Goal: Task Accomplishment & Management: Use online tool/utility

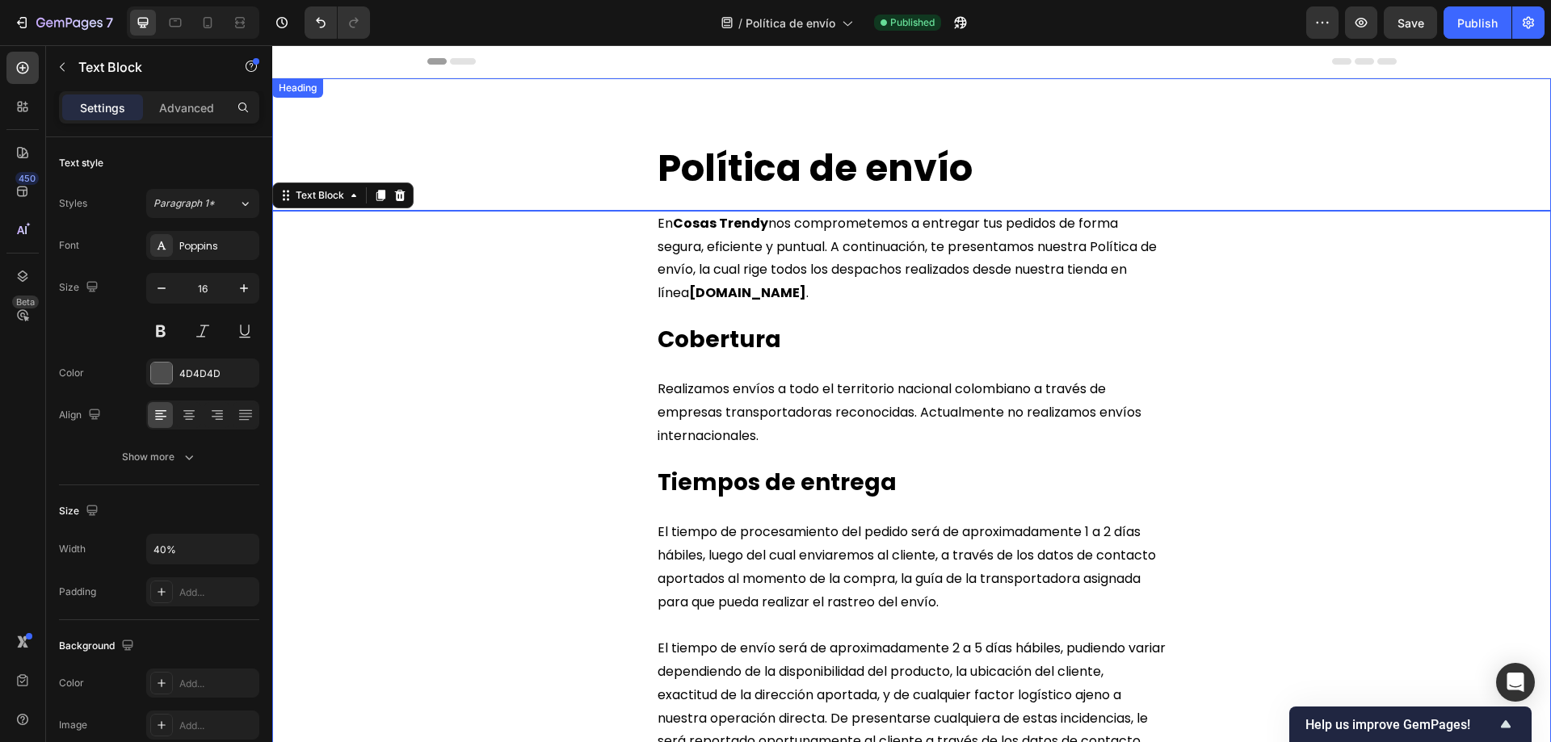
click at [972, 170] on h2 "Política de envío" at bounding box center [911, 169] width 511 height 52
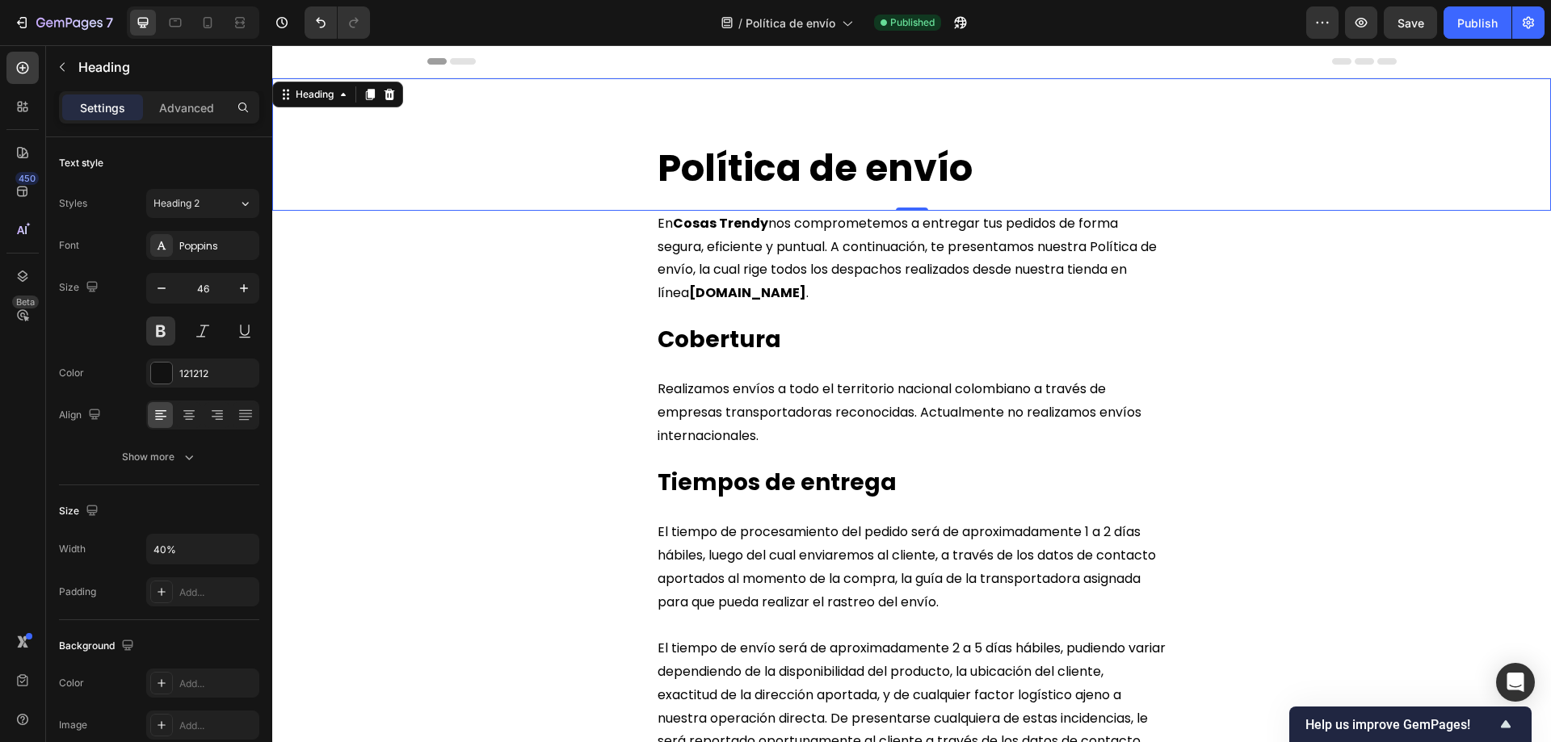
click at [972, 170] on h2 "Política de envío" at bounding box center [911, 169] width 511 height 52
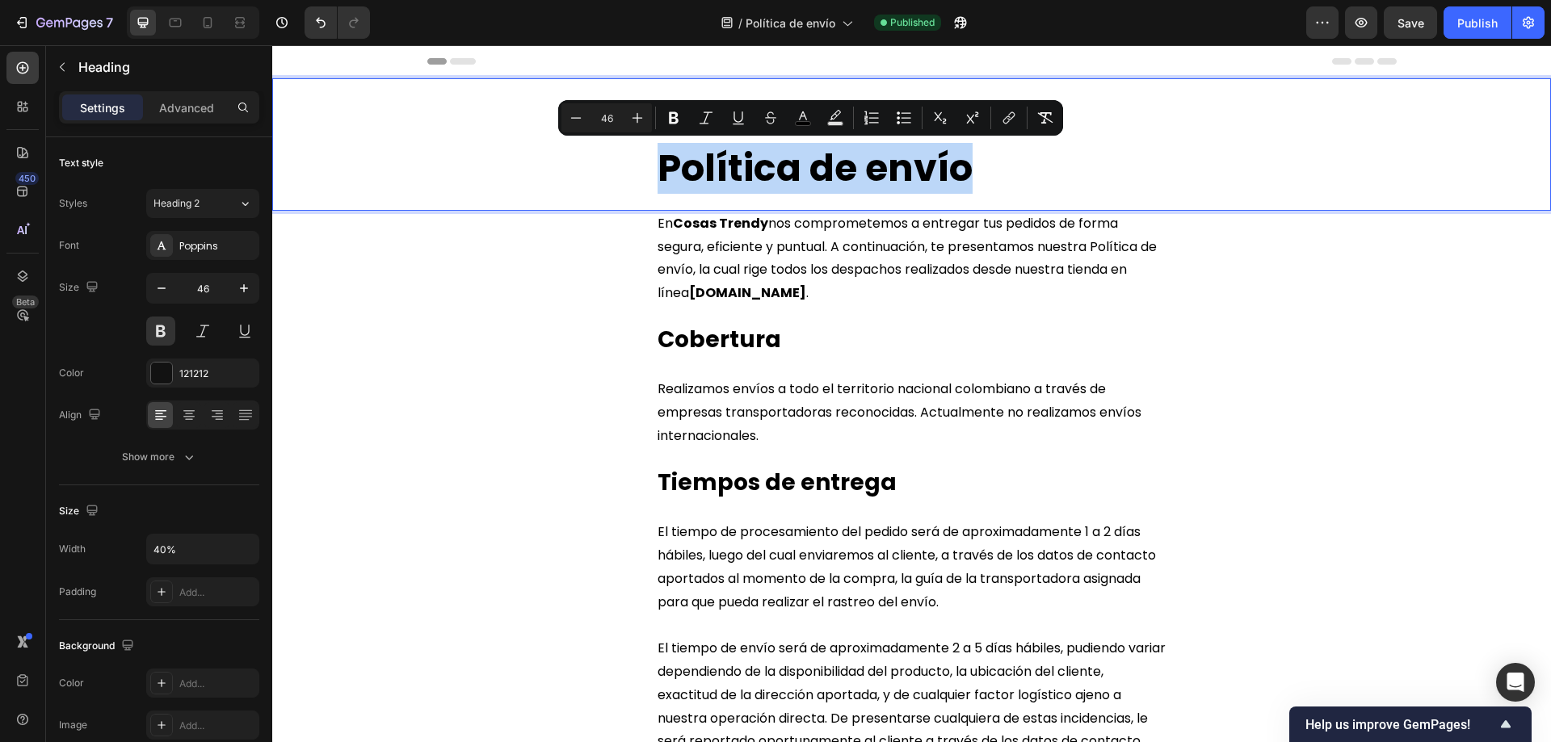
copy span "Política de envío"
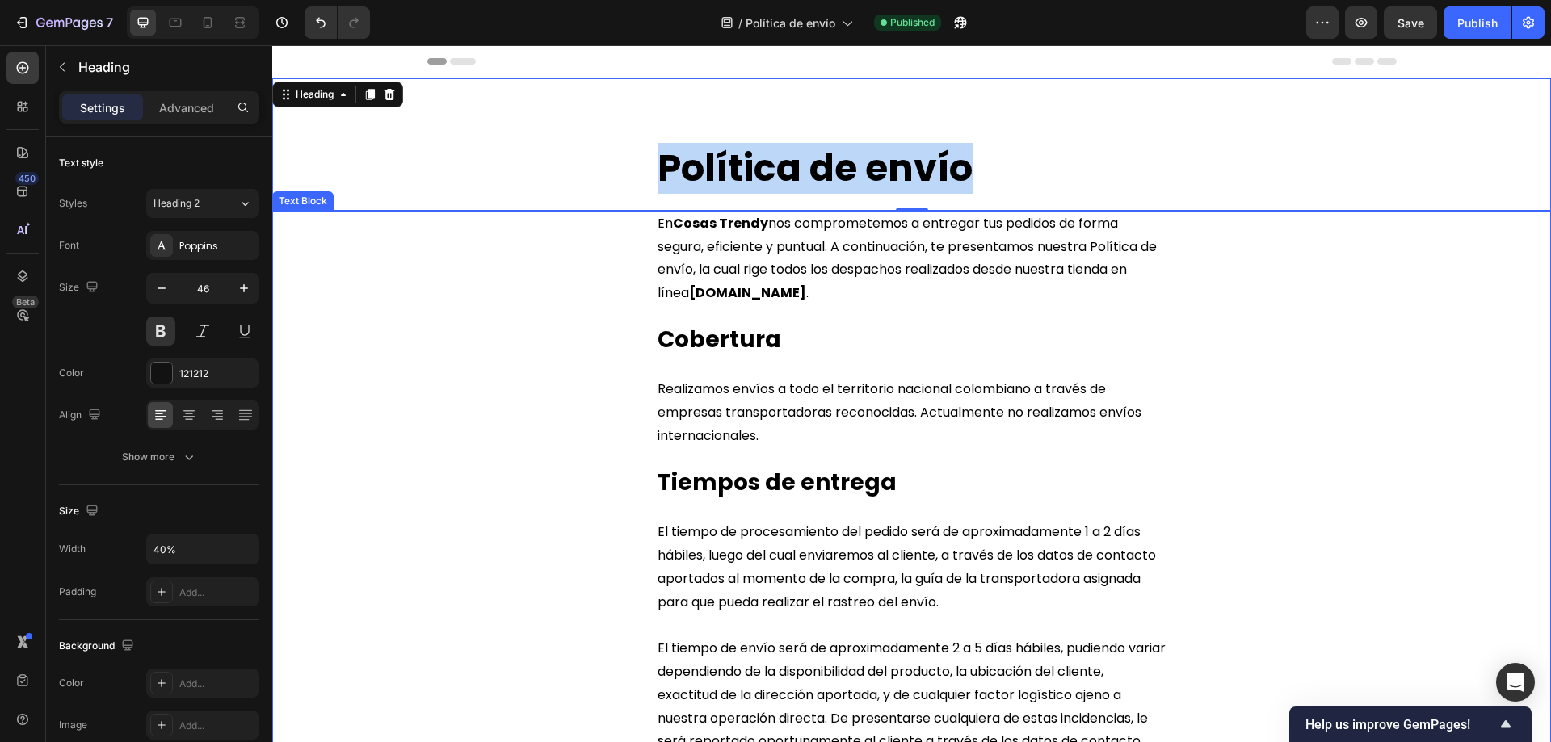
drag, startPoint x: 928, startPoint y: 225, endPoint x: 993, endPoint y: 447, distance: 232.3
click at [928, 225] on span "En Cosas Trendy nos comprometemos a entregar tus pedidos de forma segura, efici…" at bounding box center [906, 258] width 499 height 88
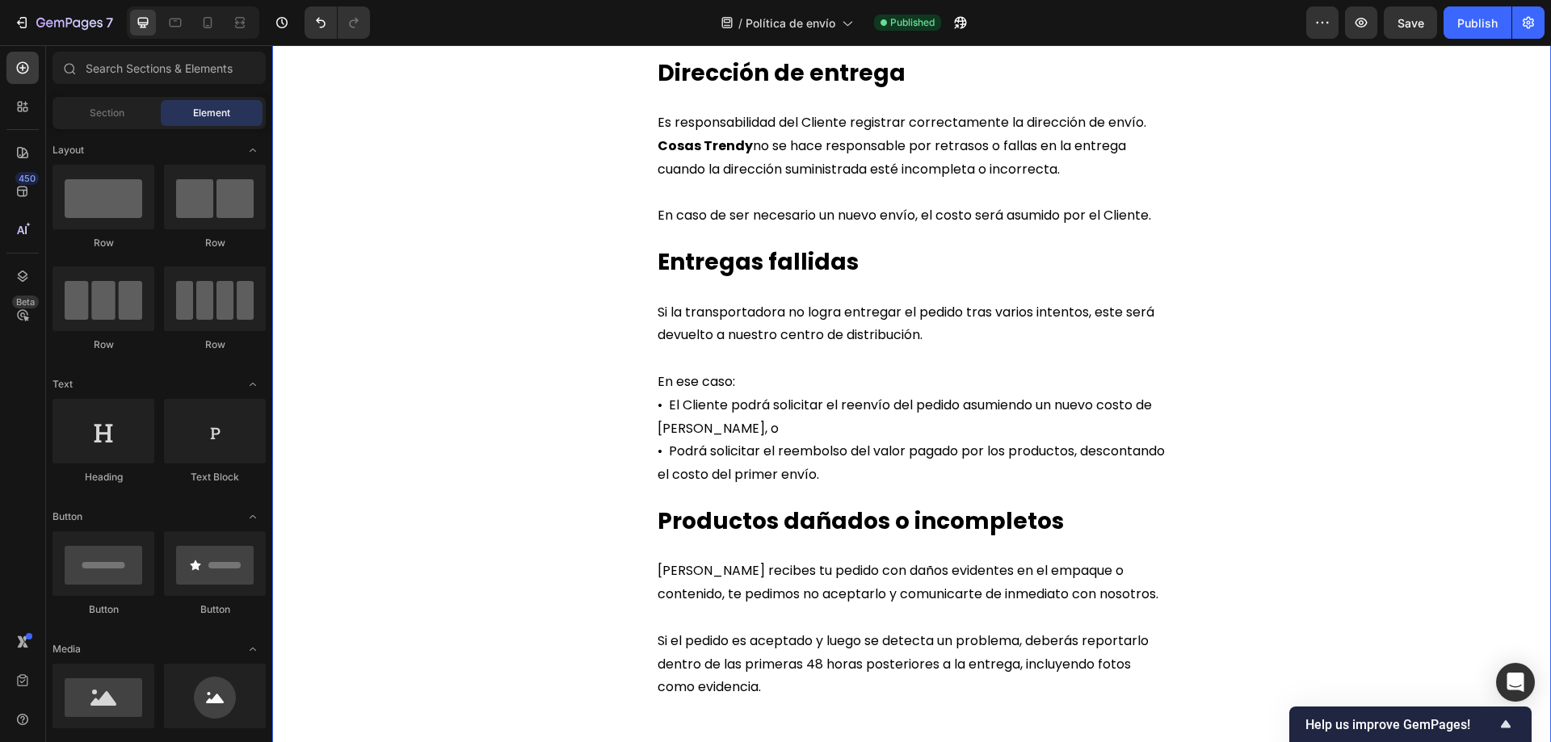
scroll to position [1673, 0]
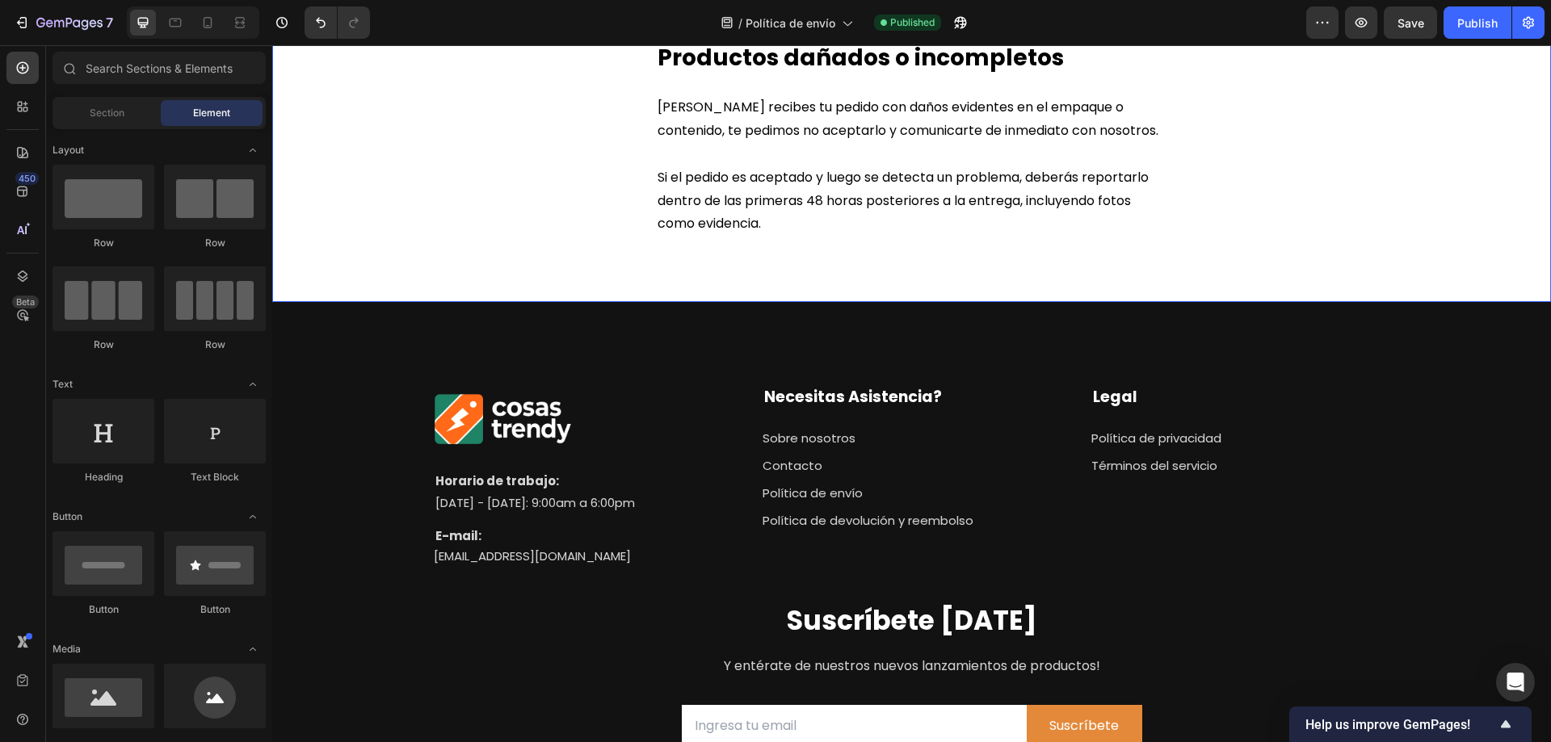
click at [766, 228] on p "Si el pedido es aceptado y luego se detecta un problema, deberás reportarlo den…" at bounding box center [911, 200] width 508 height 69
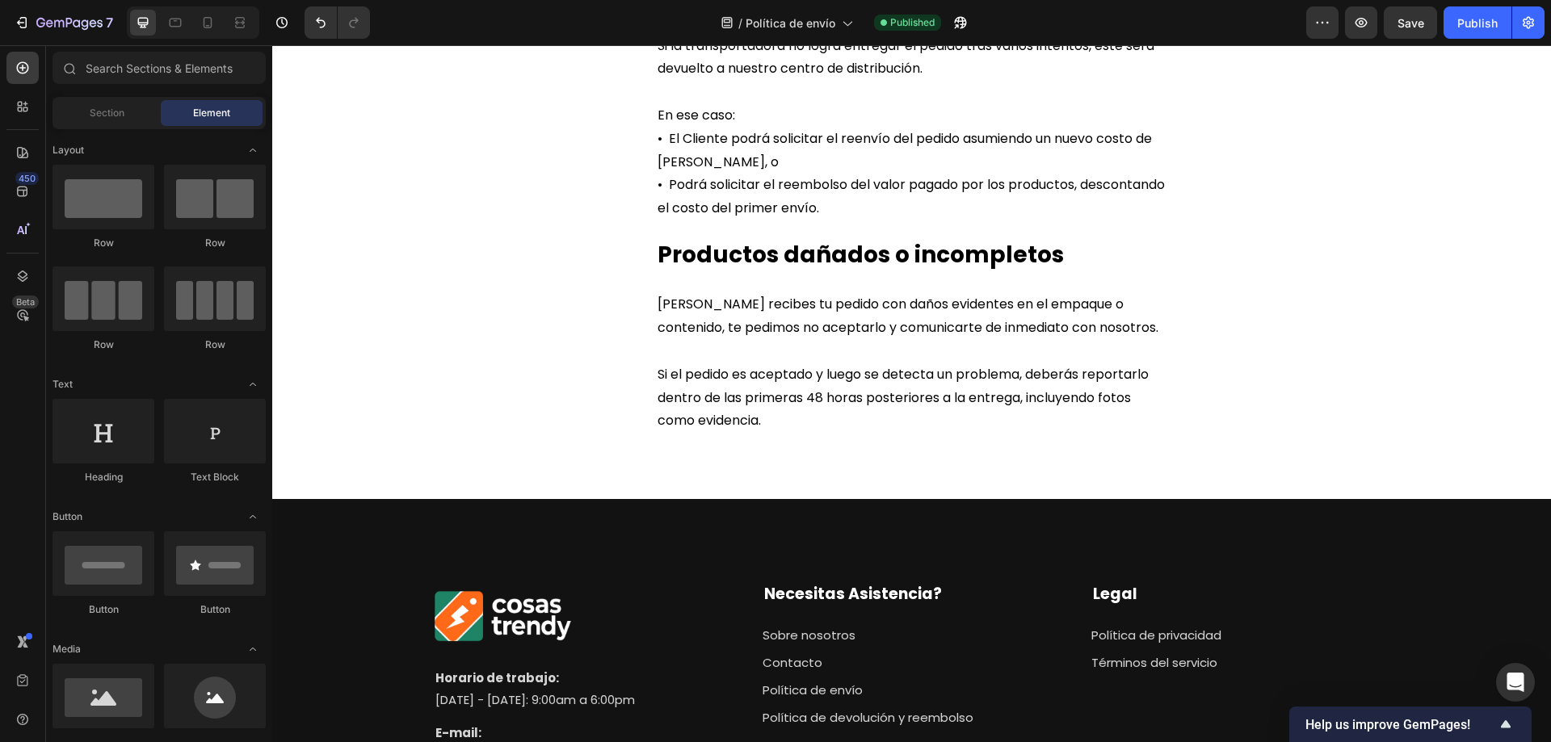
scroll to position [1470, 0]
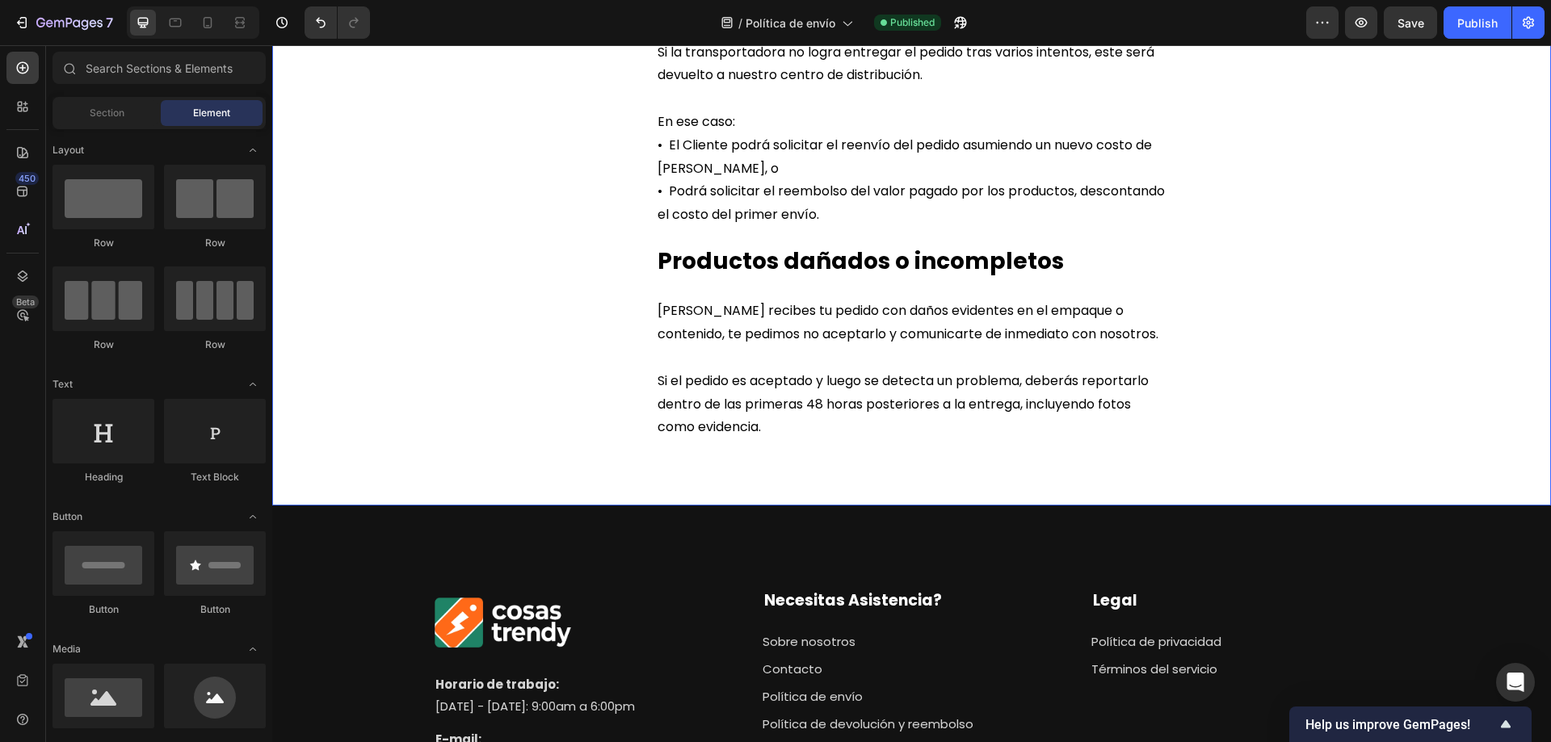
click at [762, 425] on p "Si el pedido es aceptado y luego se detecta un problema, deberás reportarlo den…" at bounding box center [911, 404] width 508 height 69
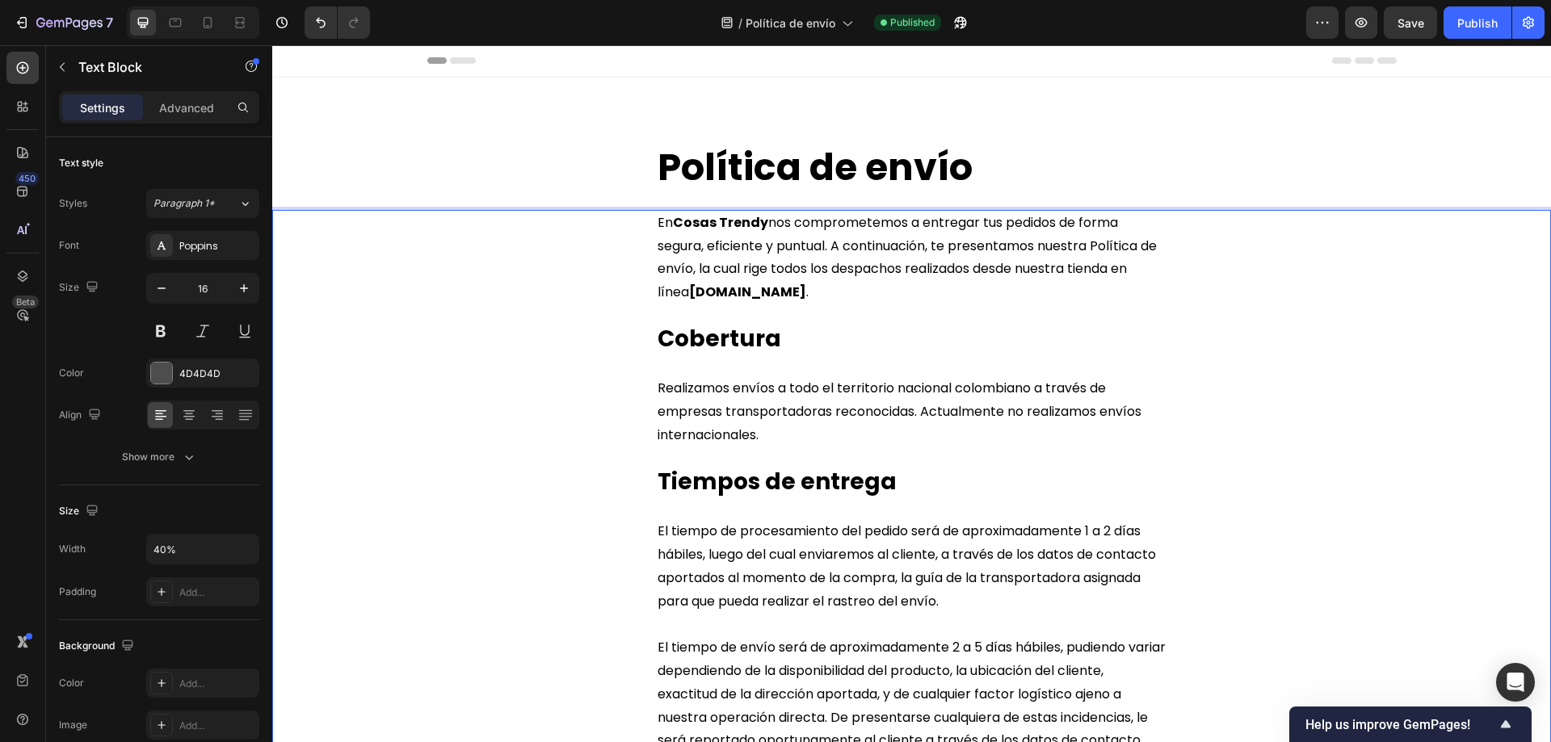
scroll to position [0, 0]
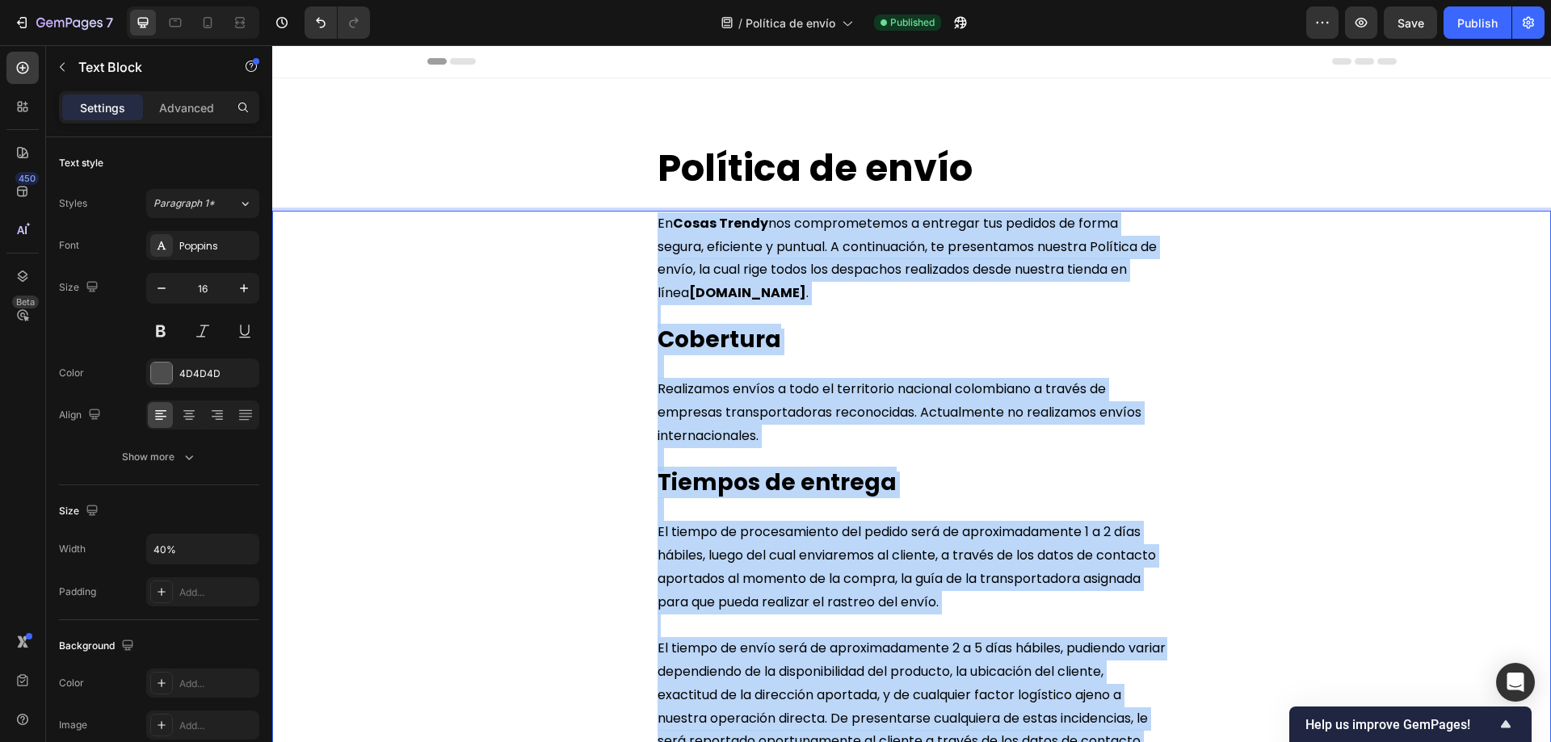
click at [657, 225] on span "En Cosas Trendy nos comprometemos a entregar tus pedidos de forma segura, efici…" at bounding box center [906, 258] width 499 height 88
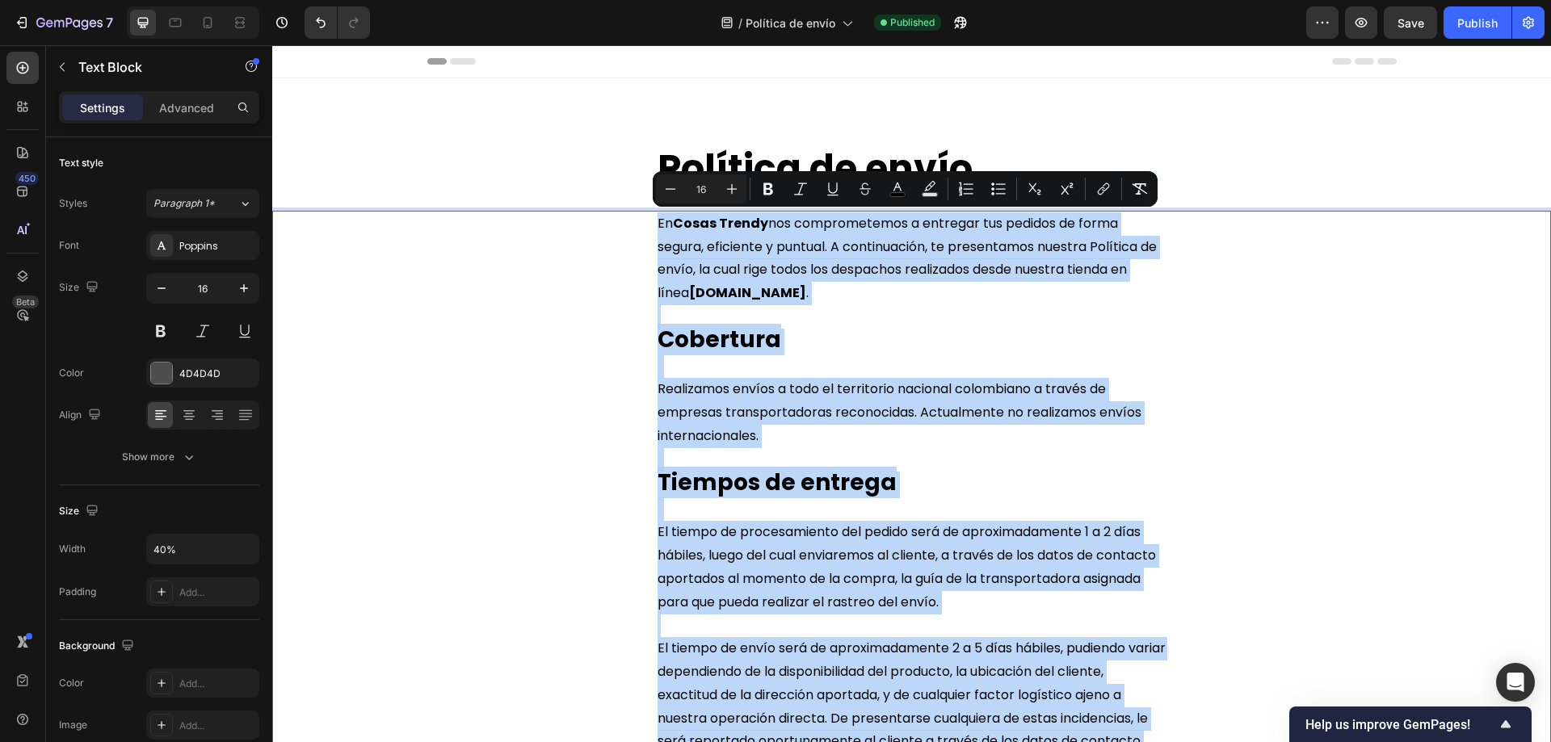
copy div "En Cosas Trendy nos comprometemos a entregar tus pedidos de forma segura, efici…"
click at [730, 158] on span "Política de envío" at bounding box center [814, 168] width 315 height 52
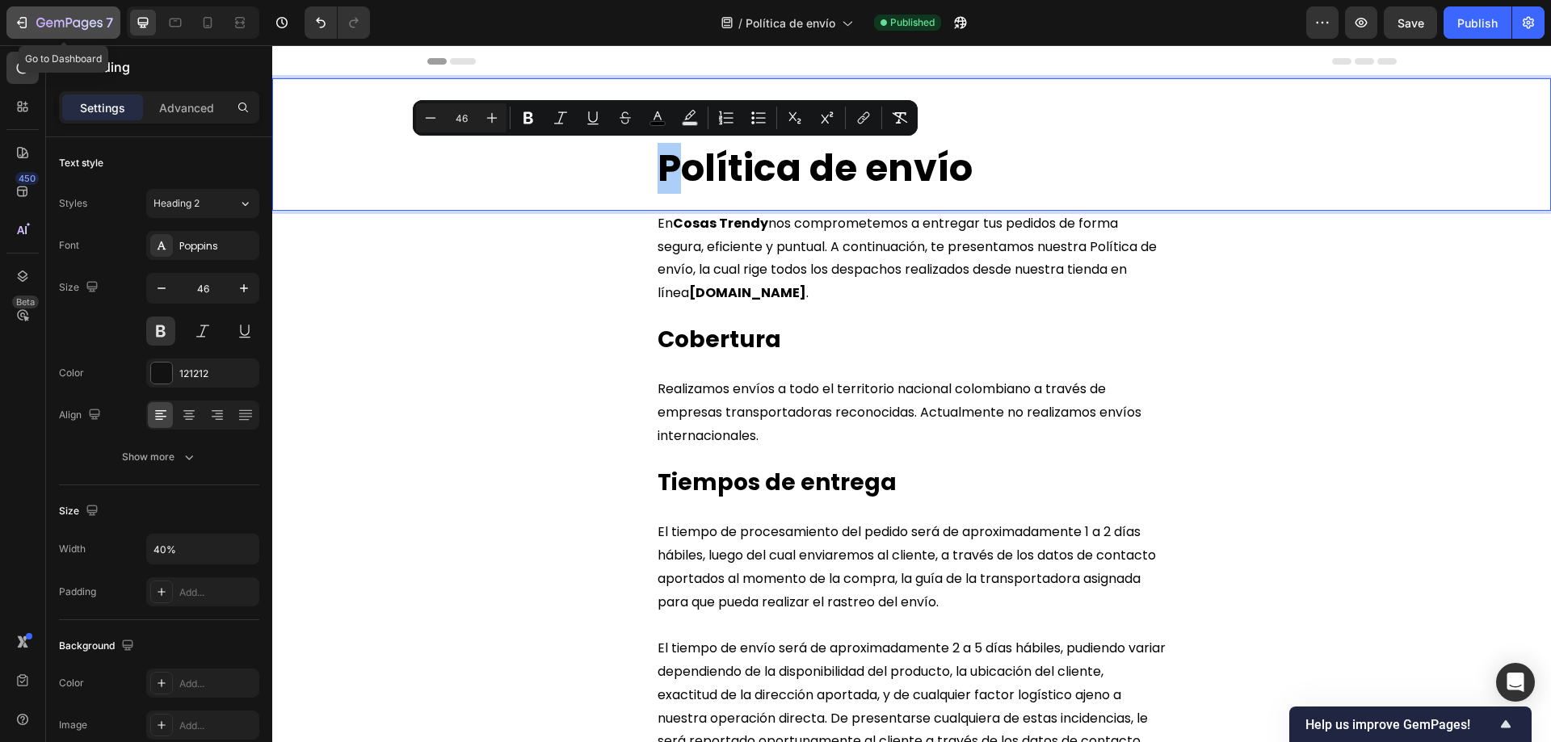
click at [21, 17] on icon "button" at bounding box center [22, 23] width 16 height 16
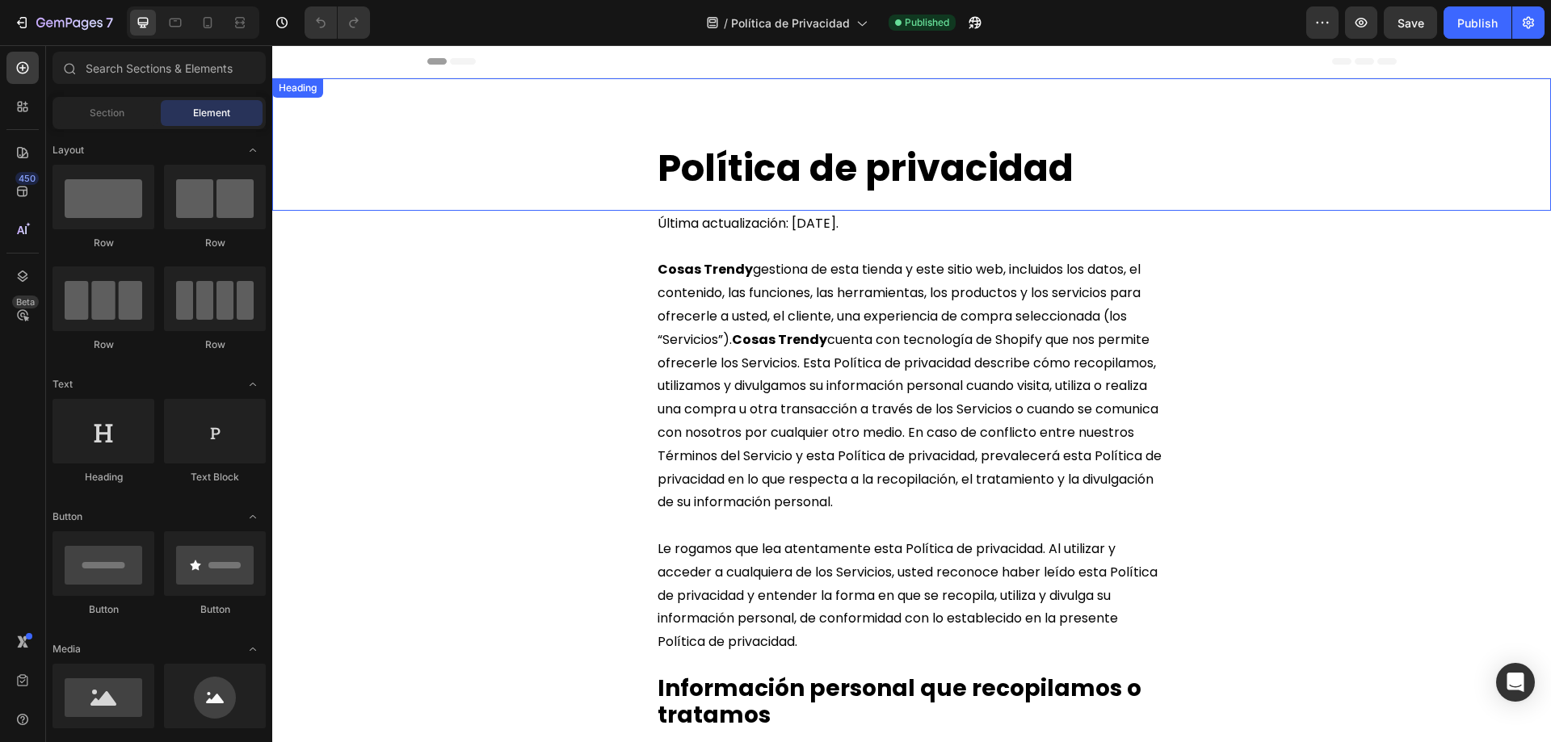
click at [758, 171] on span "Política de privacidad" at bounding box center [865, 168] width 416 height 52
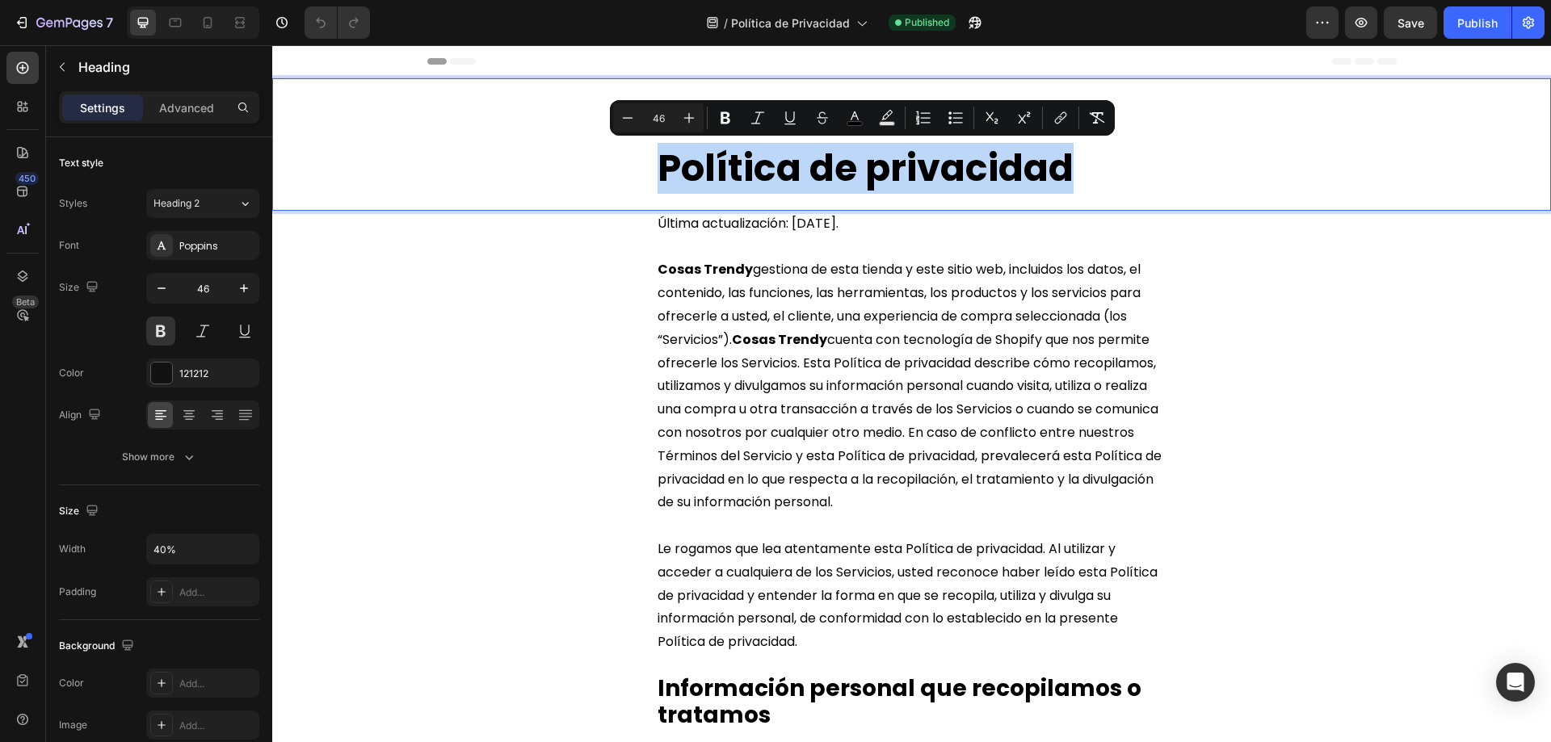
copy span "Política de privacidad"
click at [684, 227] on span "Última actualización: 9 de septiembre de 2025." at bounding box center [747, 223] width 181 height 19
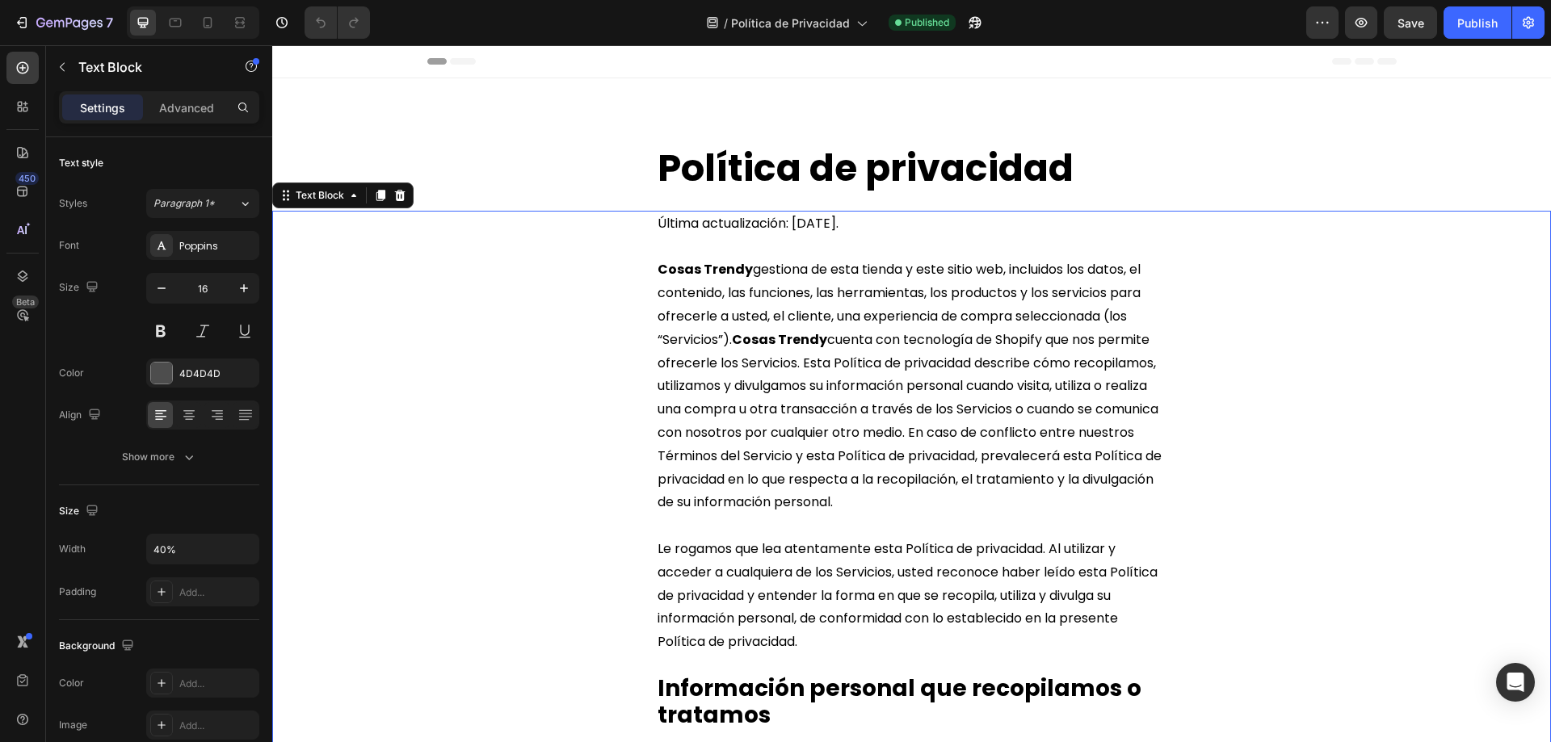
click at [663, 222] on span "Última actualización: 9 de septiembre de 2025." at bounding box center [747, 223] width 181 height 19
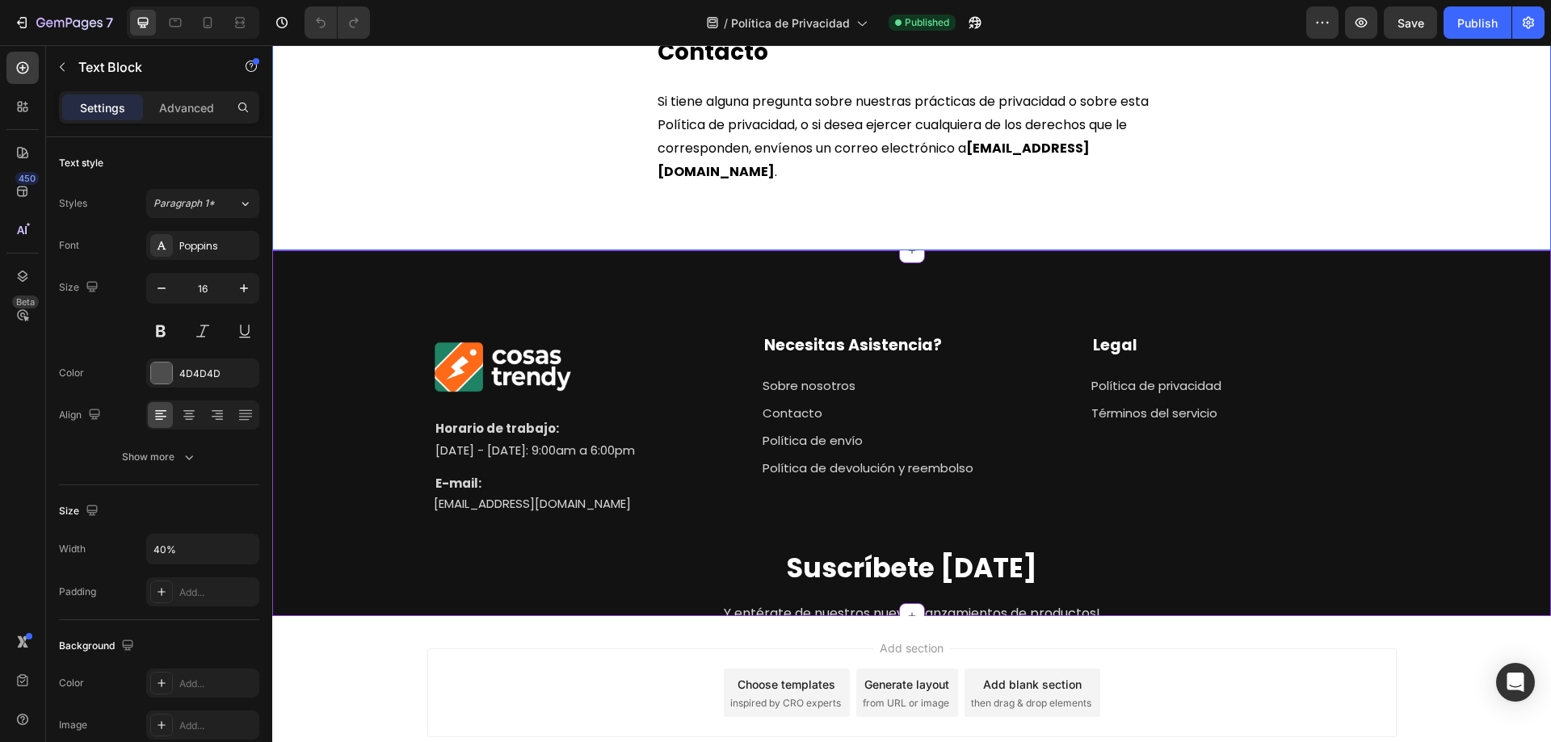
scroll to position [6678, 0]
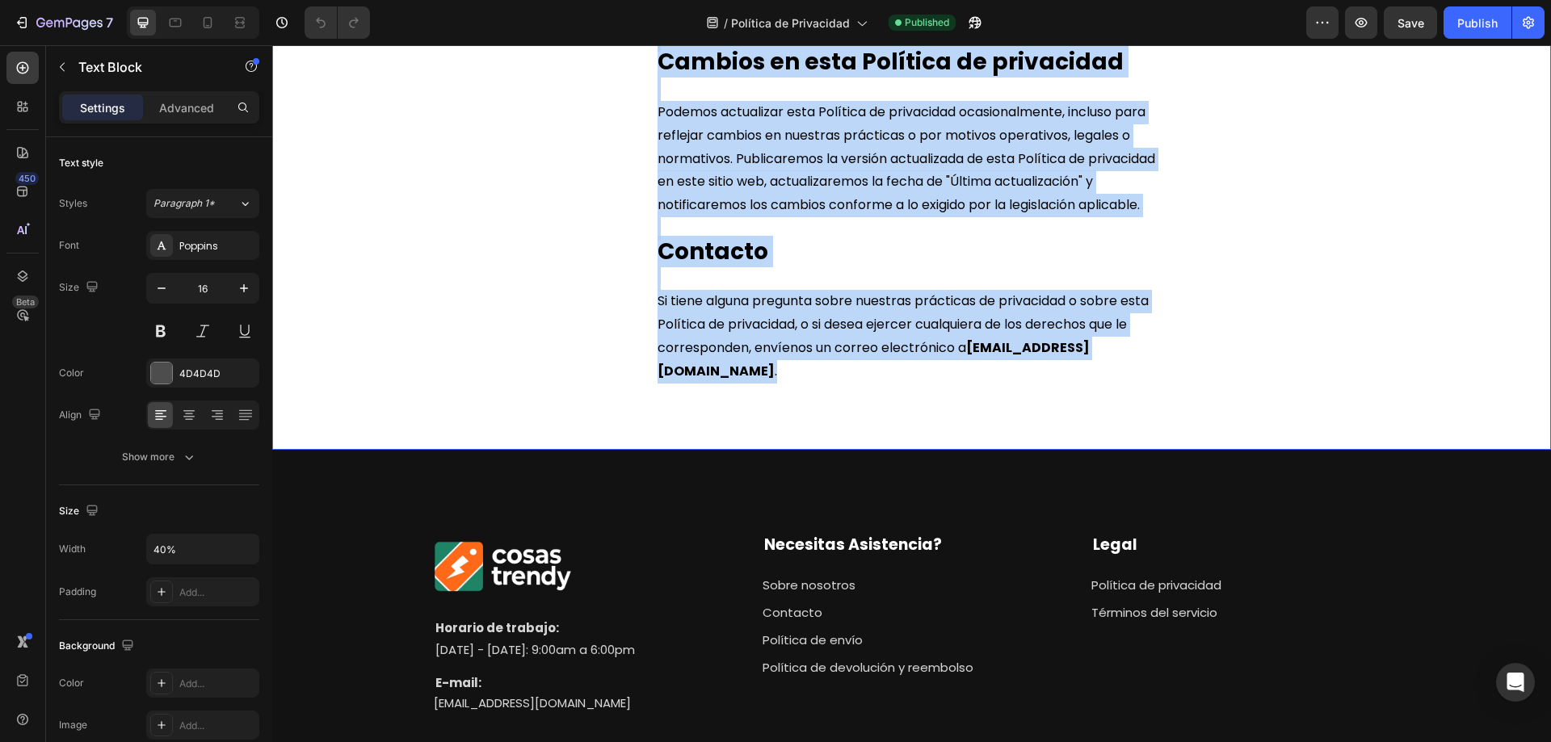
click at [850, 383] on p "Si tiene alguna pregunta sobre nuestras prácticas de privacidad o sobre esta Po…" at bounding box center [911, 336] width 508 height 93
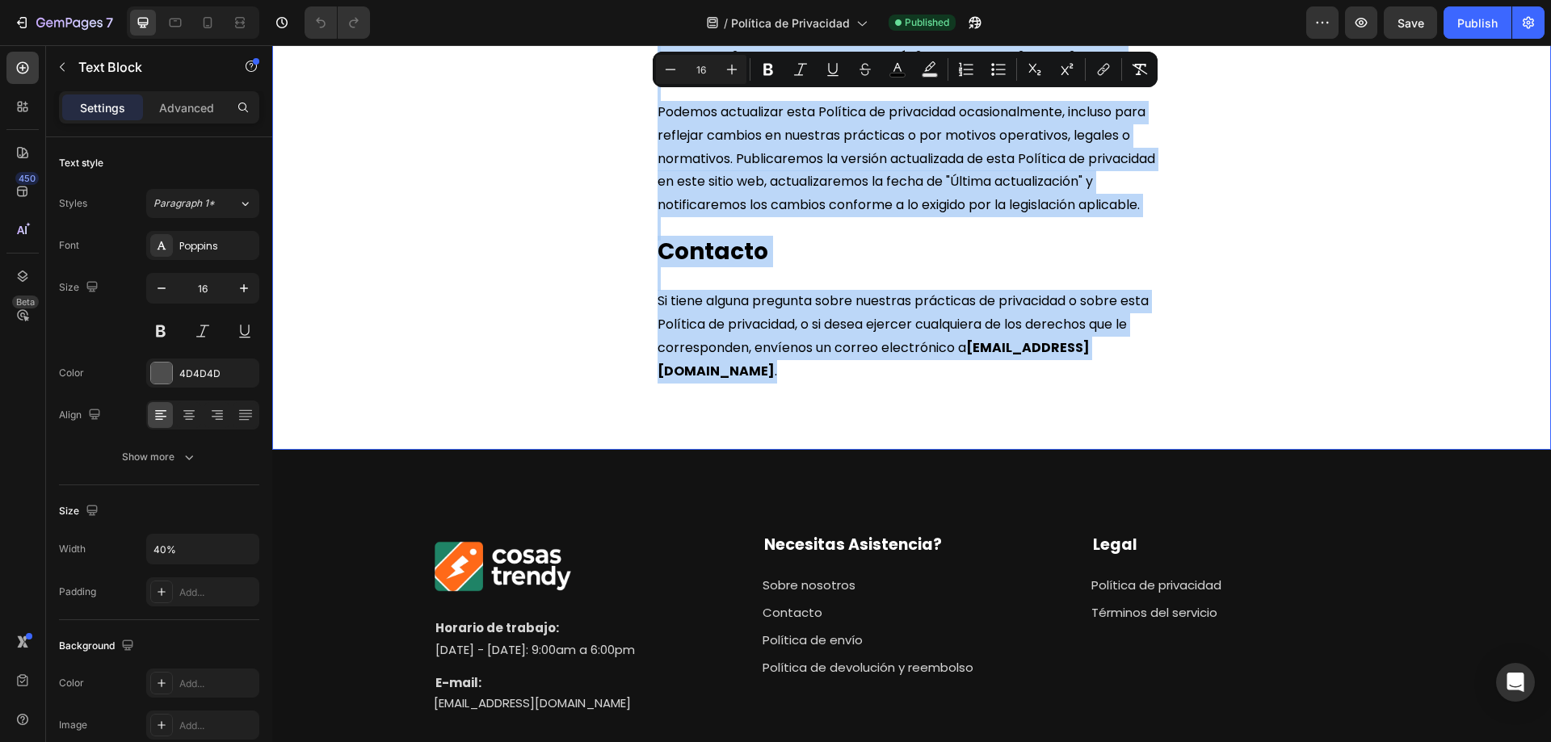
copy div "Última actualización: 9 de septiembre de 2025. Cosas Trendy gestiona de esta ti…"
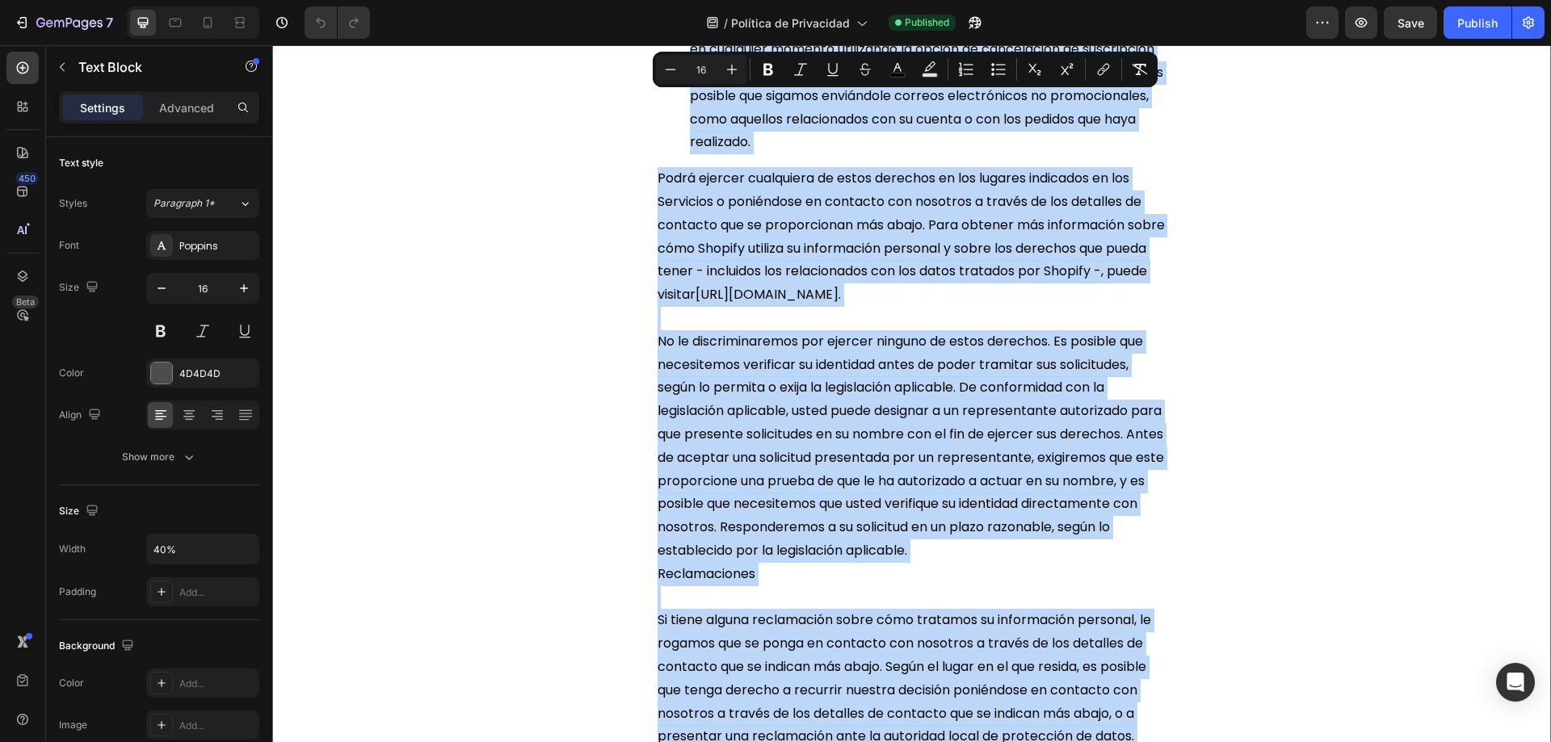
scroll to position [5653, 0]
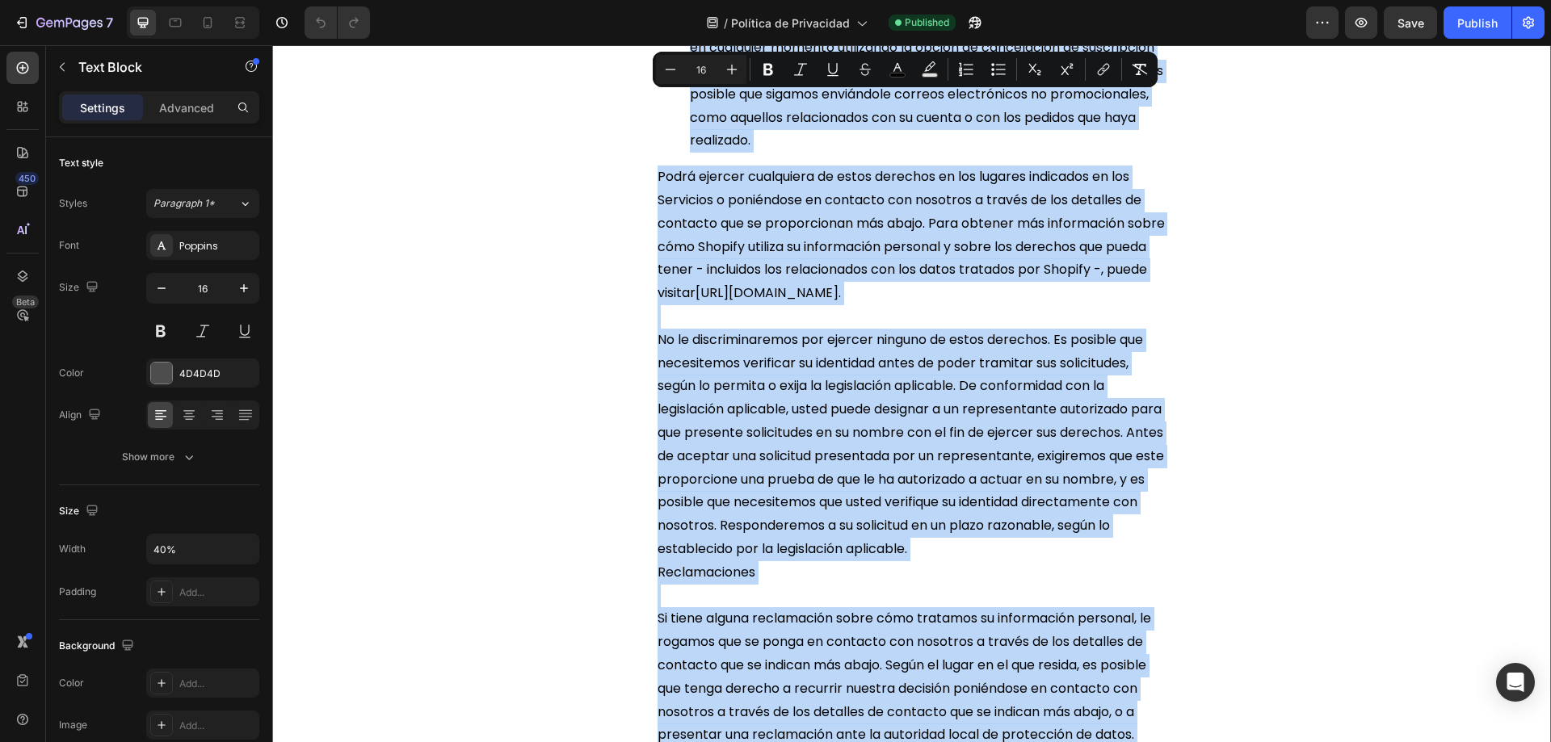
click at [833, 558] on span "No le discriminaremos por ejercer ninguno de estos derechos. Es posible que nec…" at bounding box center [910, 444] width 506 height 228
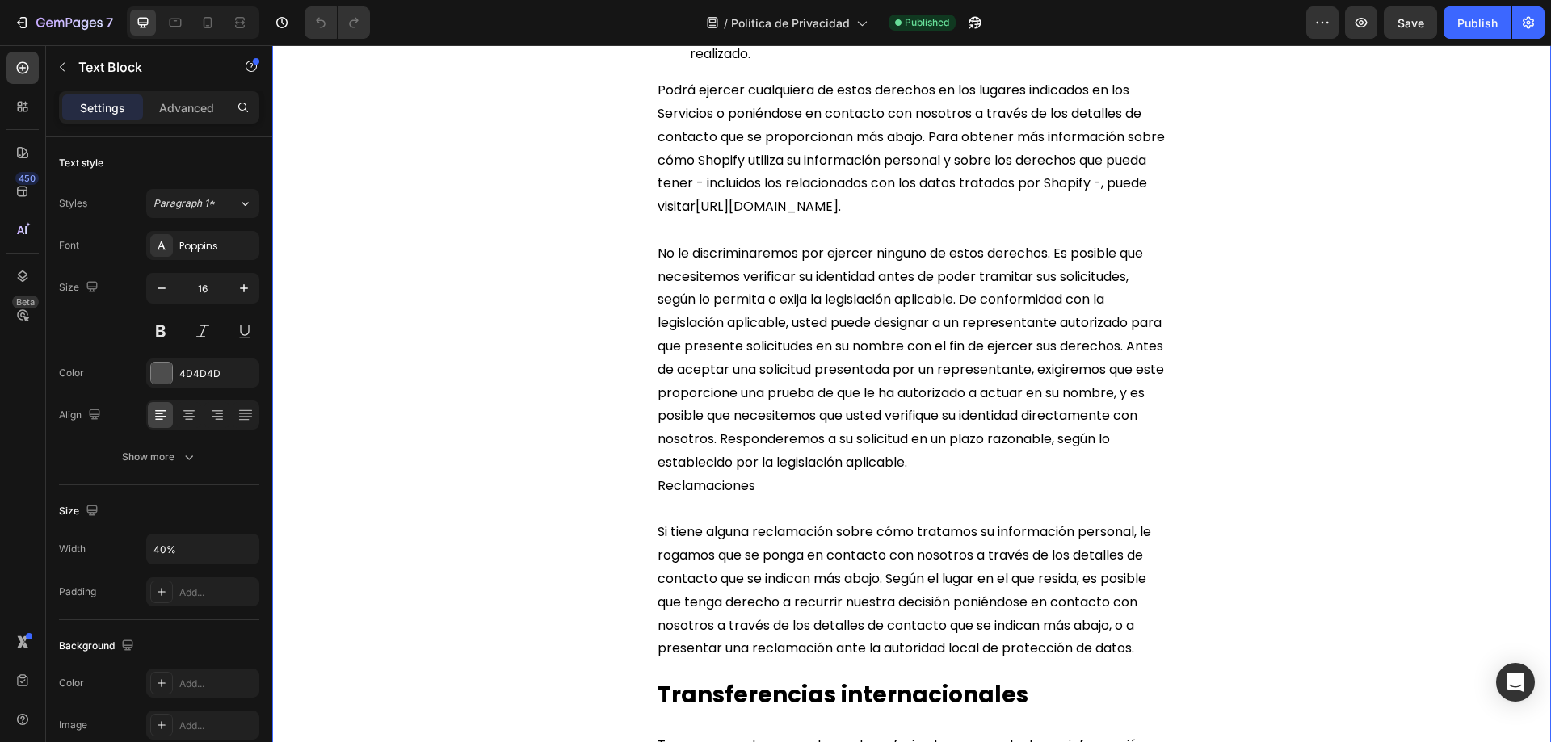
scroll to position [5896, 0]
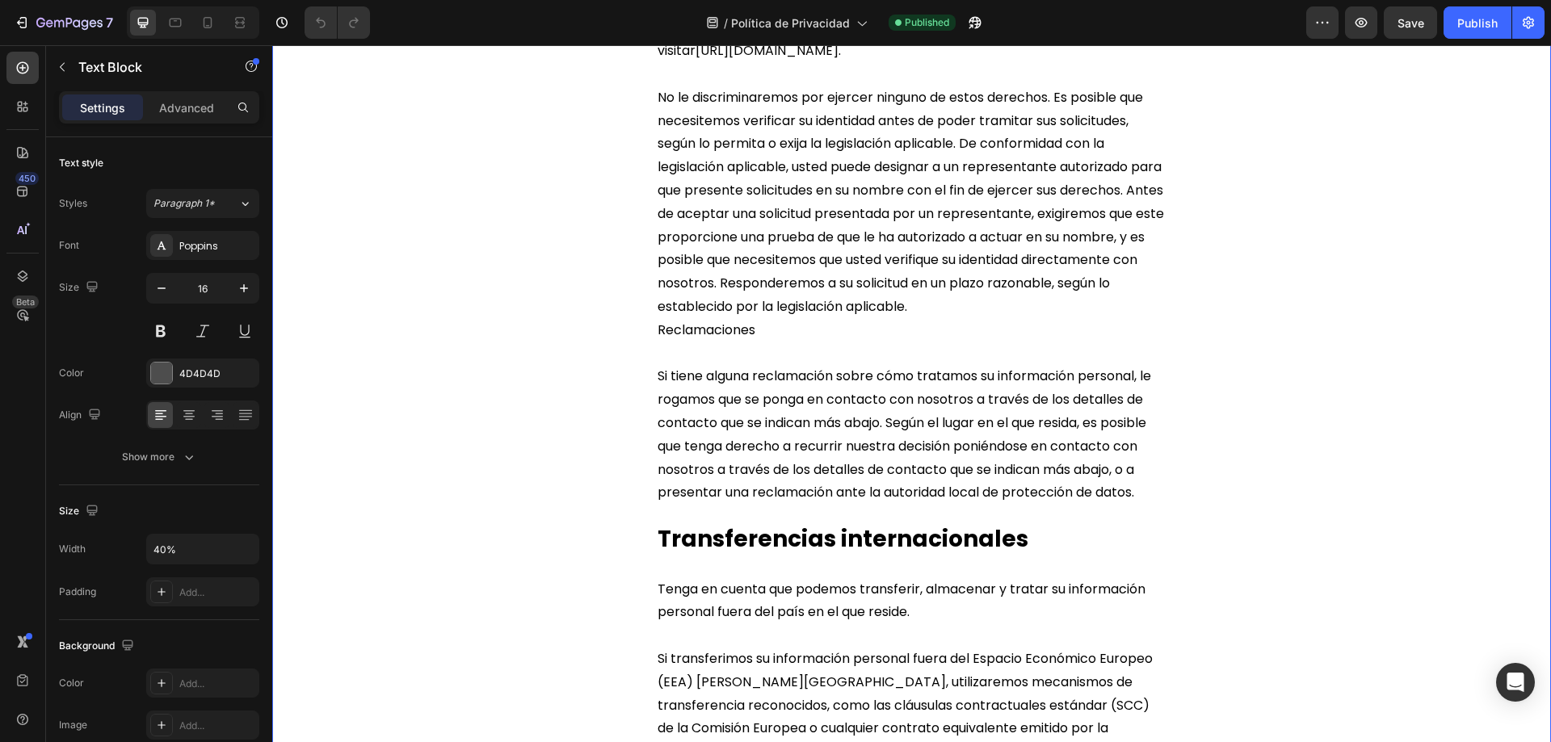
click at [657, 339] on span "Reclamaciones" at bounding box center [706, 330] width 98 height 19
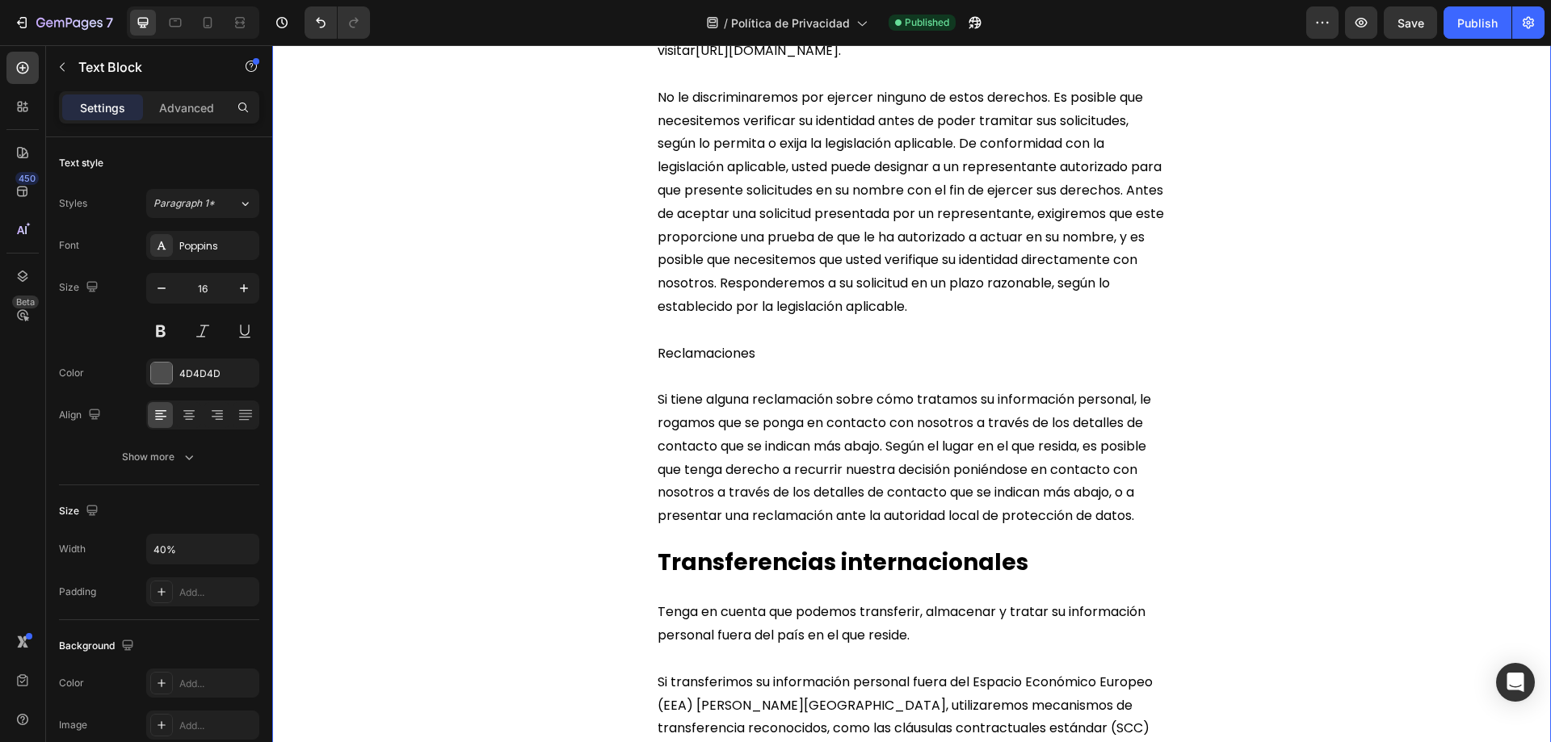
click at [697, 578] on strong "Transferencias internacionales" at bounding box center [842, 562] width 371 height 31
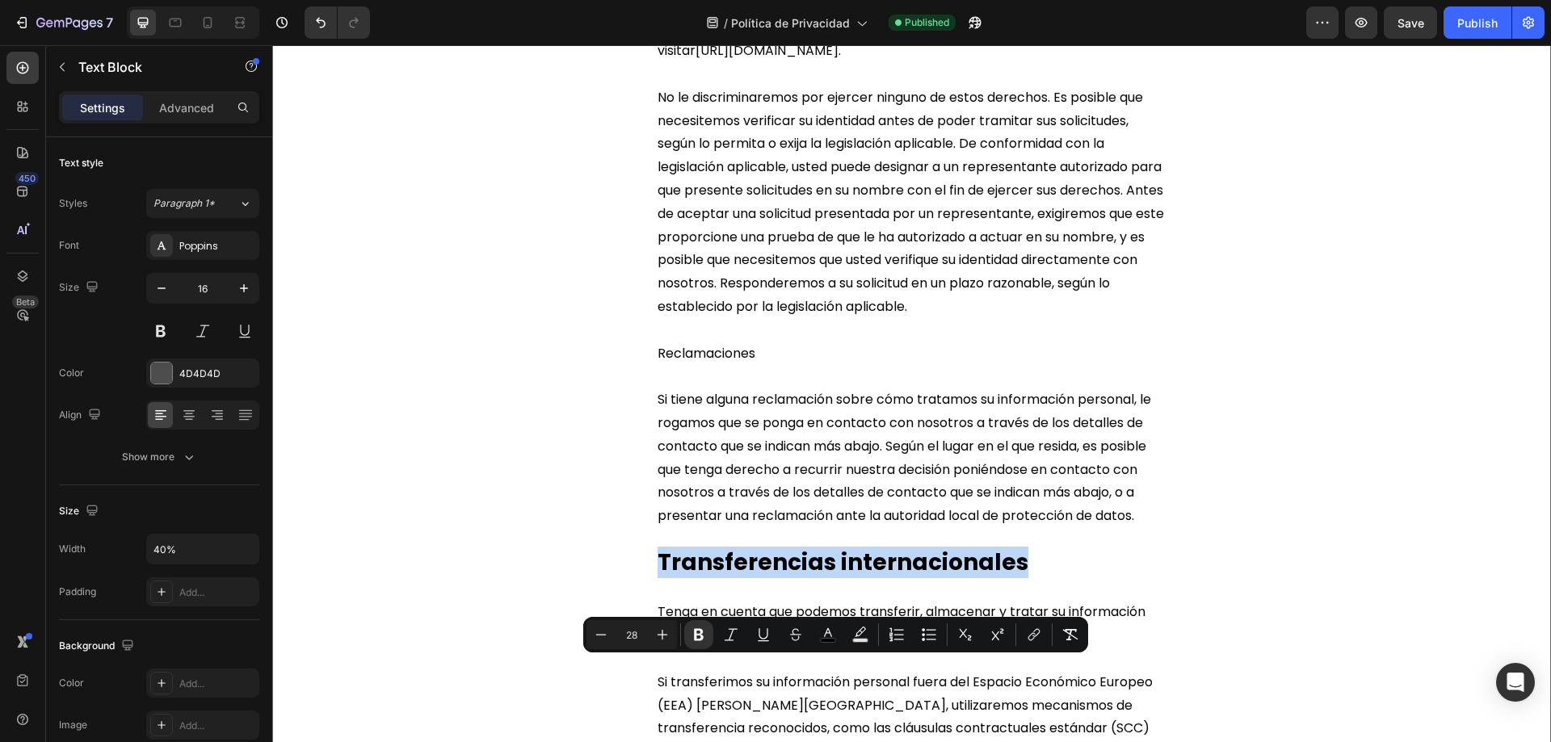
type input "16"
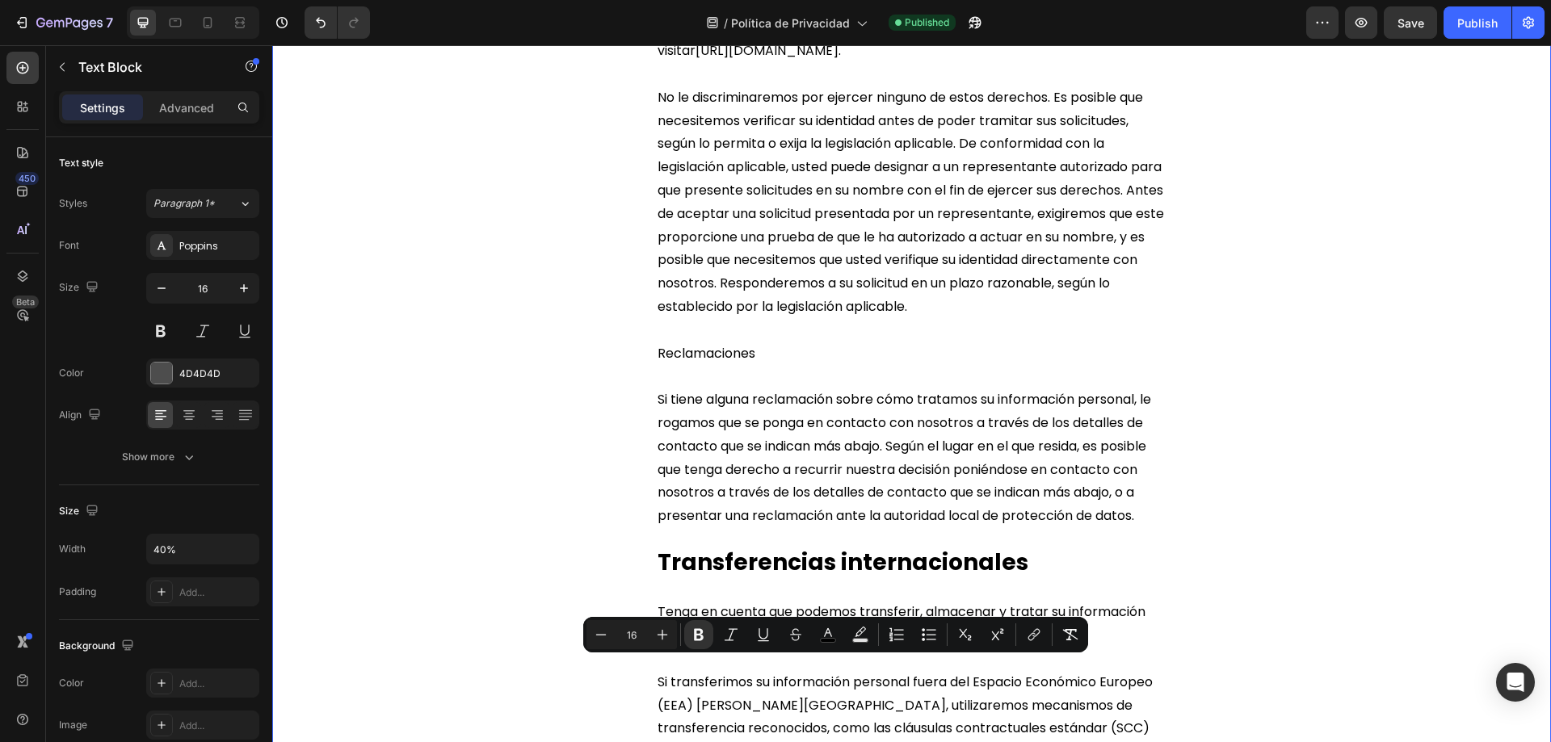
click at [691, 363] on span "Reclamaciones" at bounding box center [706, 353] width 98 height 19
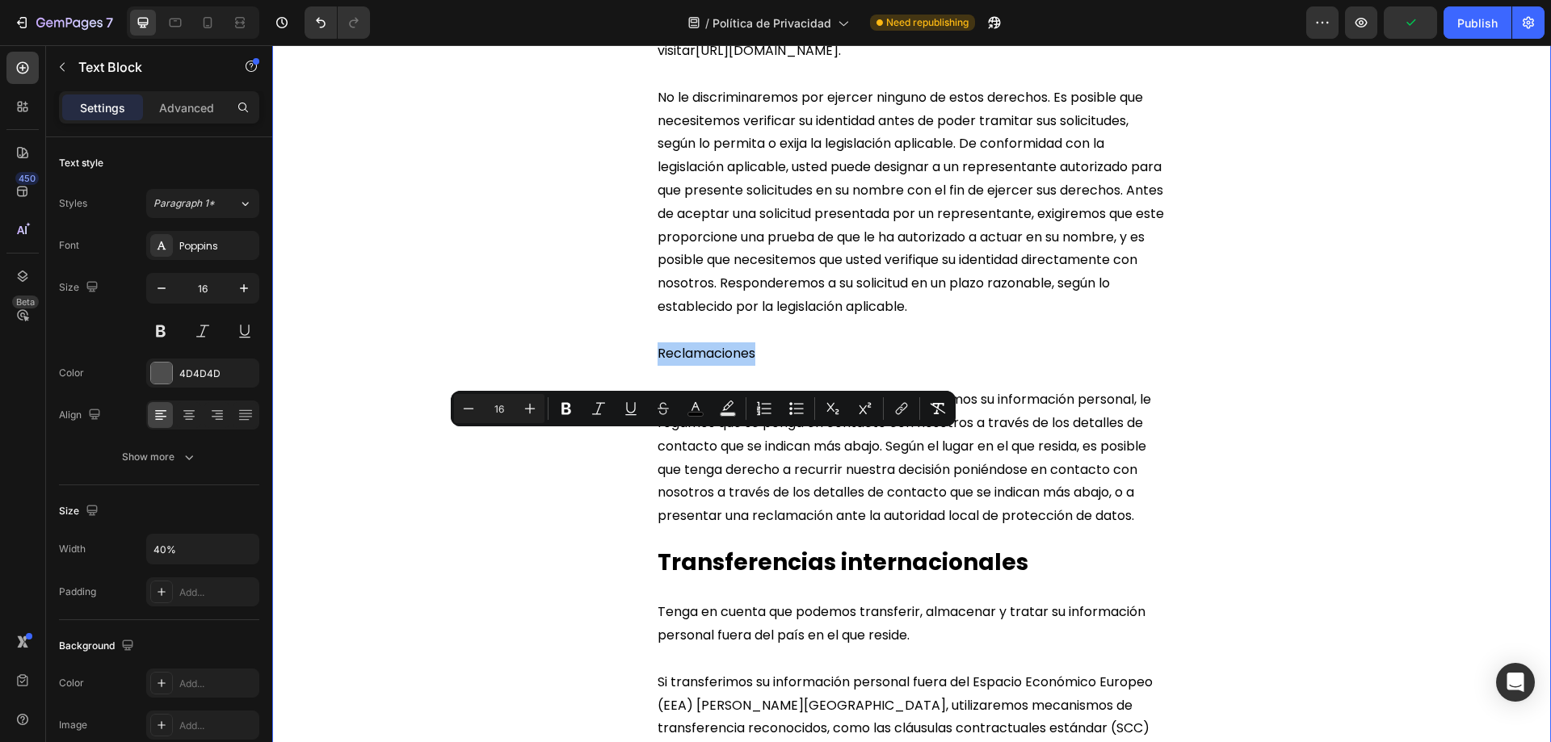
click at [498, 412] on input "16" at bounding box center [499, 408] width 32 height 19
type input "28"
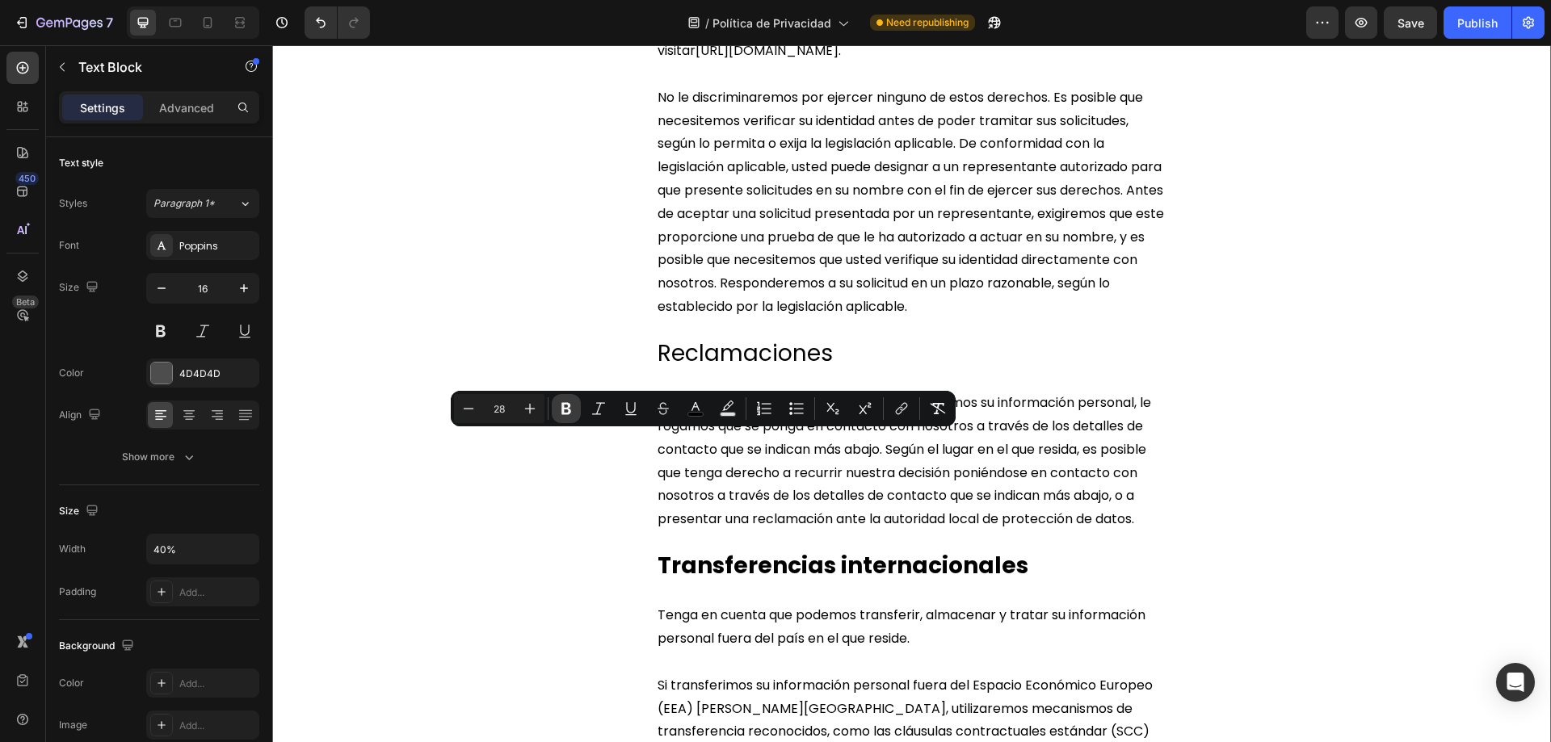
click at [567, 407] on icon "Editor contextual toolbar" at bounding box center [566, 409] width 16 height 16
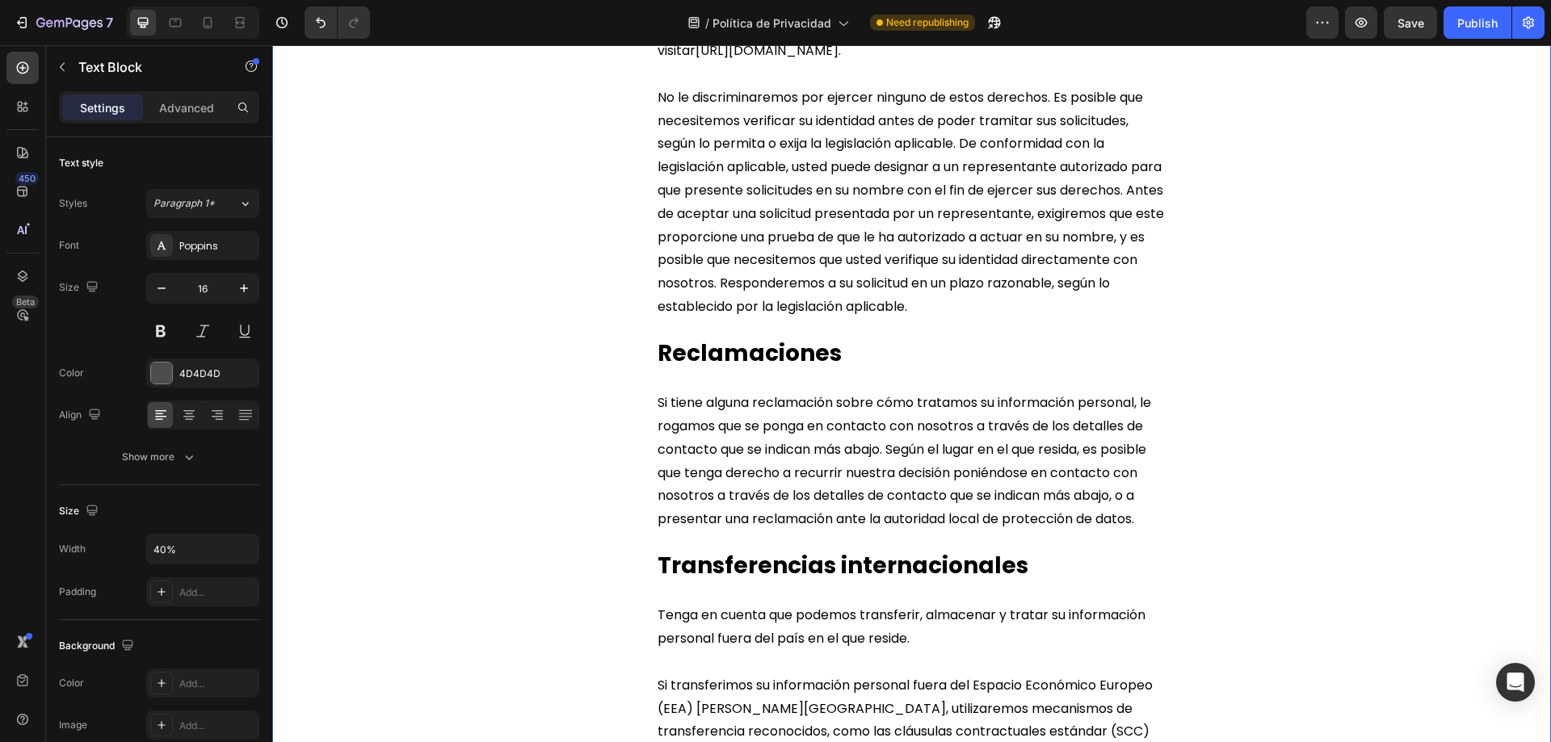
click at [719, 581] on strong "Transferencias internacionales" at bounding box center [842, 565] width 371 height 31
click at [863, 316] on span "No le discriminaremos por ejercer ninguno de estos derechos. Es posible que nec…" at bounding box center [910, 202] width 506 height 228
click at [738, 581] on strong "Transferencias internacionales" at bounding box center [842, 565] width 371 height 31
drag, startPoint x: 746, startPoint y: 443, endPoint x: 688, endPoint y: 576, distance: 144.7
click at [745, 369] on strong "Reclamaciones" at bounding box center [749, 353] width 184 height 31
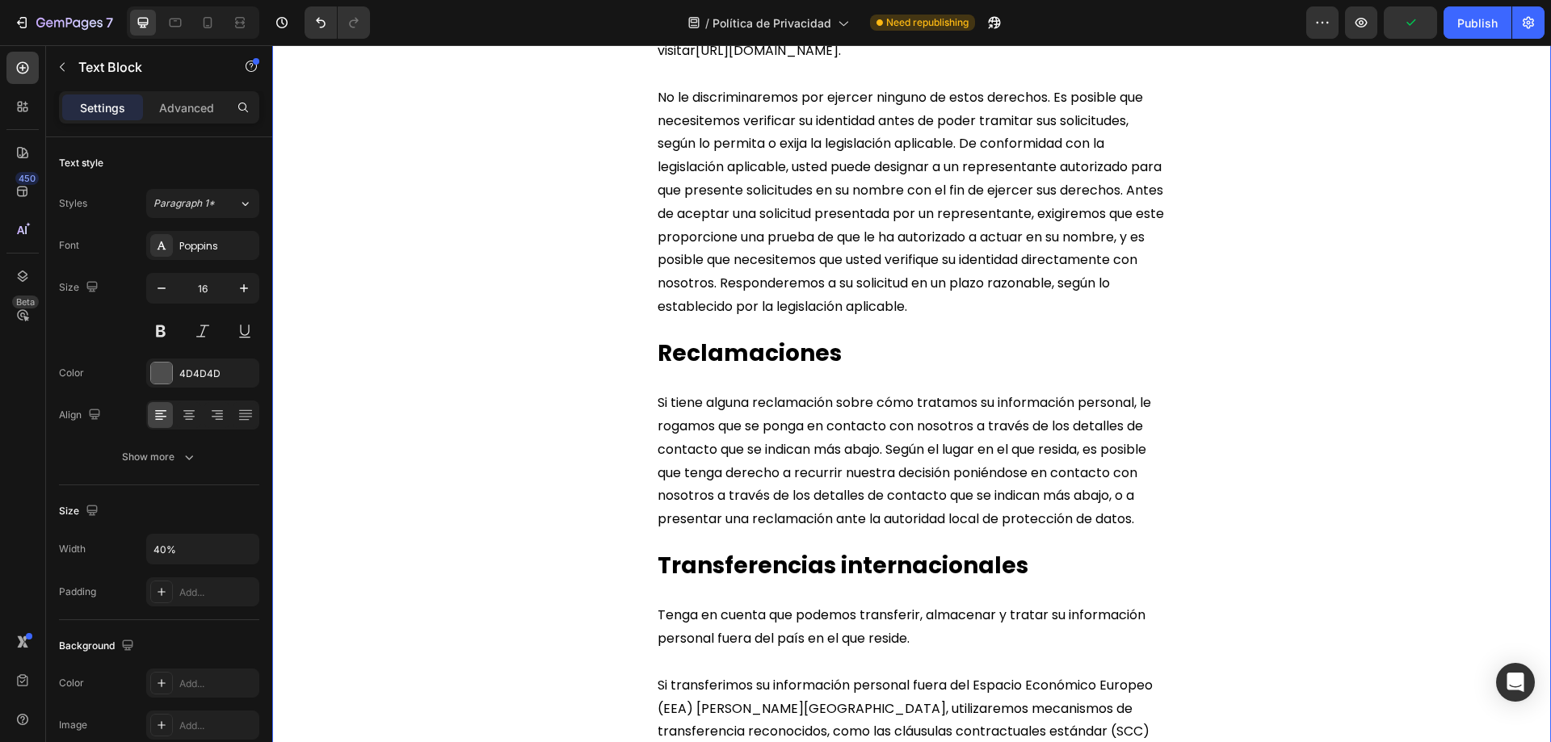
click at [783, 369] on strong "Reclamaciones" at bounding box center [749, 353] width 184 height 31
drag, startPoint x: 783, startPoint y: 431, endPoint x: 773, endPoint y: 441, distance: 14.3
click at [775, 369] on strong "Reclamaciones" at bounding box center [749, 353] width 184 height 31
click at [1468, 23] on div "Publish" at bounding box center [1477, 23] width 40 height 17
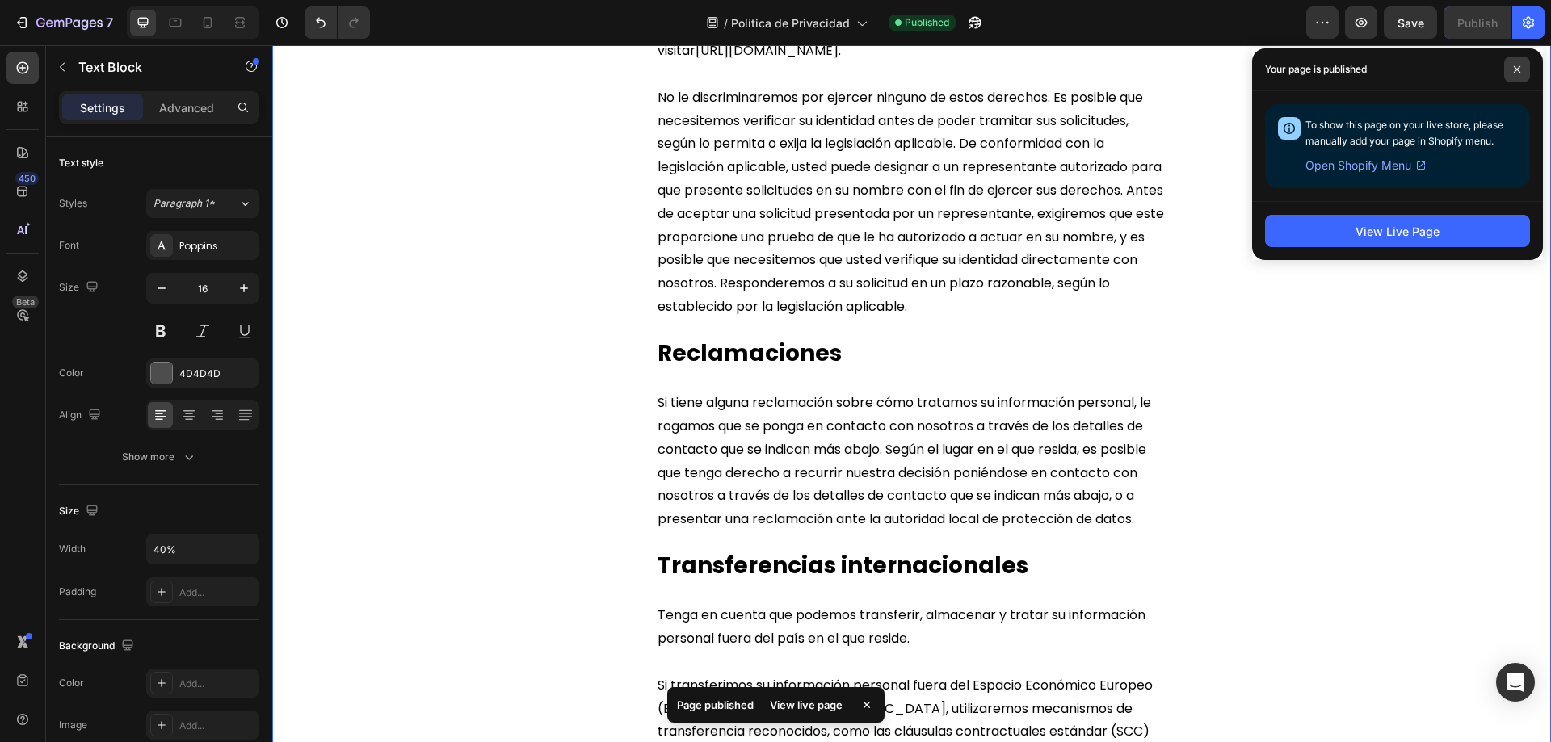
drag, startPoint x: 1521, startPoint y: 69, endPoint x: 1514, endPoint y: 76, distance: 9.7
click at [1520, 69] on span at bounding box center [1517, 70] width 26 height 26
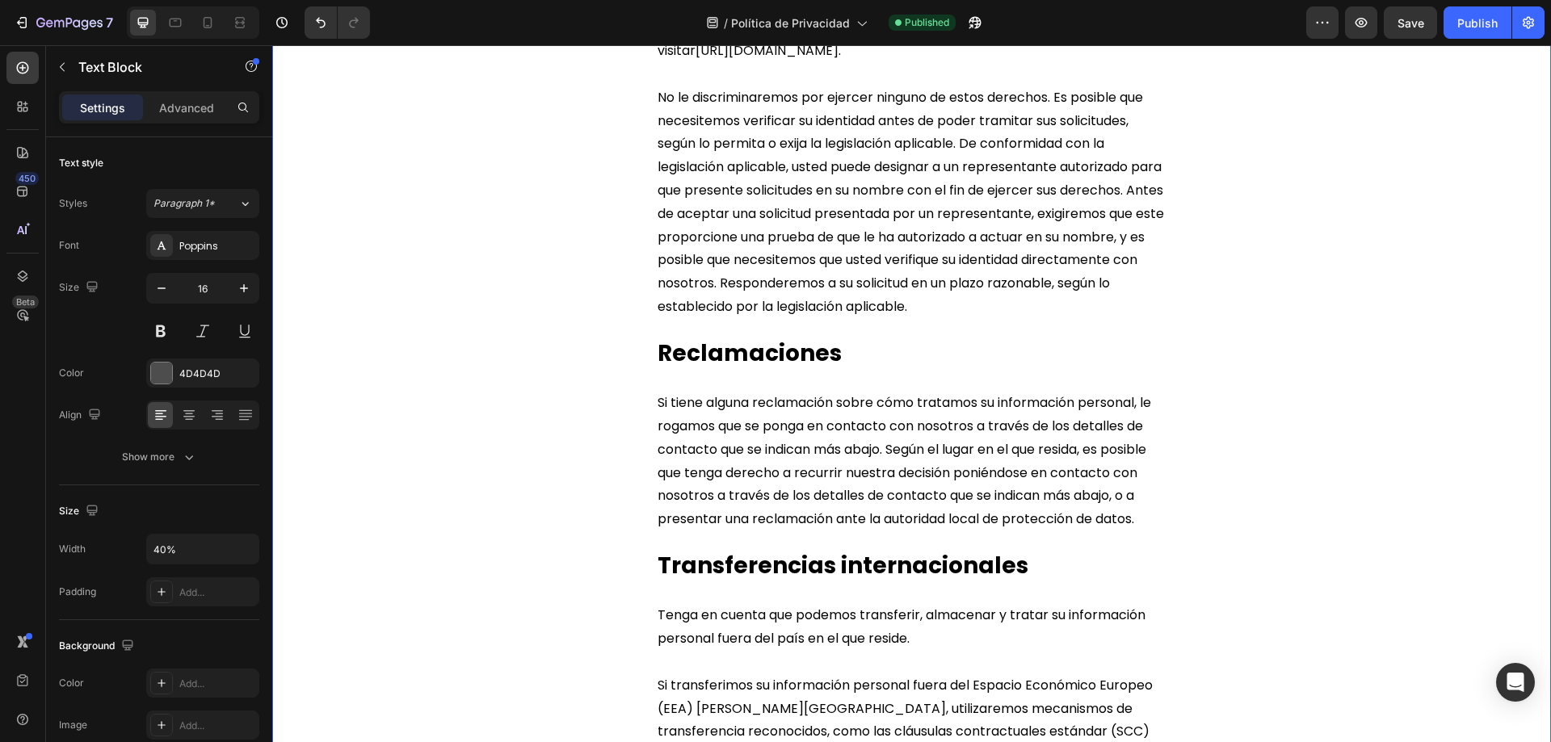
click at [930, 528] on span "Si tiene alguna reclamación sobre cómo tratamos su información personal, le rog…" at bounding box center [903, 460] width 493 height 135
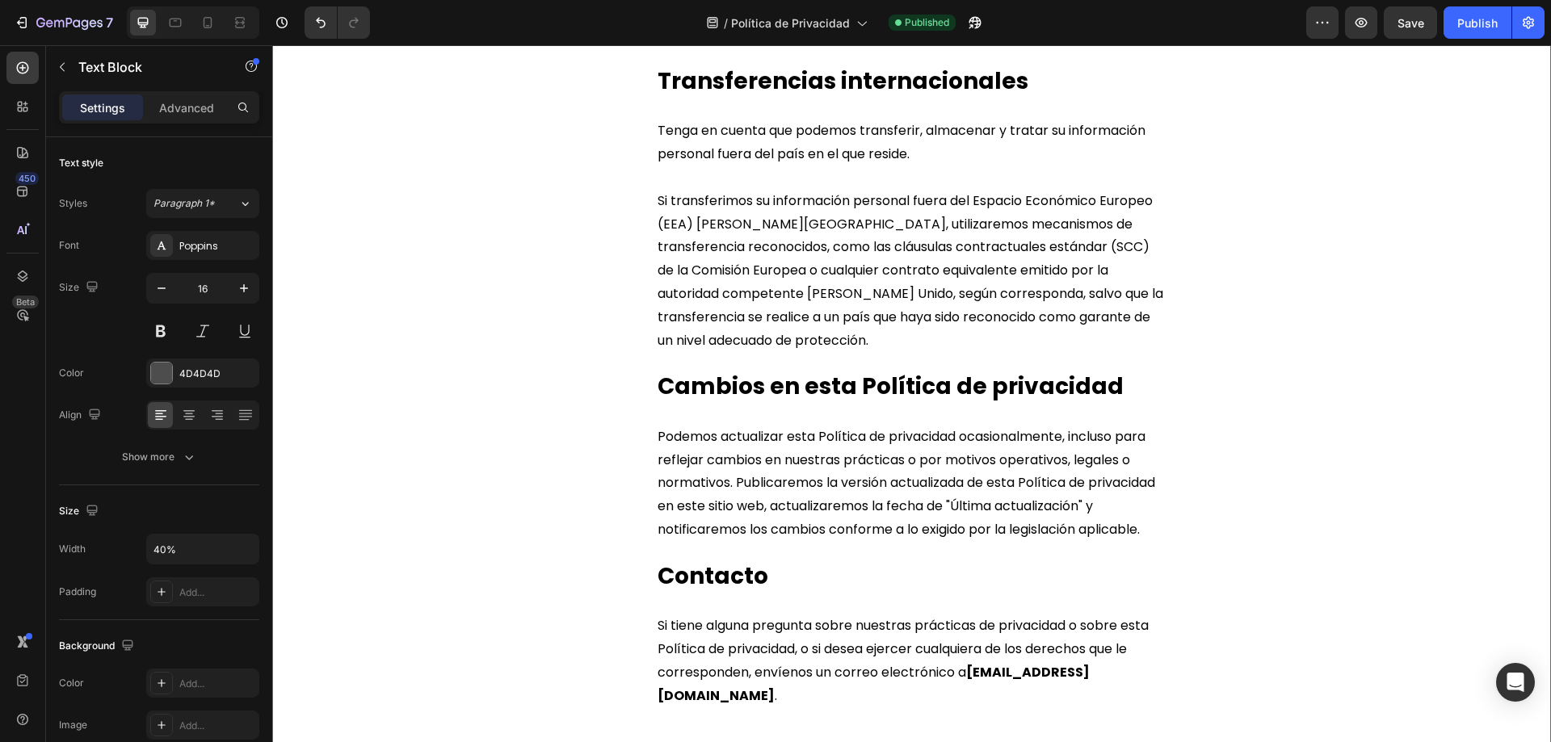
scroll to position [6057, 0]
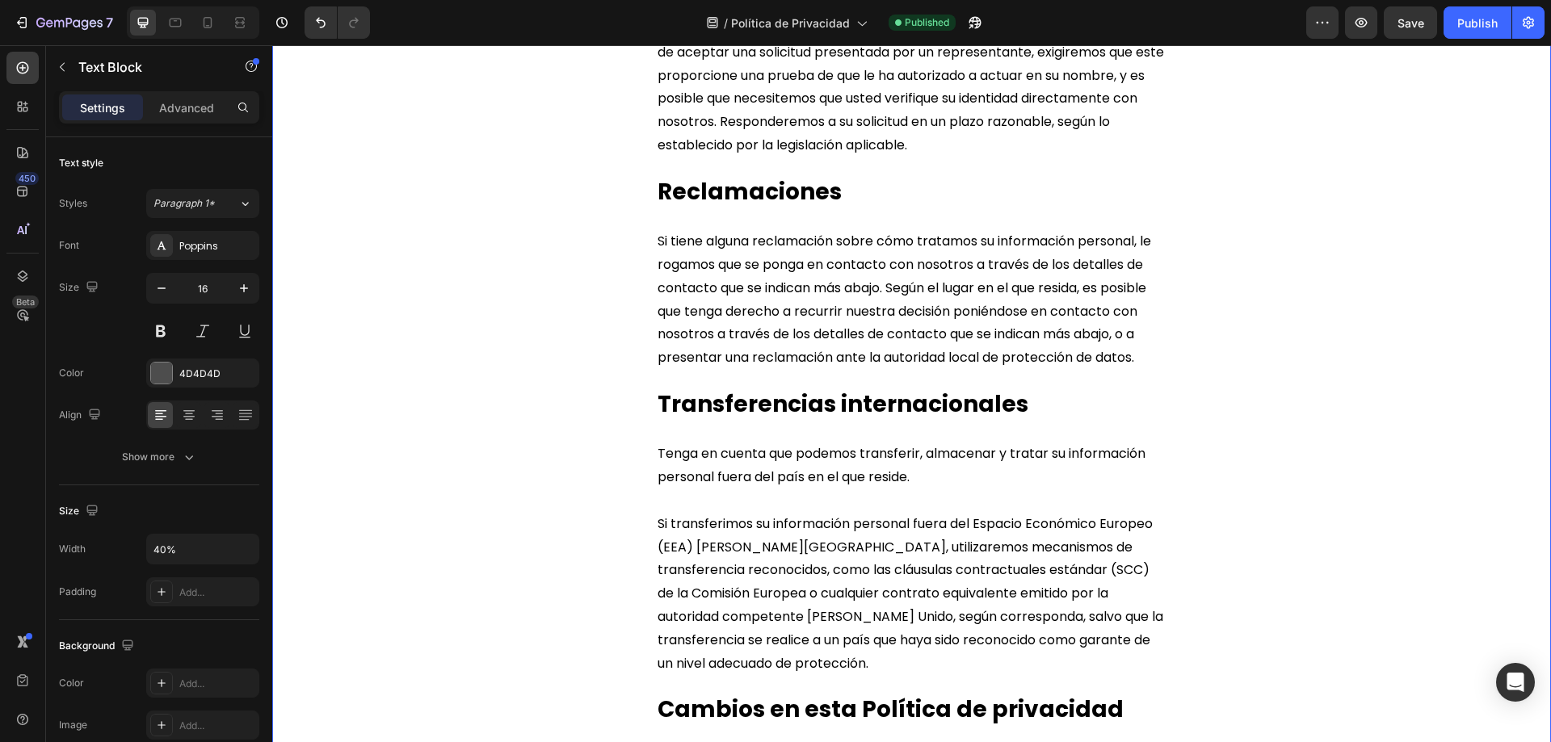
click at [783, 420] on strong "Transferencias internacionales" at bounding box center [842, 403] width 371 height 31
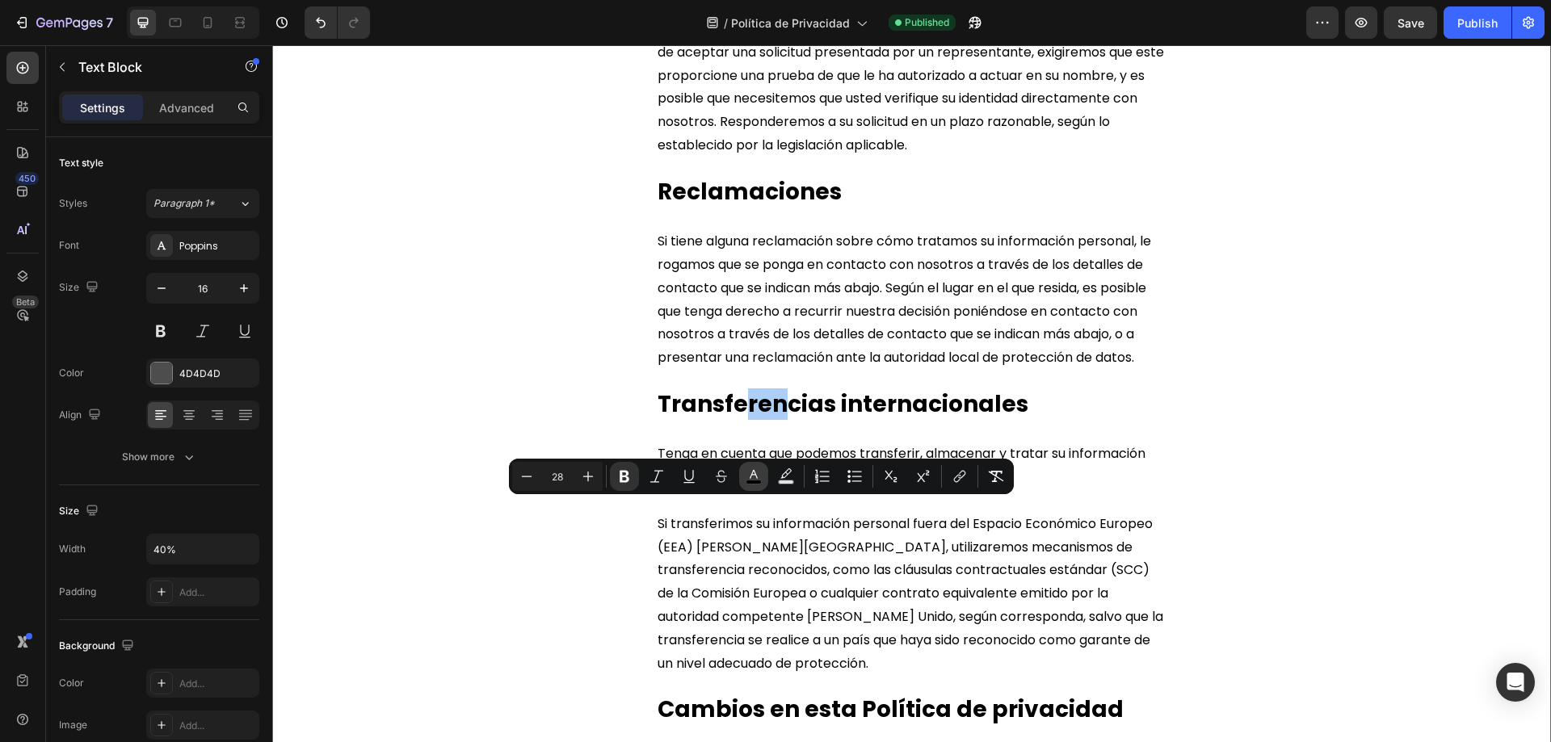
click at [750, 468] on icon "Editor contextual toolbar" at bounding box center [753, 476] width 16 height 16
type input "000000"
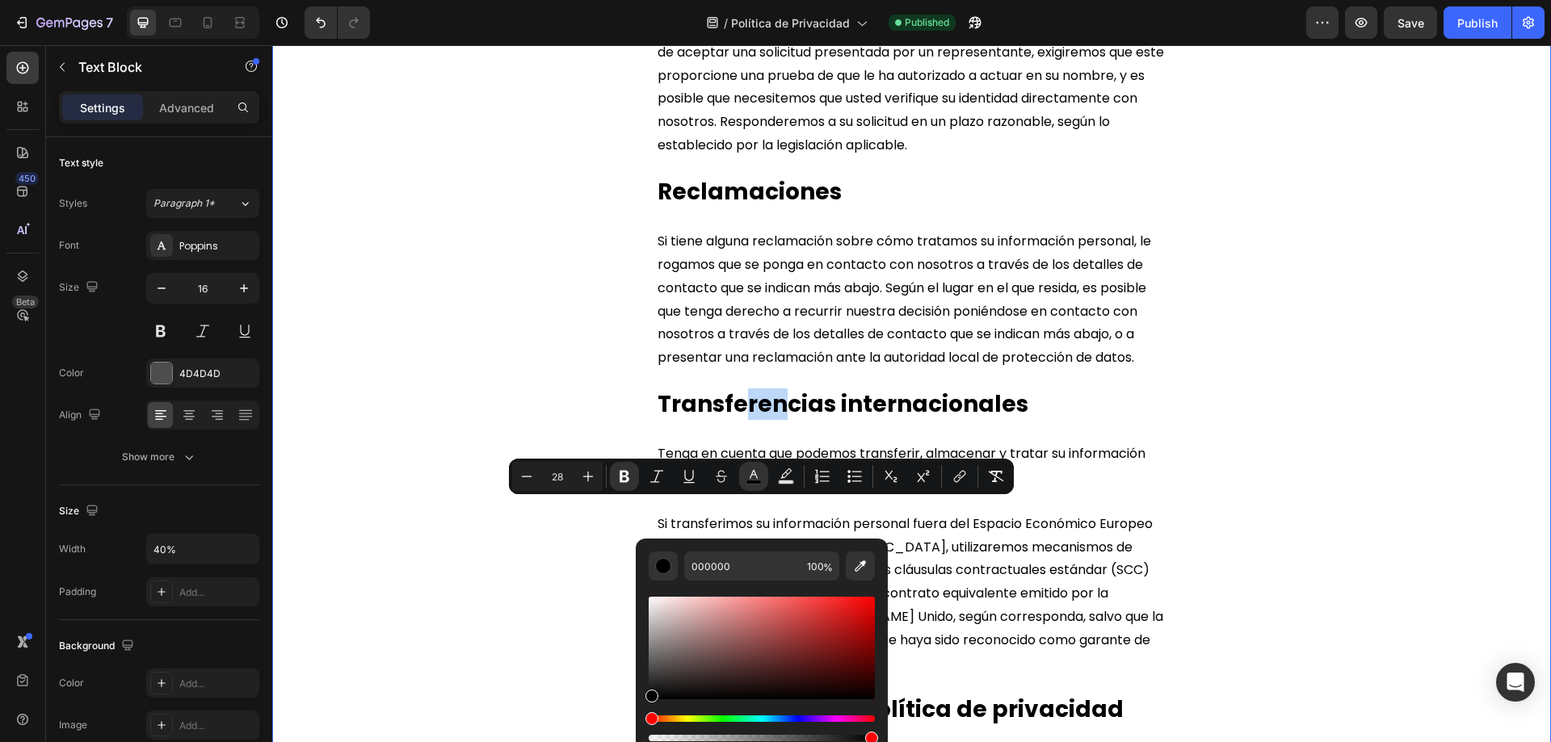
click at [770, 208] on strong "Reclamaciones" at bounding box center [749, 191] width 184 height 31
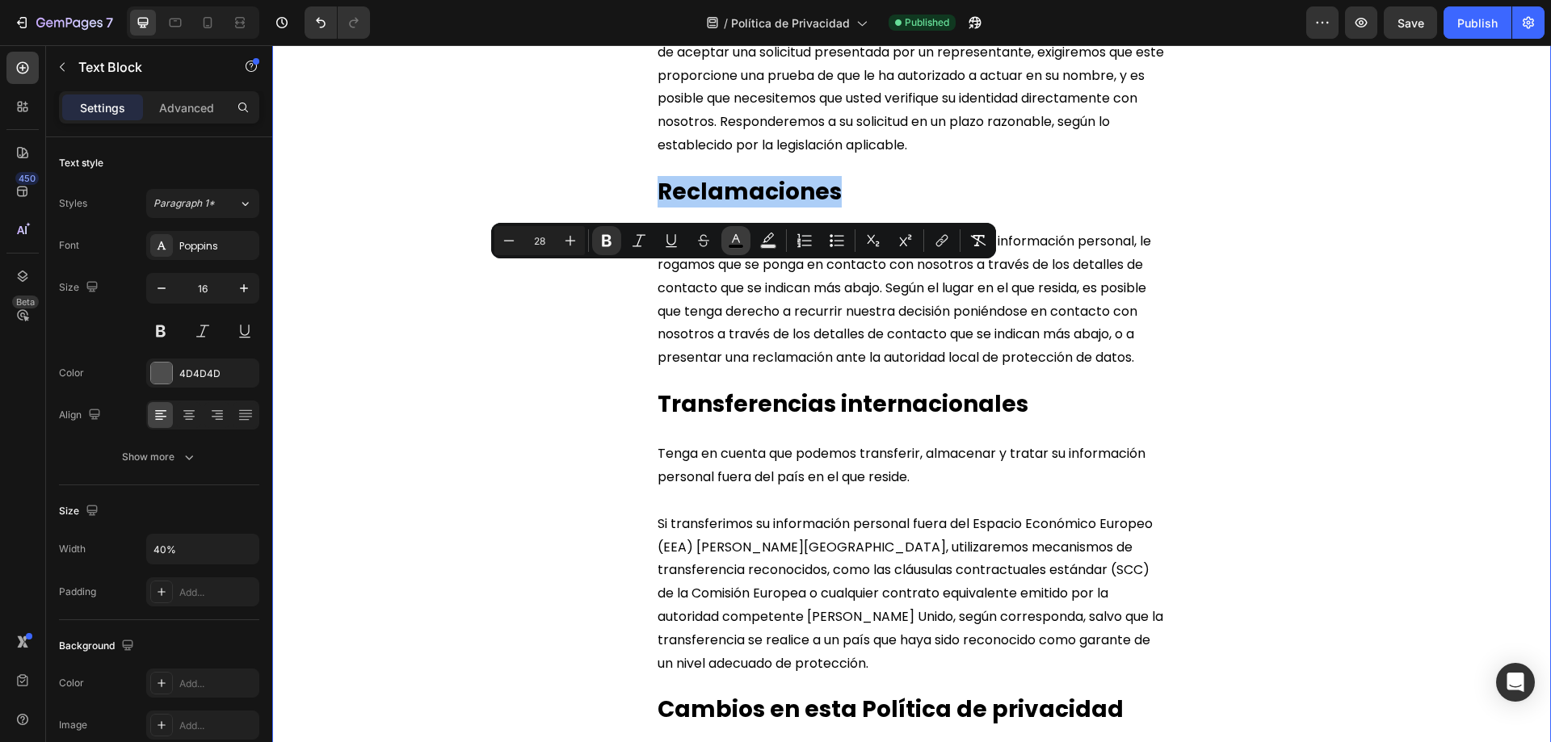
click at [728, 244] on icon "Editor contextual toolbar" at bounding box center [736, 241] width 16 height 16
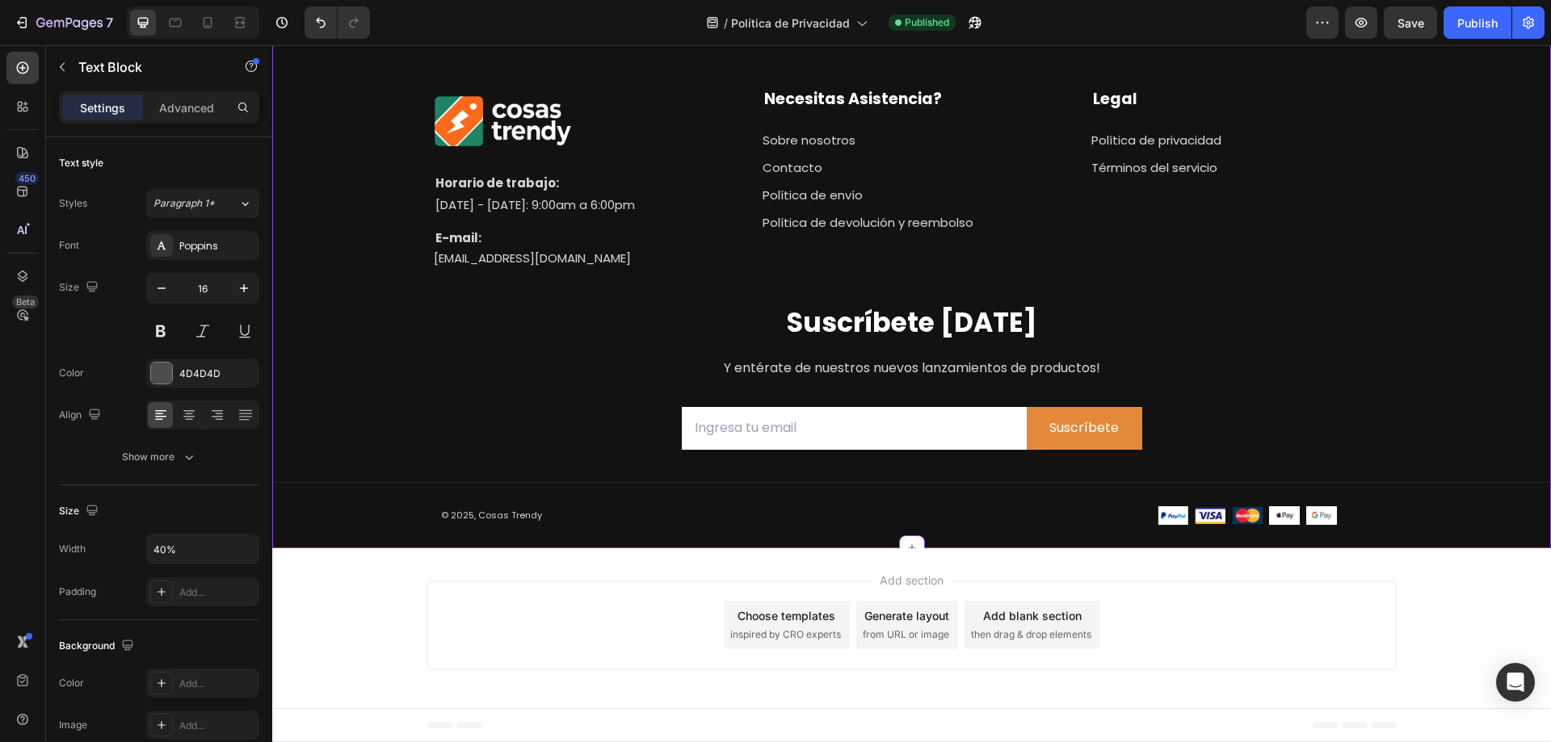
scroll to position [6703, 0]
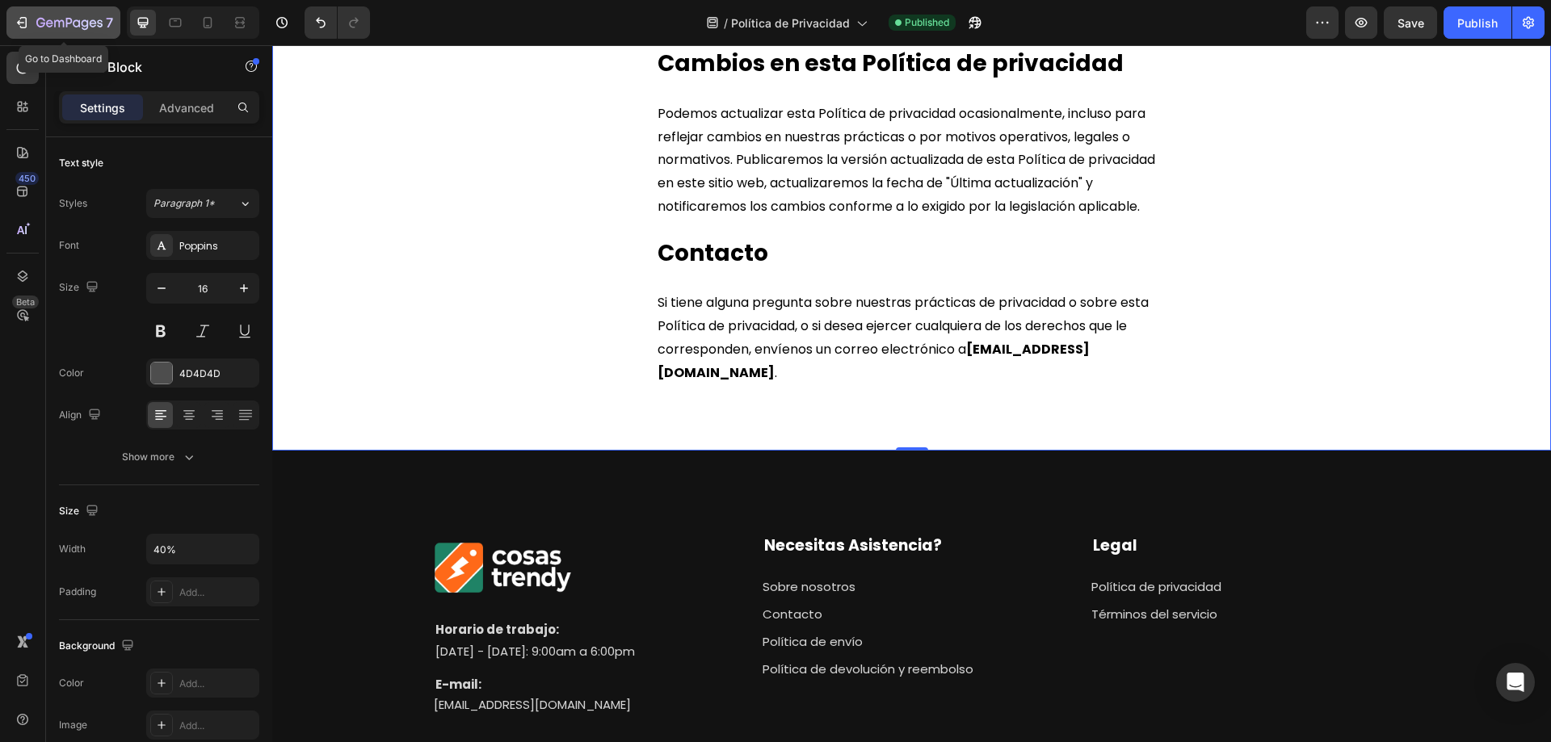
click at [17, 18] on icon "button" at bounding box center [22, 23] width 16 height 16
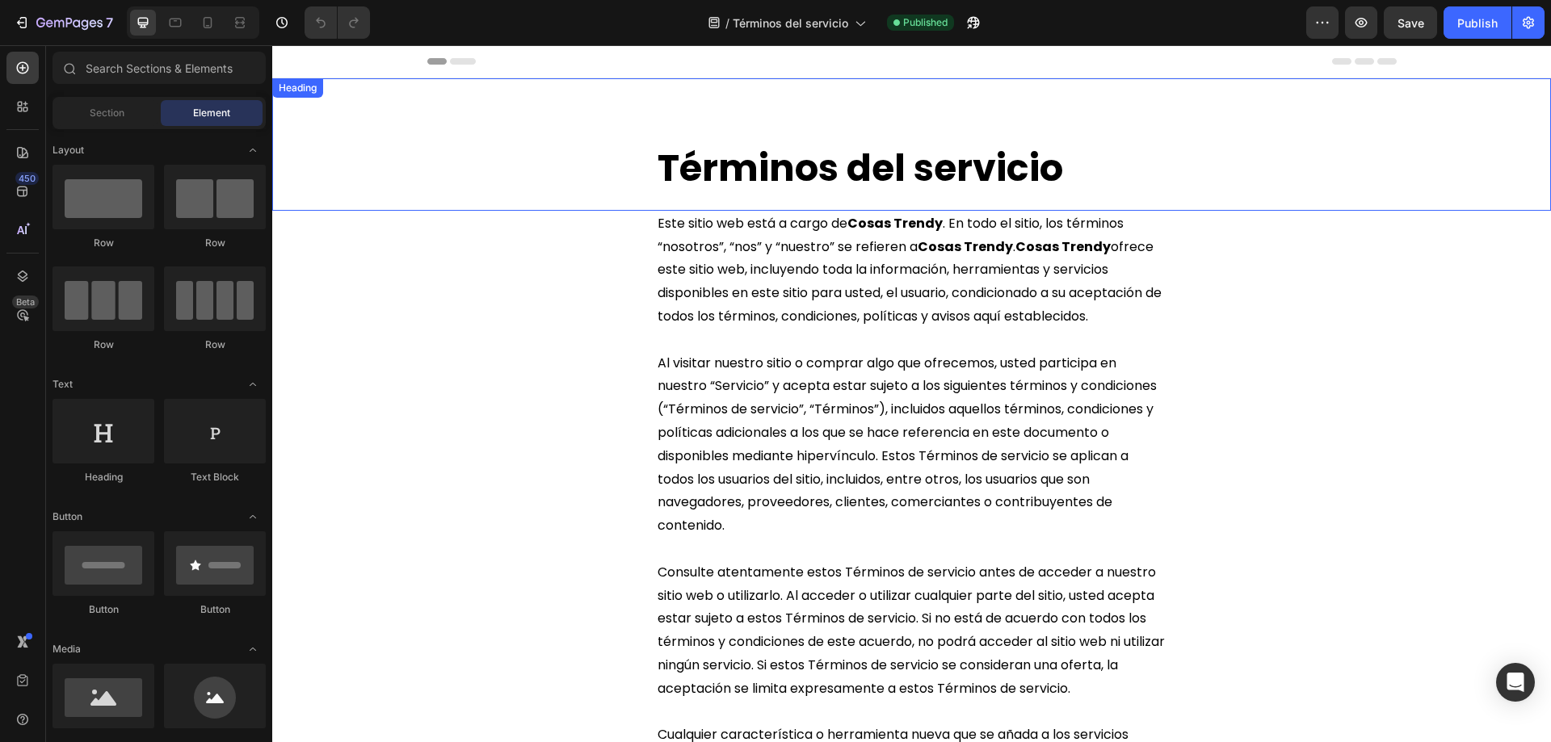
click at [842, 165] on span "Términos del servicio" at bounding box center [859, 168] width 405 height 52
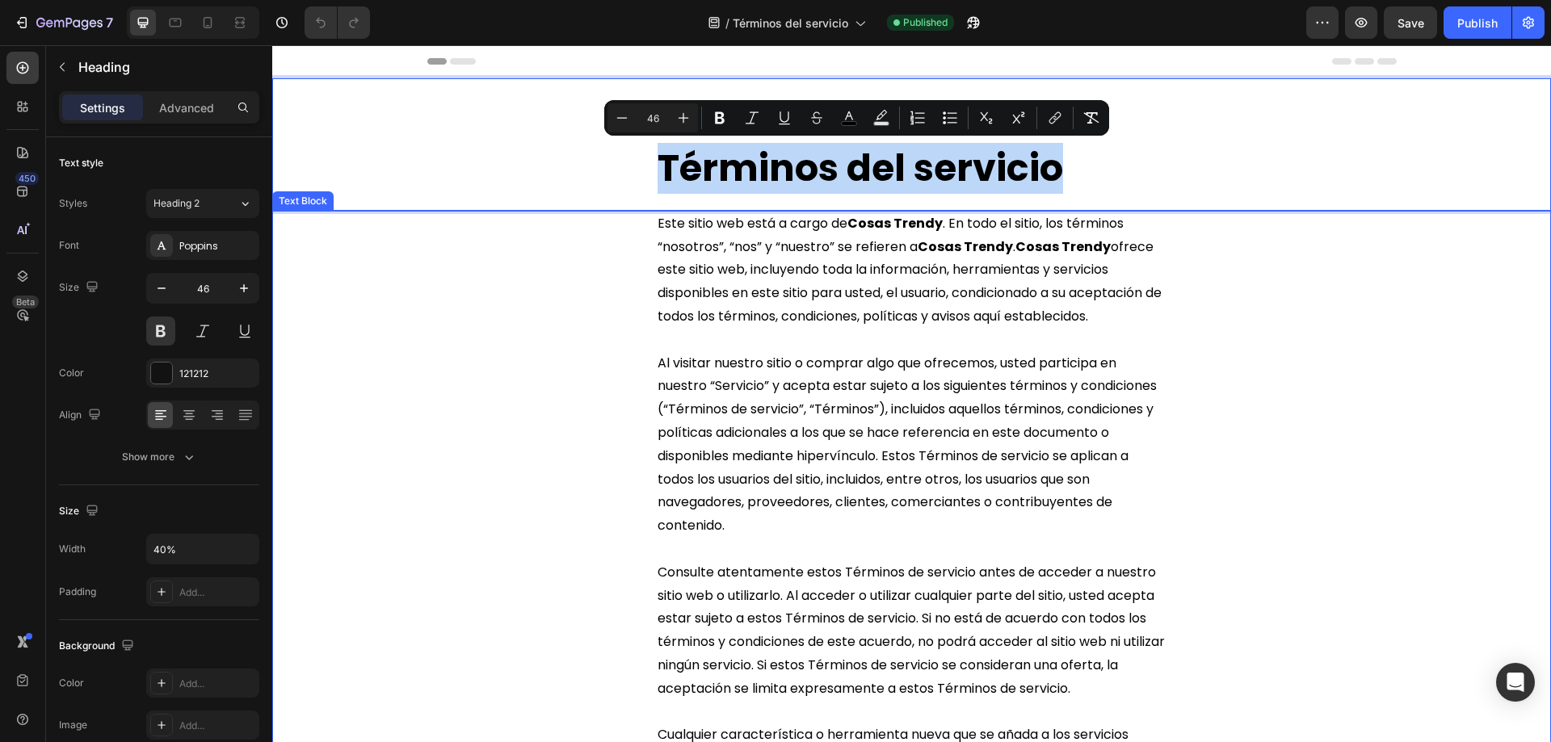
copy span "Términos del servicio"
click at [670, 224] on span "Este sitio web está a cargo de Cosas Trendy . En todo el sitio, los términos “n…" at bounding box center [909, 269] width 504 height 111
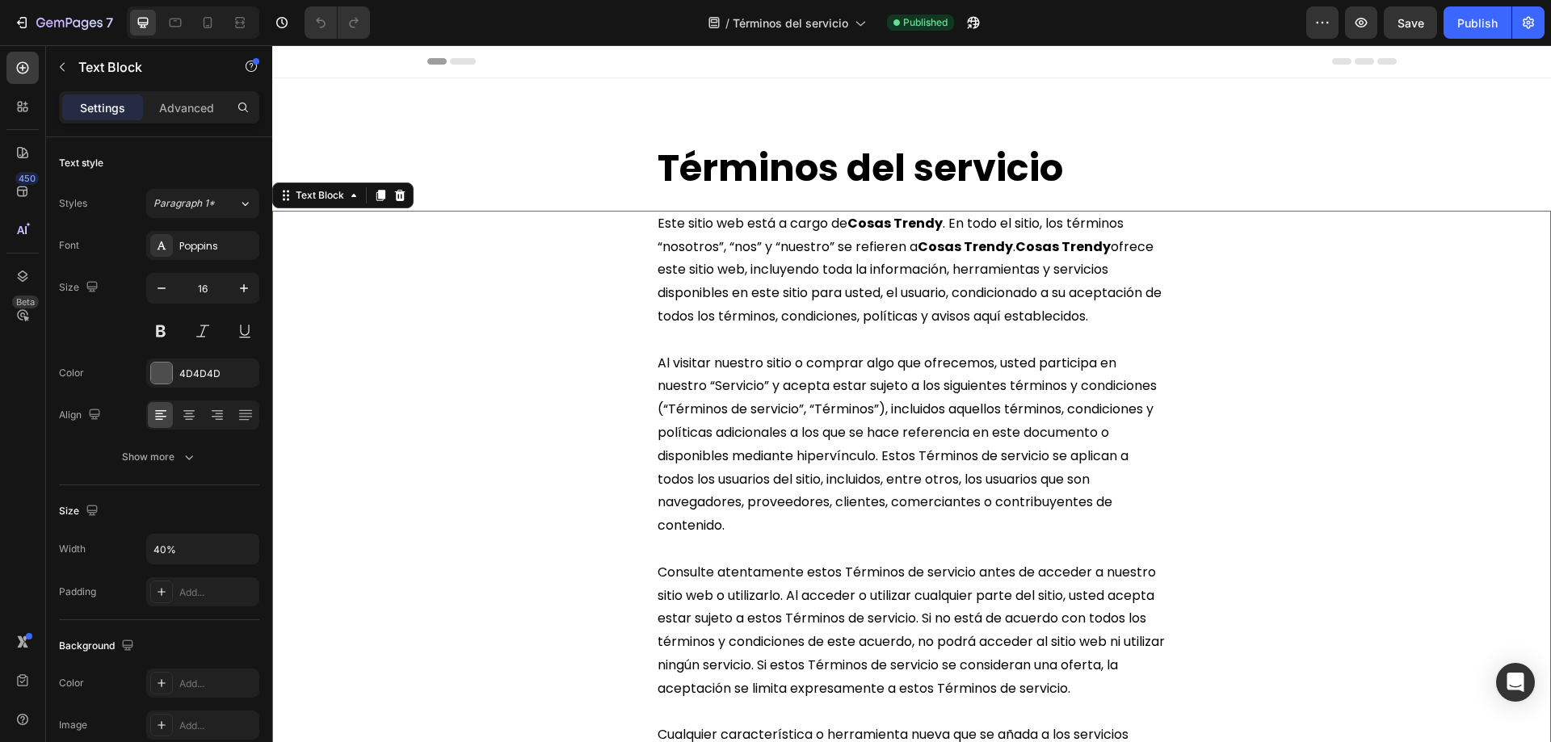
click at [661, 222] on span "Este sitio web está a cargo de Cosas Trendy . En todo el sitio, los términos “n…" at bounding box center [909, 269] width 504 height 111
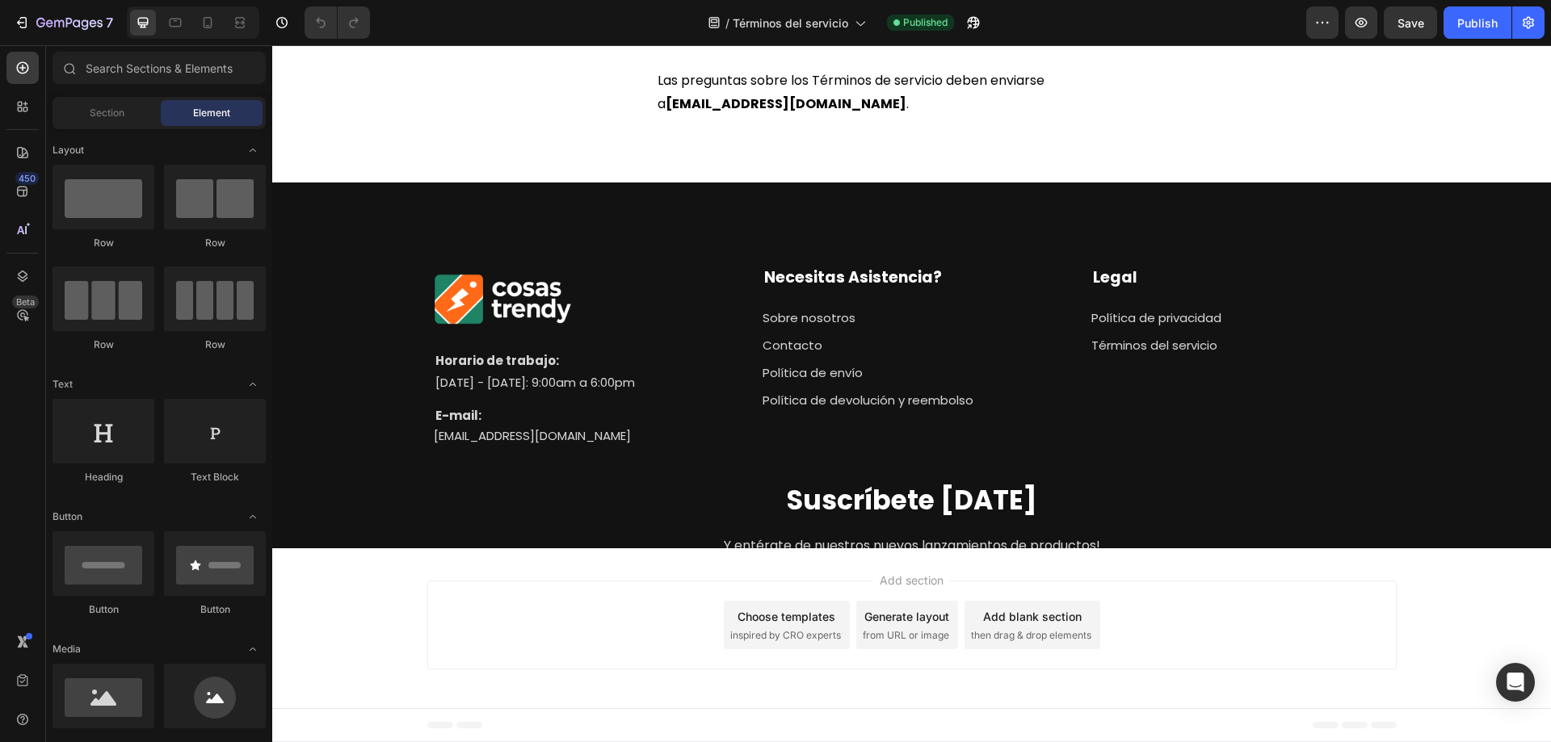
scroll to position [9213, 0]
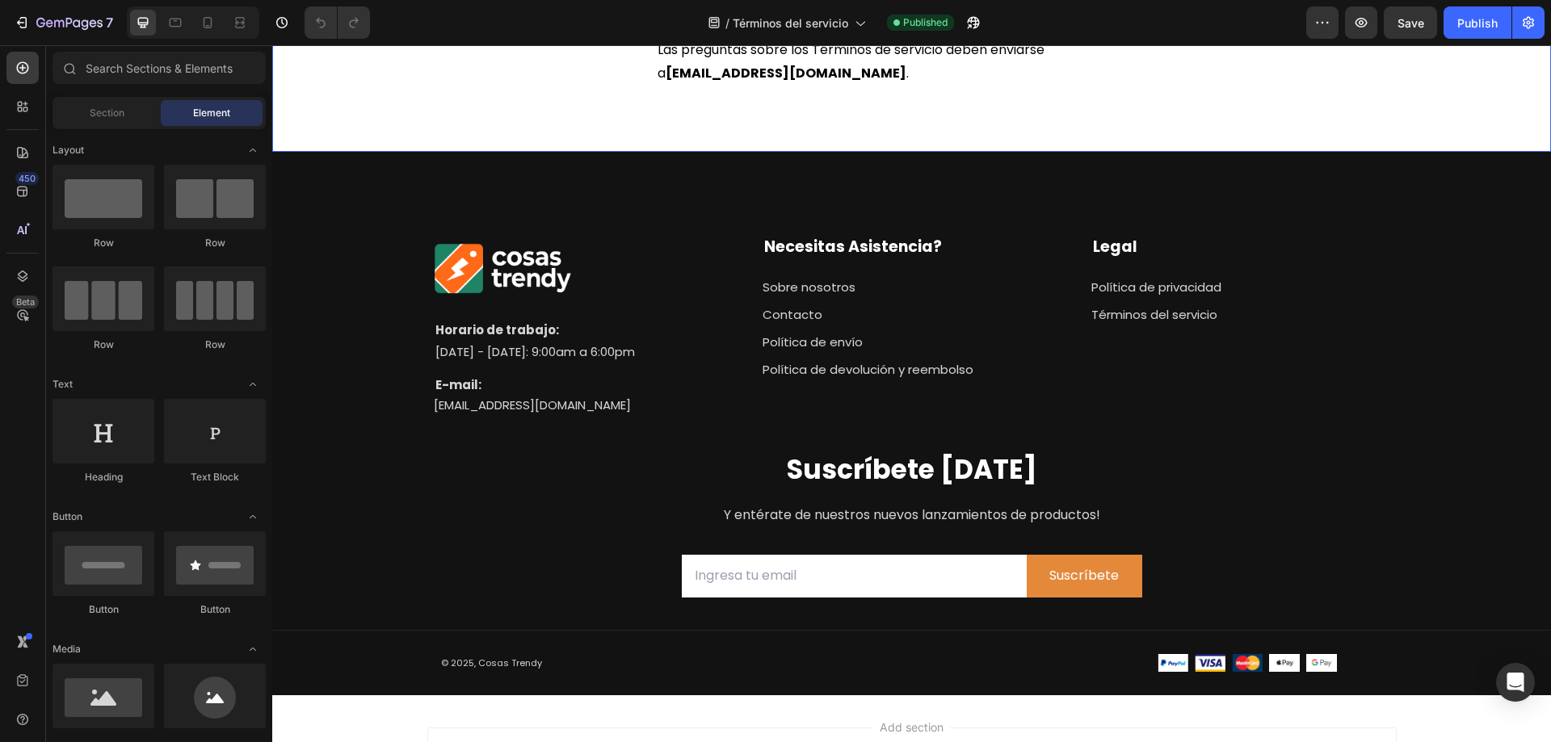
click at [863, 86] on p "Las preguntas sobre los Términos de servicio deben enviarse a contacto@cosastre…" at bounding box center [911, 62] width 508 height 47
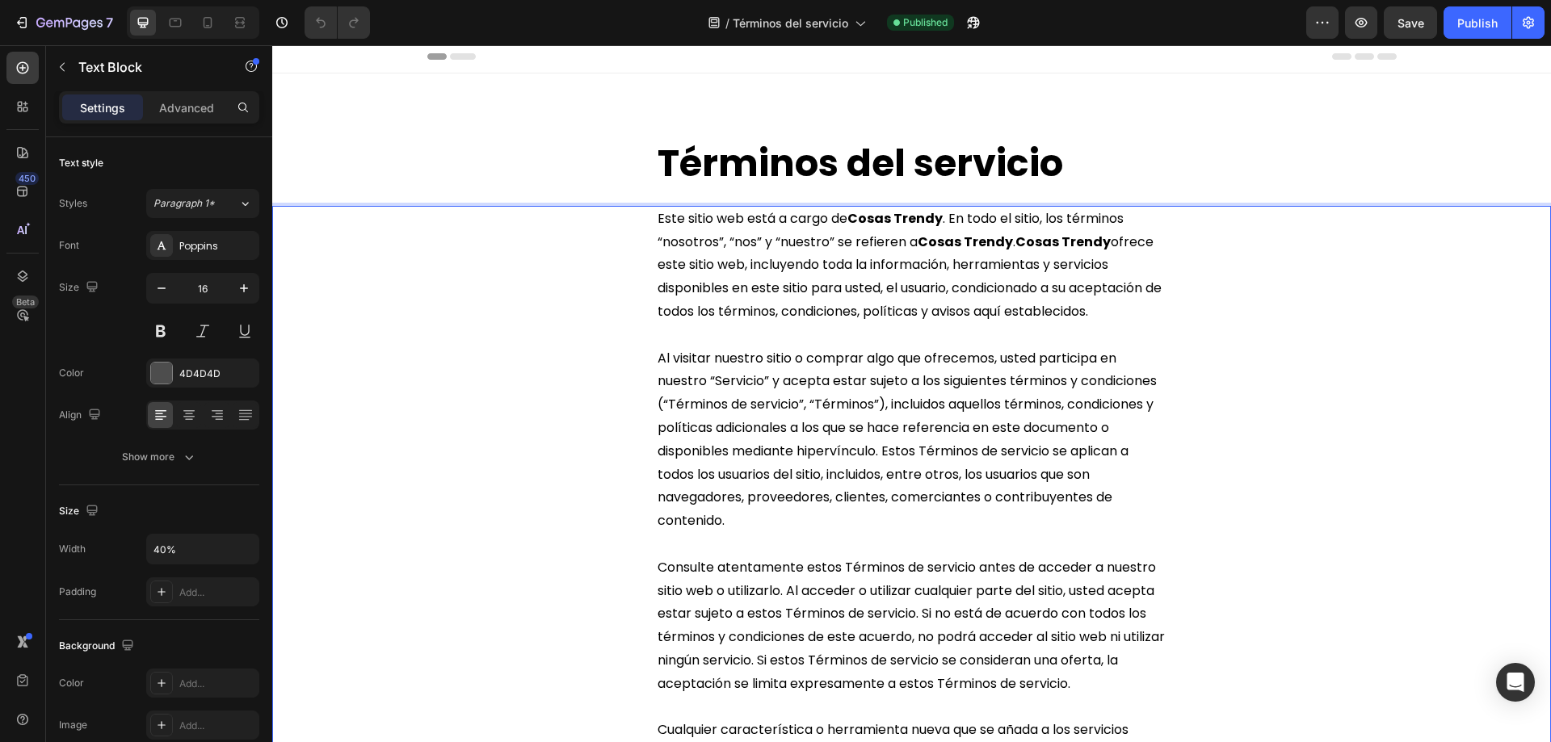
scroll to position [0, 0]
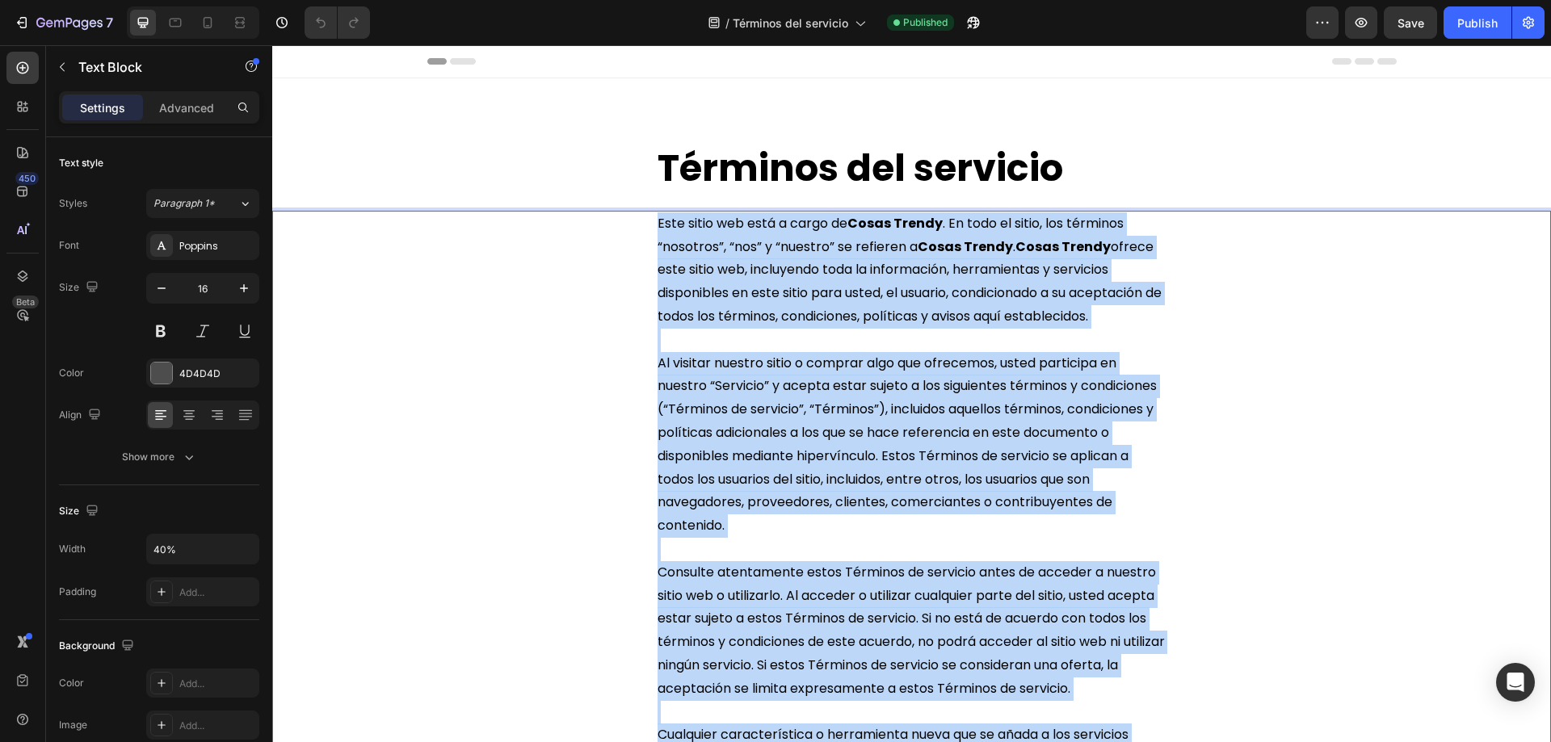
click at [657, 225] on span "Este sitio web está a cargo de Cosas Trendy . En todo el sitio, los términos “n…" at bounding box center [909, 269] width 504 height 111
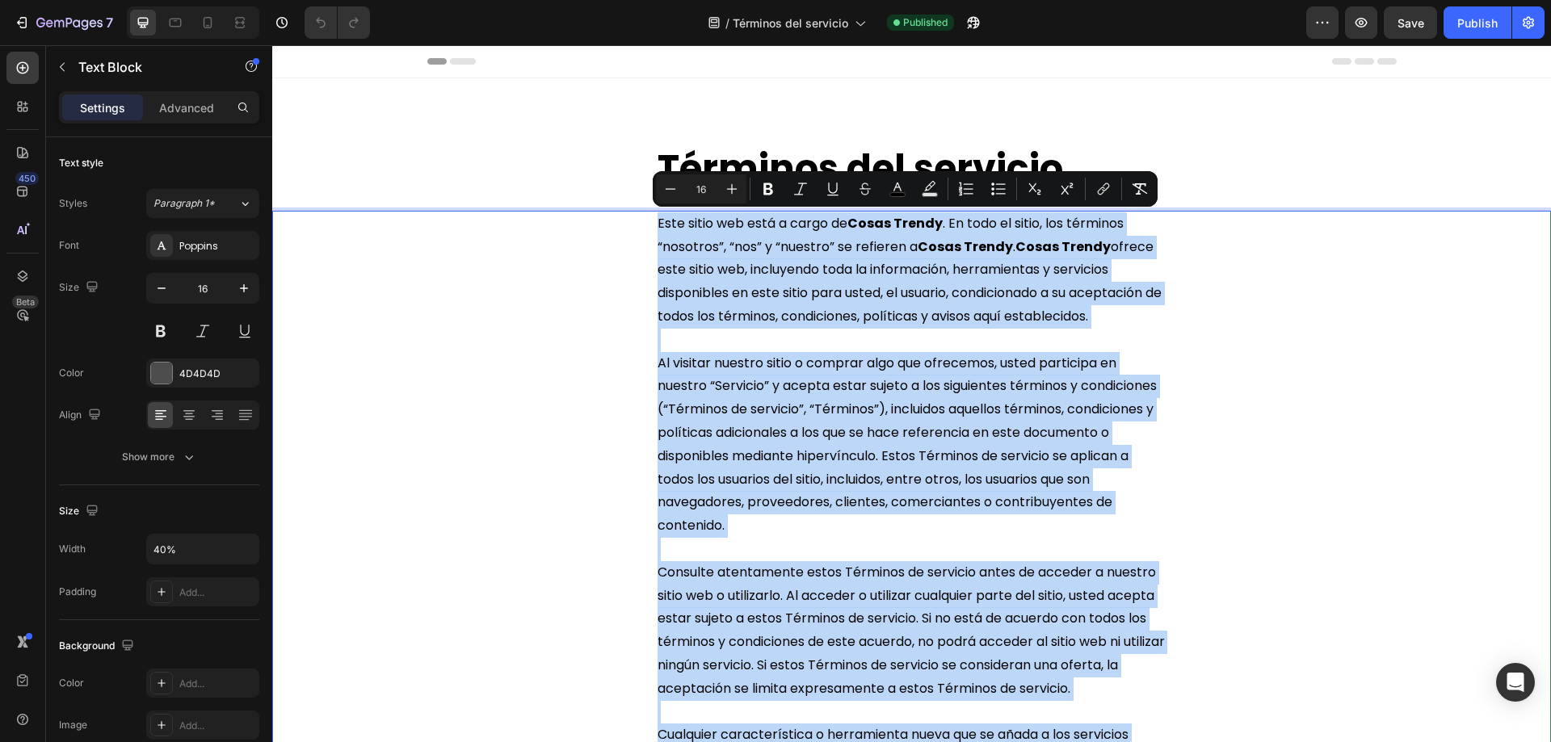
copy div "Este sitio web está a cargo de Cosas Trendy . En todo el sitio, los términos “n…"
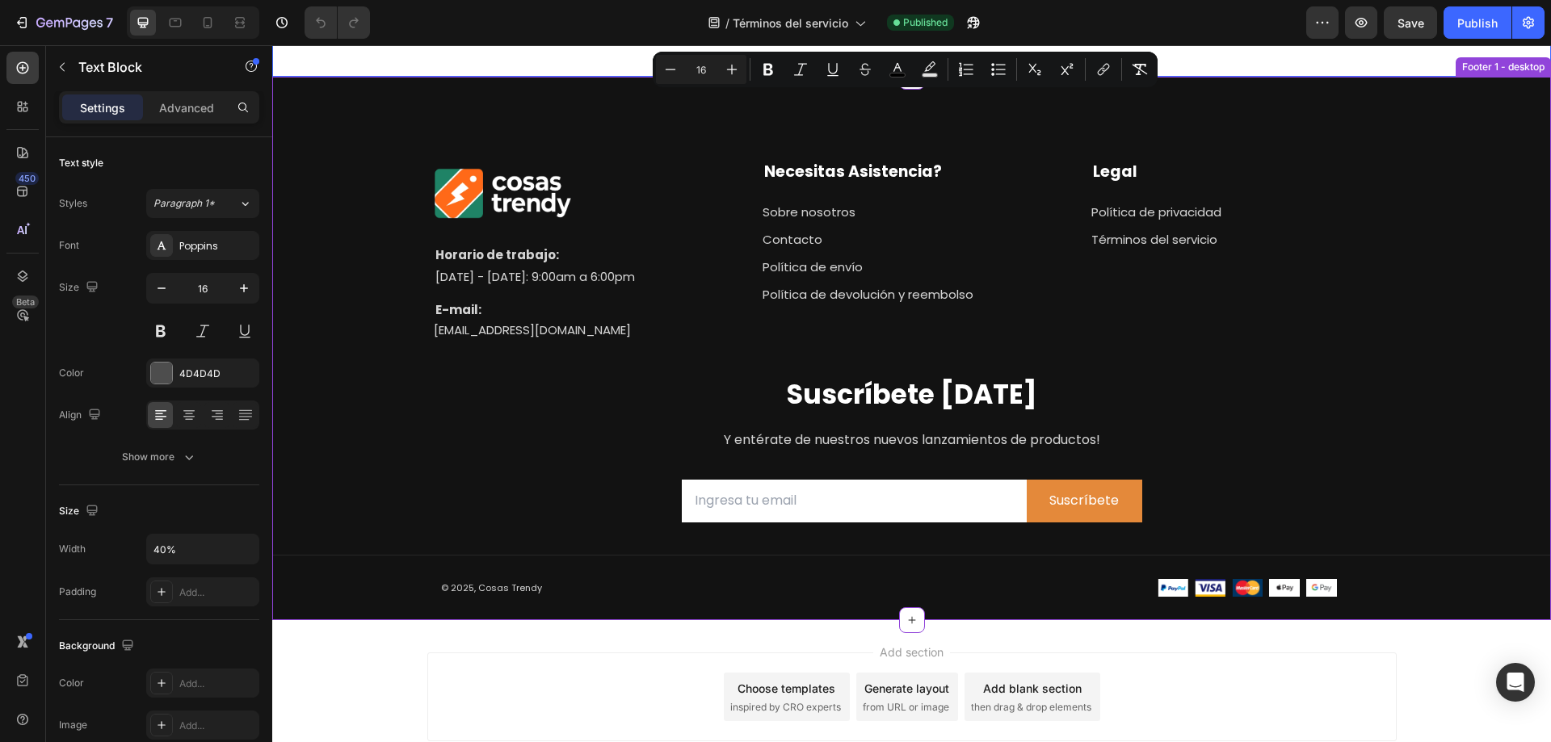
scroll to position [8722, 0]
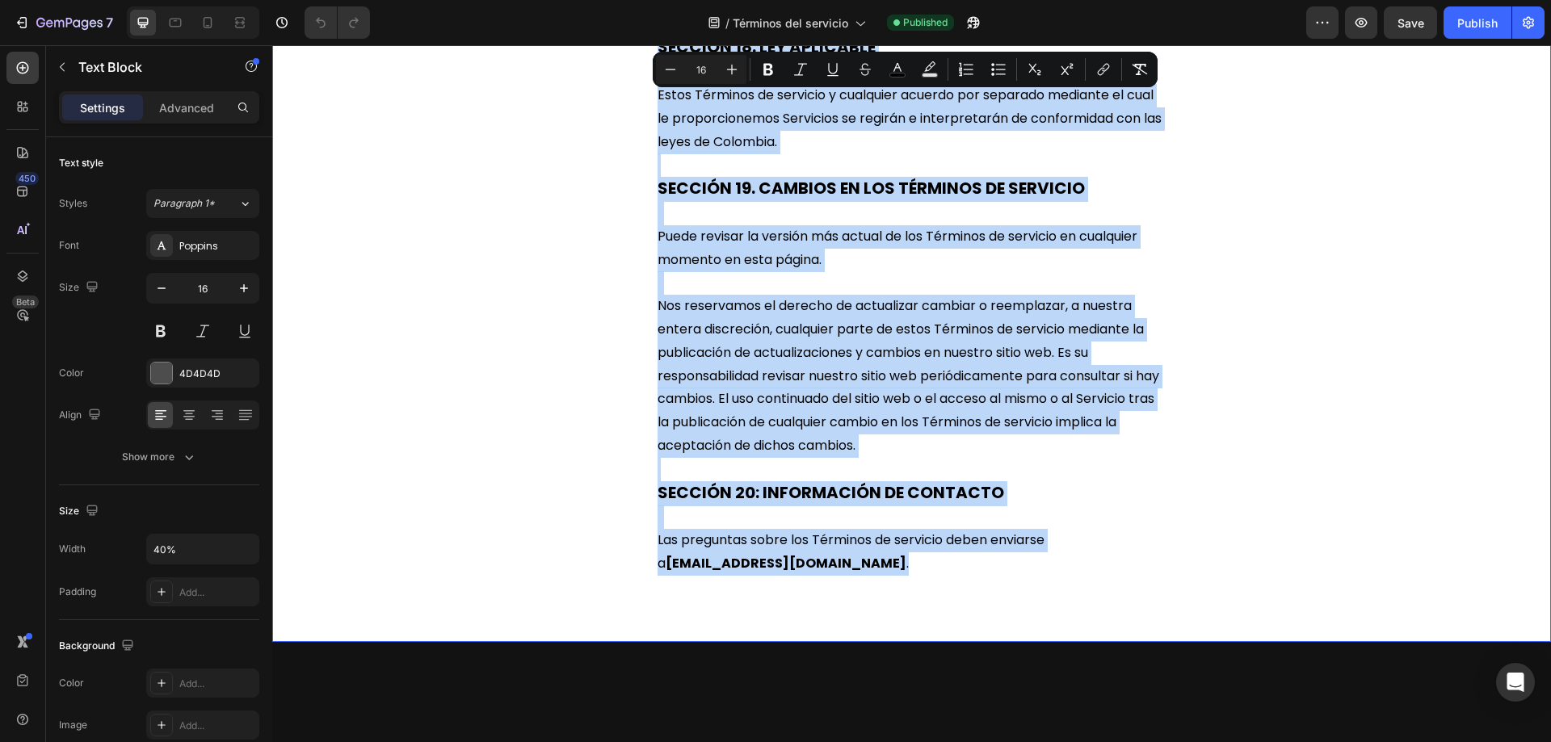
drag, startPoint x: 1478, startPoint y: 592, endPoint x: 1537, endPoint y: 626, distance: 68.0
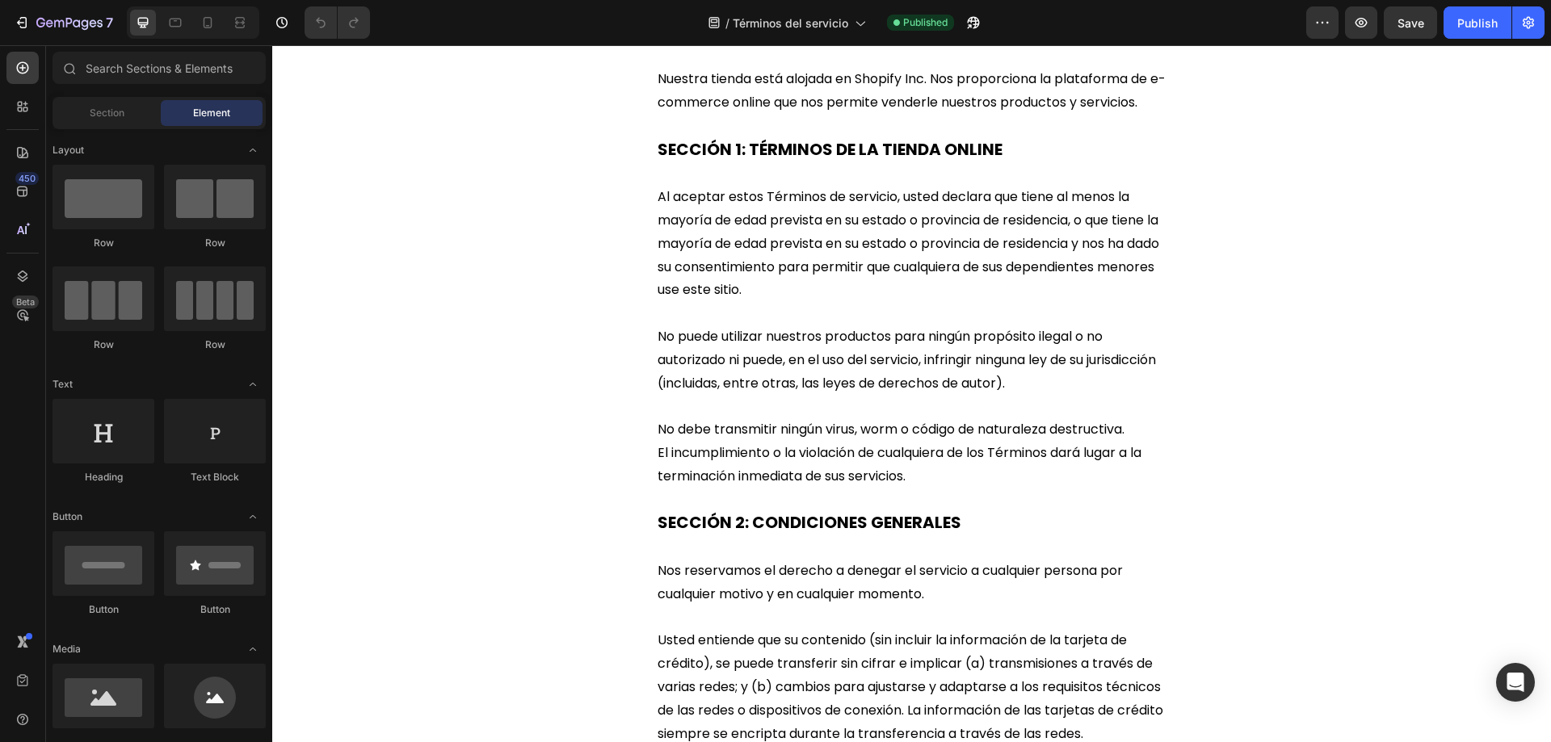
scroll to position [999, 0]
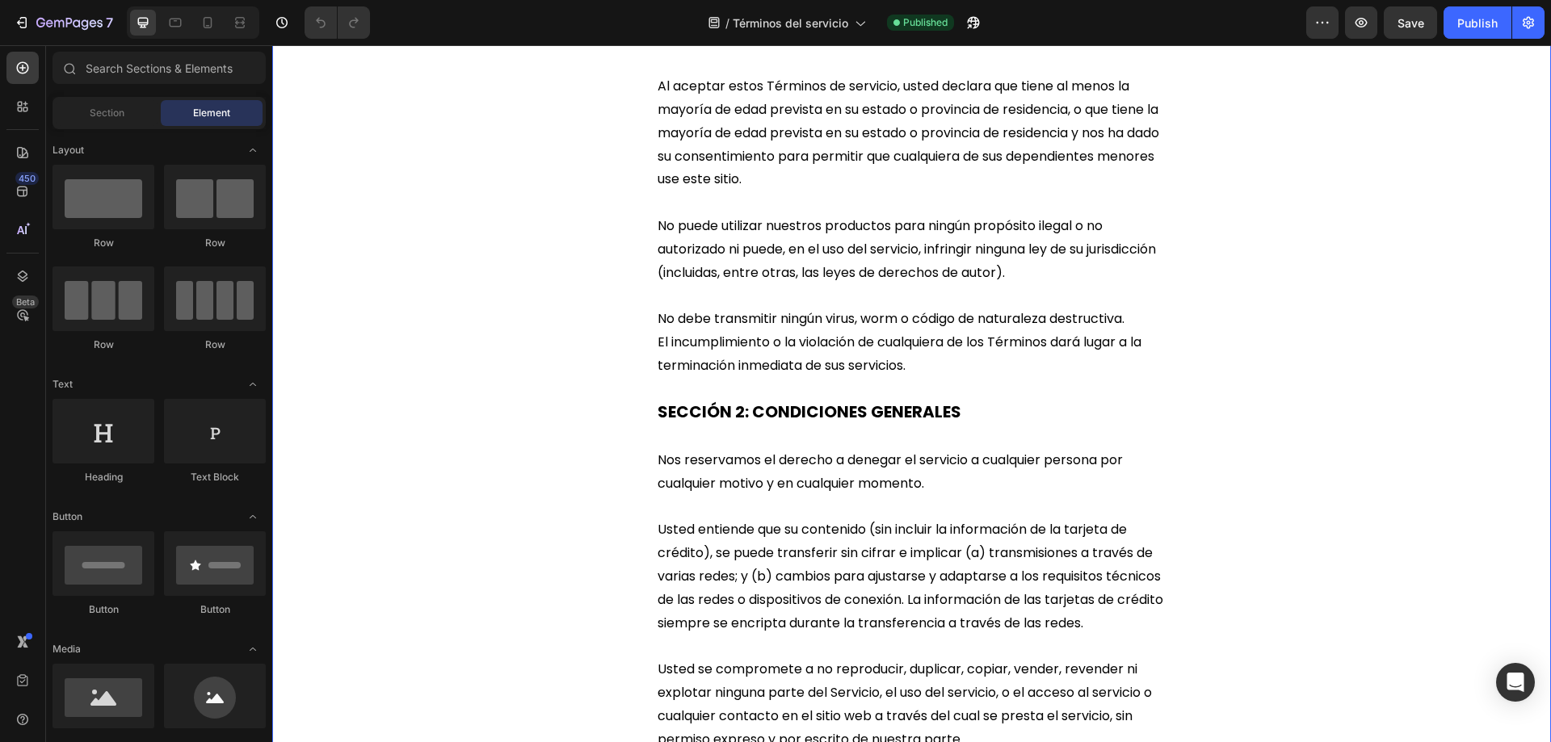
click at [657, 338] on span "El incumplimiento o la violación de cualquiera de los Términos dará lugar a la …" at bounding box center [899, 354] width 484 height 42
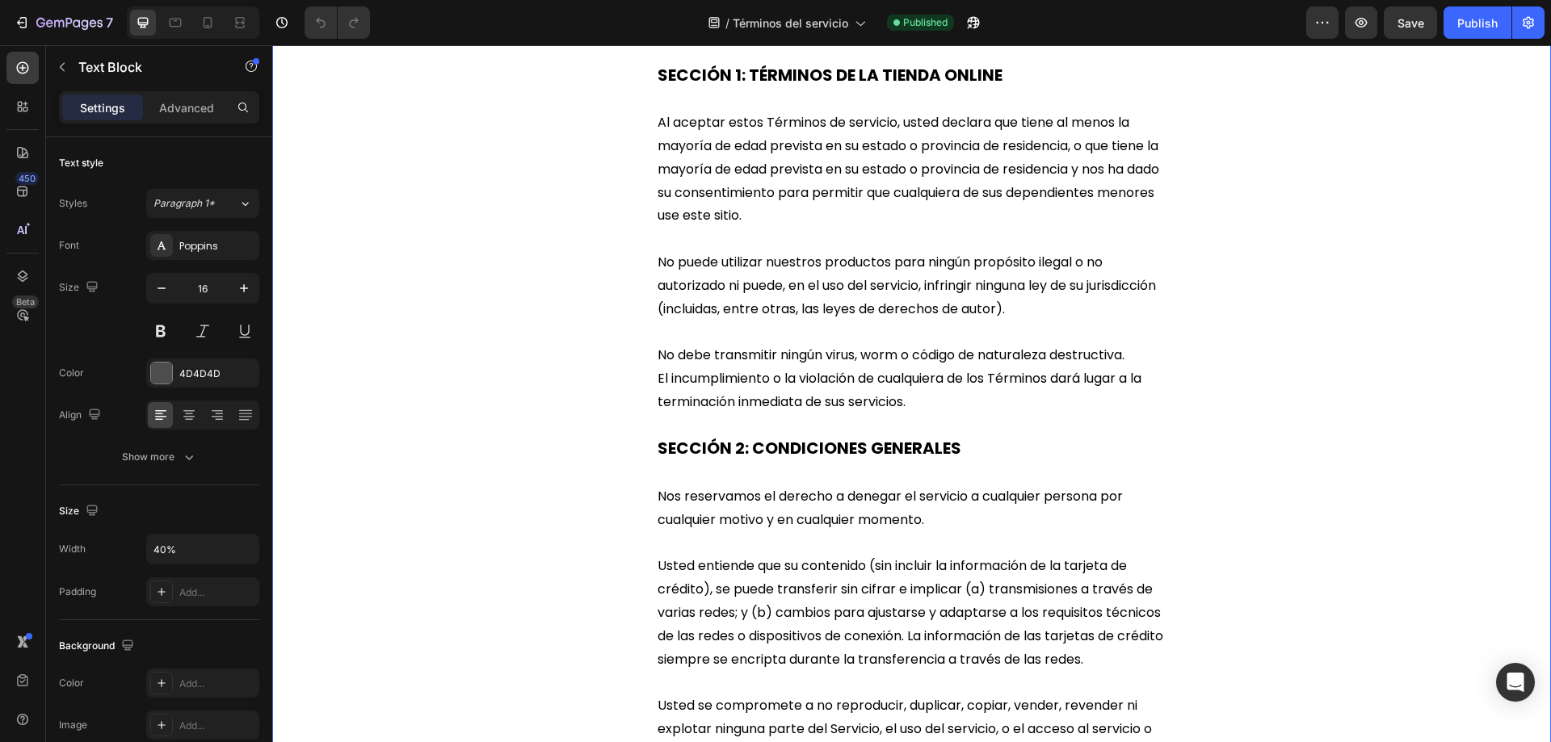
scroll to position [969, 0]
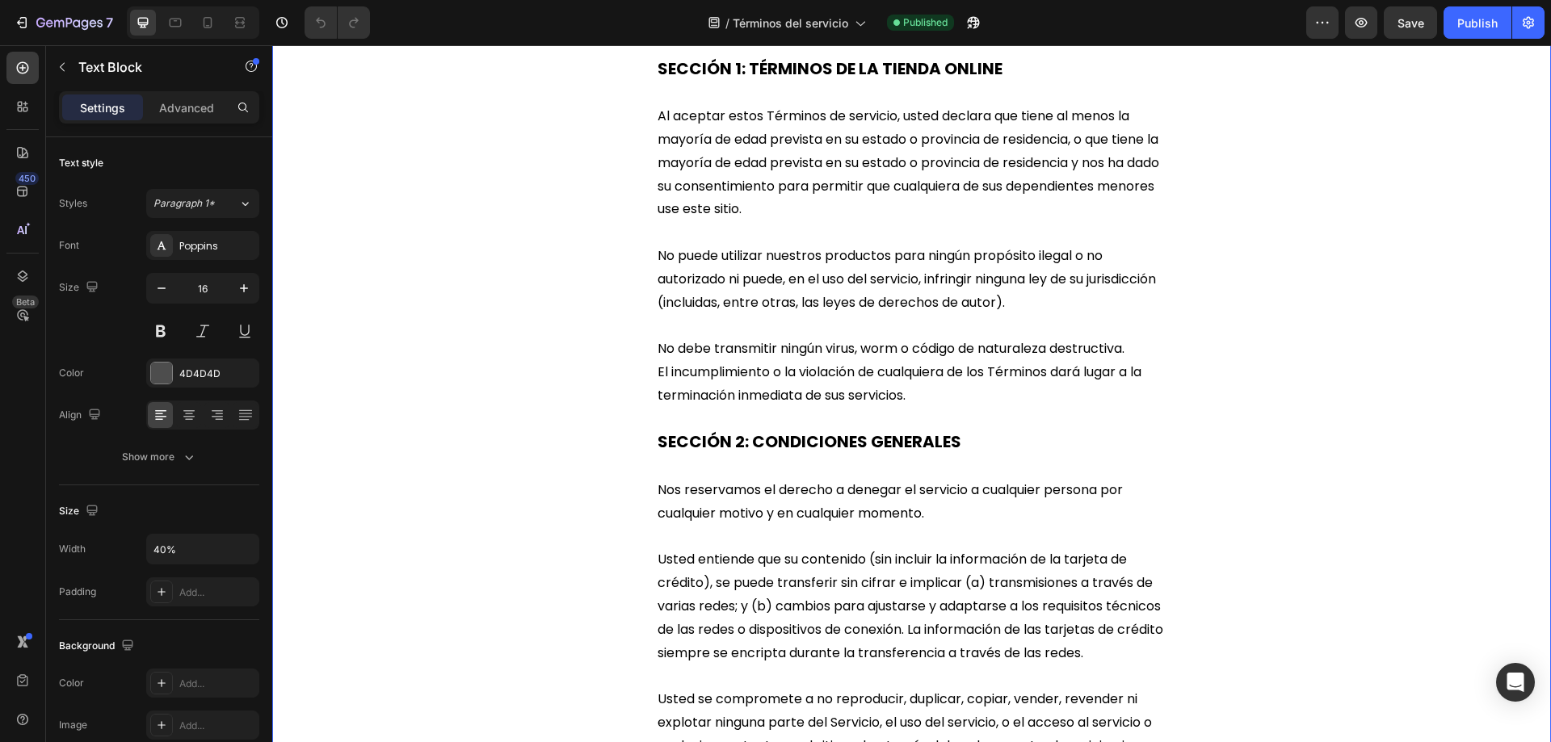
drag, startPoint x: 656, startPoint y: 372, endPoint x: 658, endPoint y: 474, distance: 102.6
click at [1457, 29] on div "Publish" at bounding box center [1477, 23] width 40 height 17
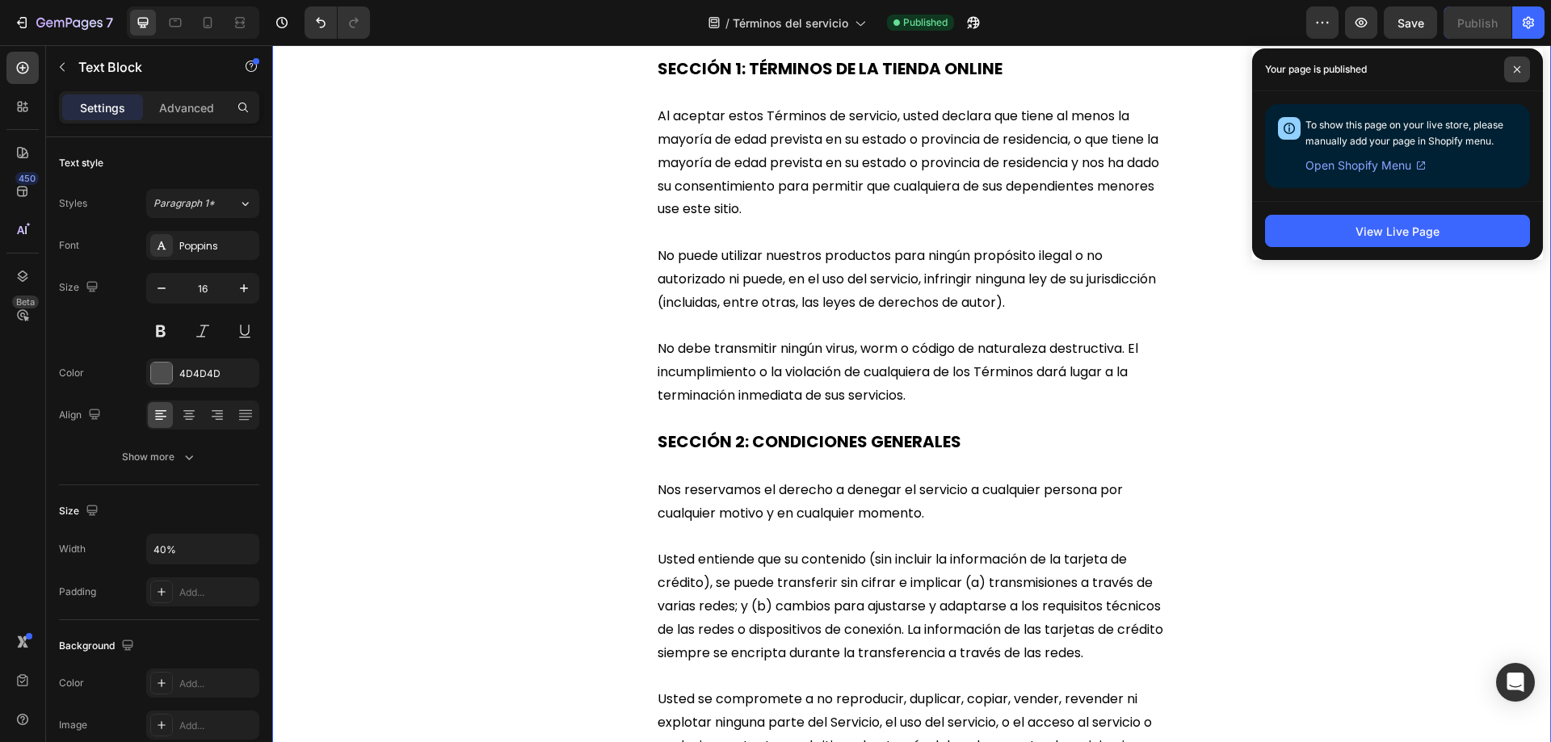
click at [1518, 68] on icon at bounding box center [1517, 69] width 6 height 6
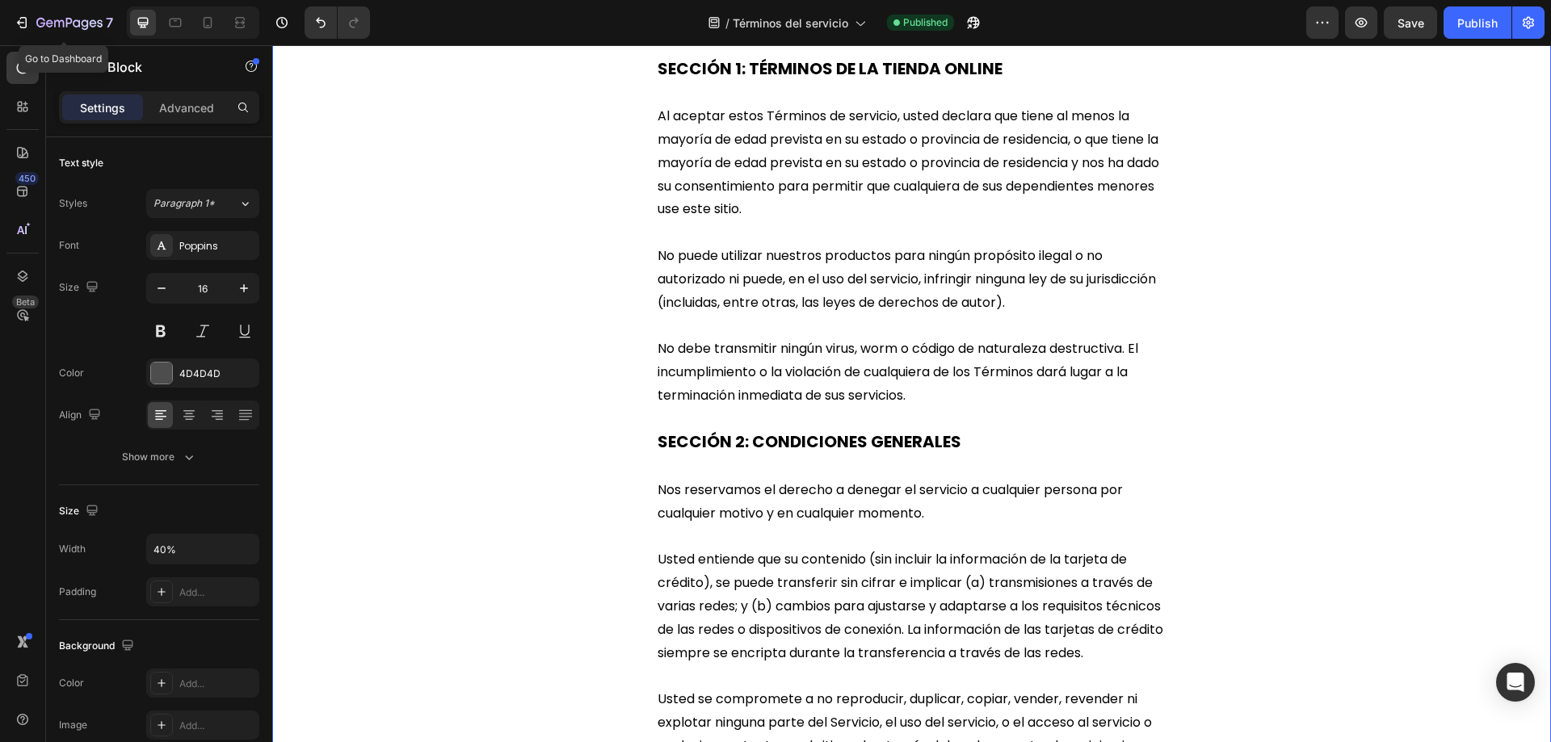
drag, startPoint x: 19, startPoint y: 18, endPoint x: 247, endPoint y: 83, distance: 237.7
click at [21, 18] on icon "button" at bounding box center [22, 23] width 16 height 16
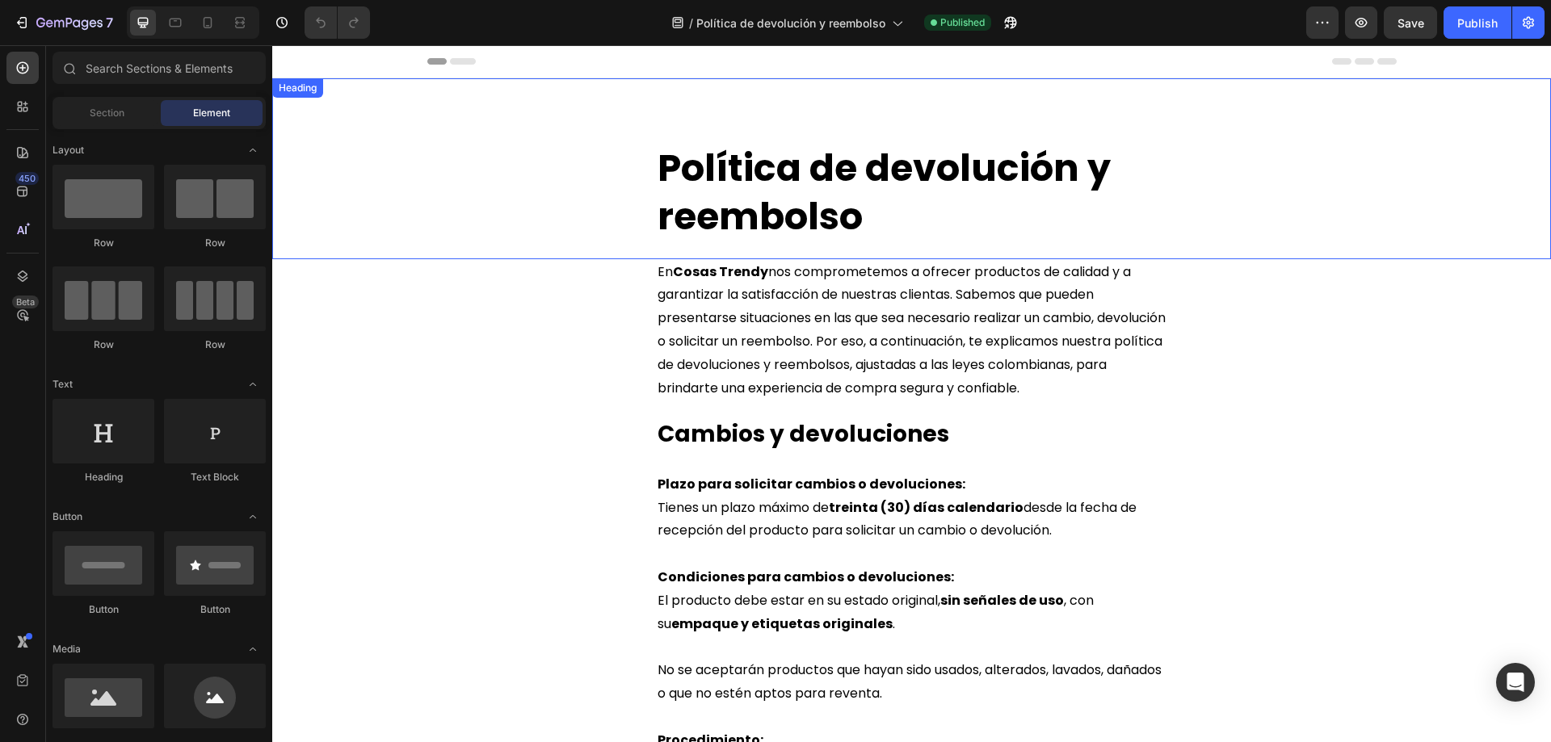
click at [657, 170] on span "Política de devolución y reembolso" at bounding box center [883, 192] width 453 height 100
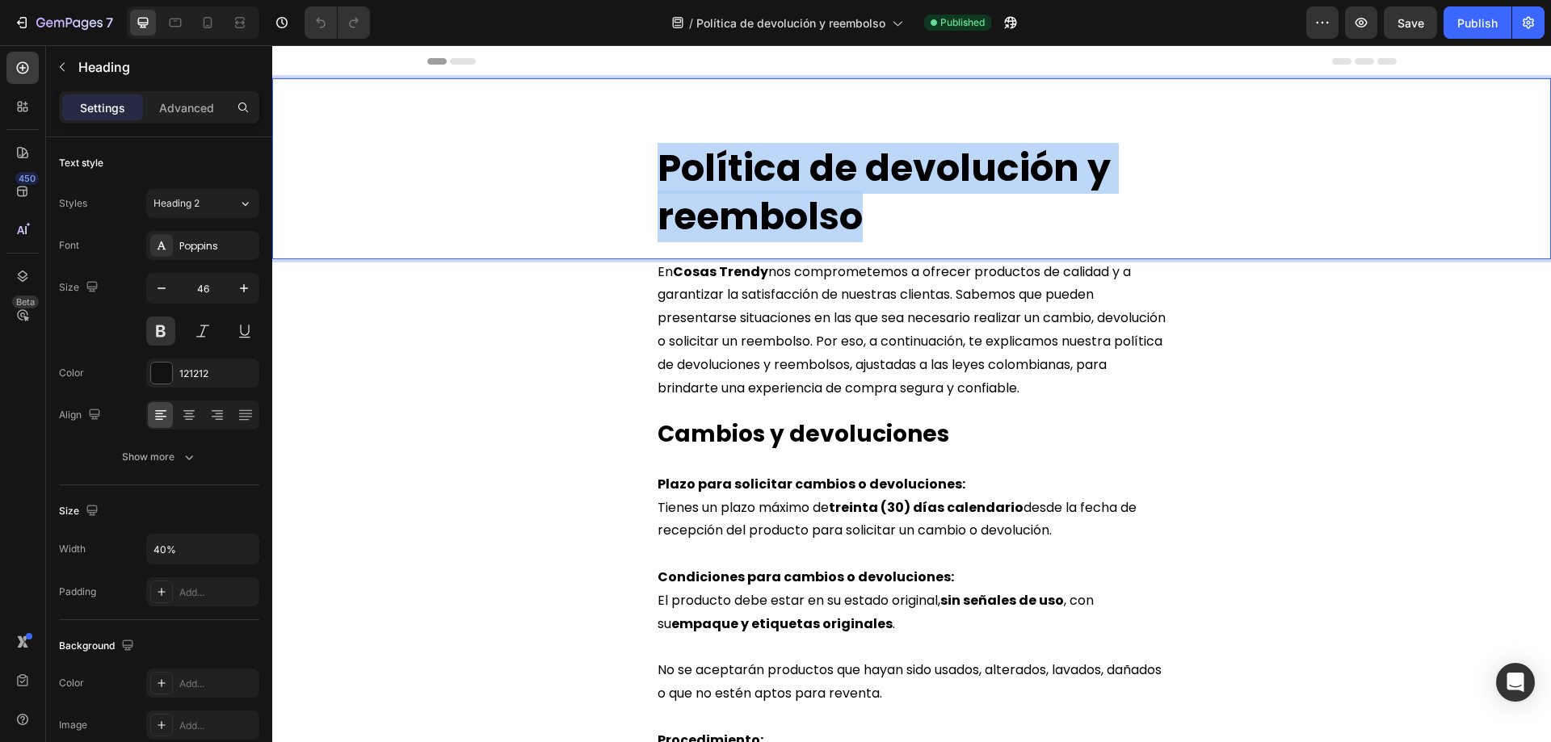
click at [858, 219] on span "Política de devolución y reembolso" at bounding box center [883, 192] width 453 height 100
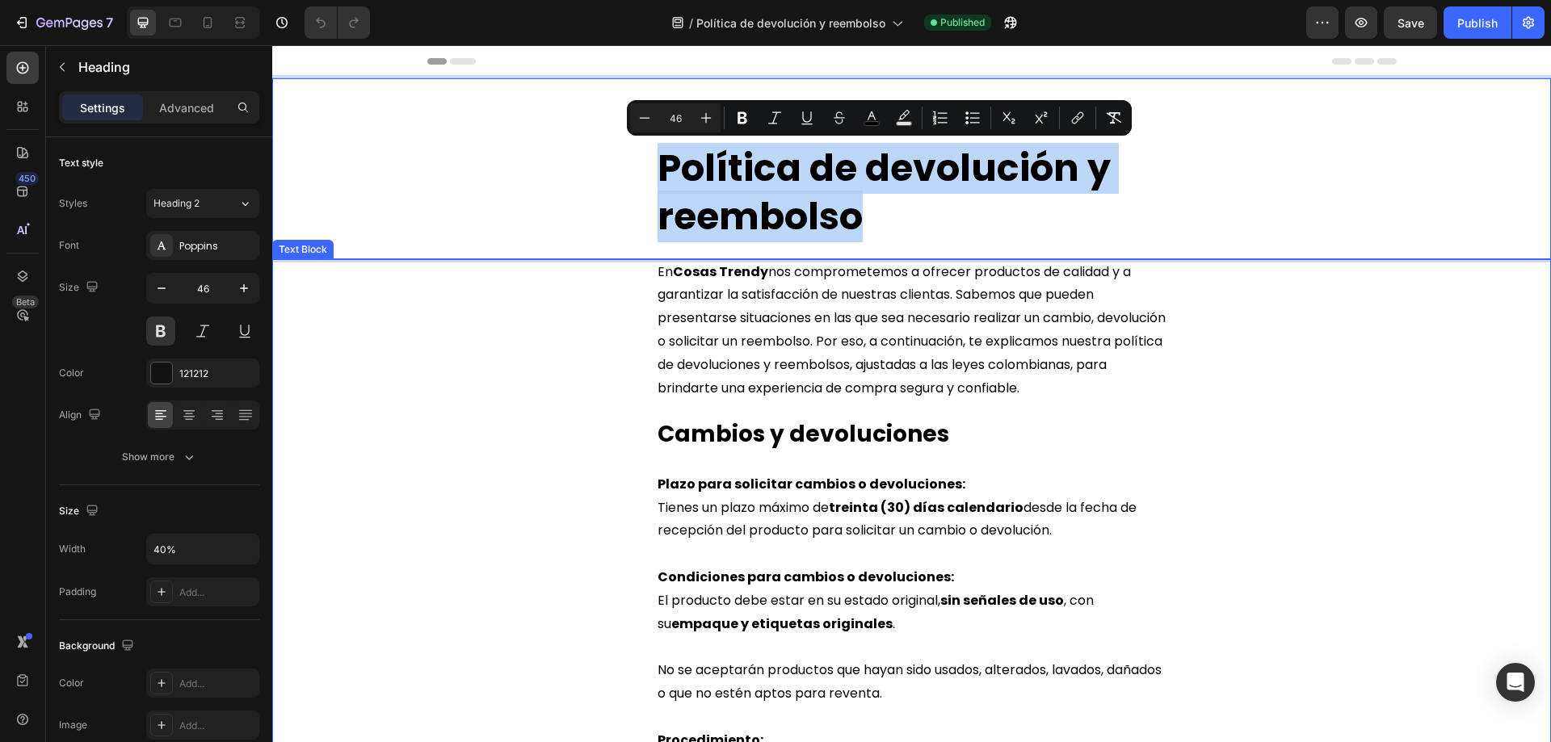
copy span "Política de devolución y reembolso"
click at [657, 273] on span "En Cosas Trendy nos comprometemos a ofrecer productos de calidad y a garantizar…" at bounding box center [911, 329] width 508 height 135
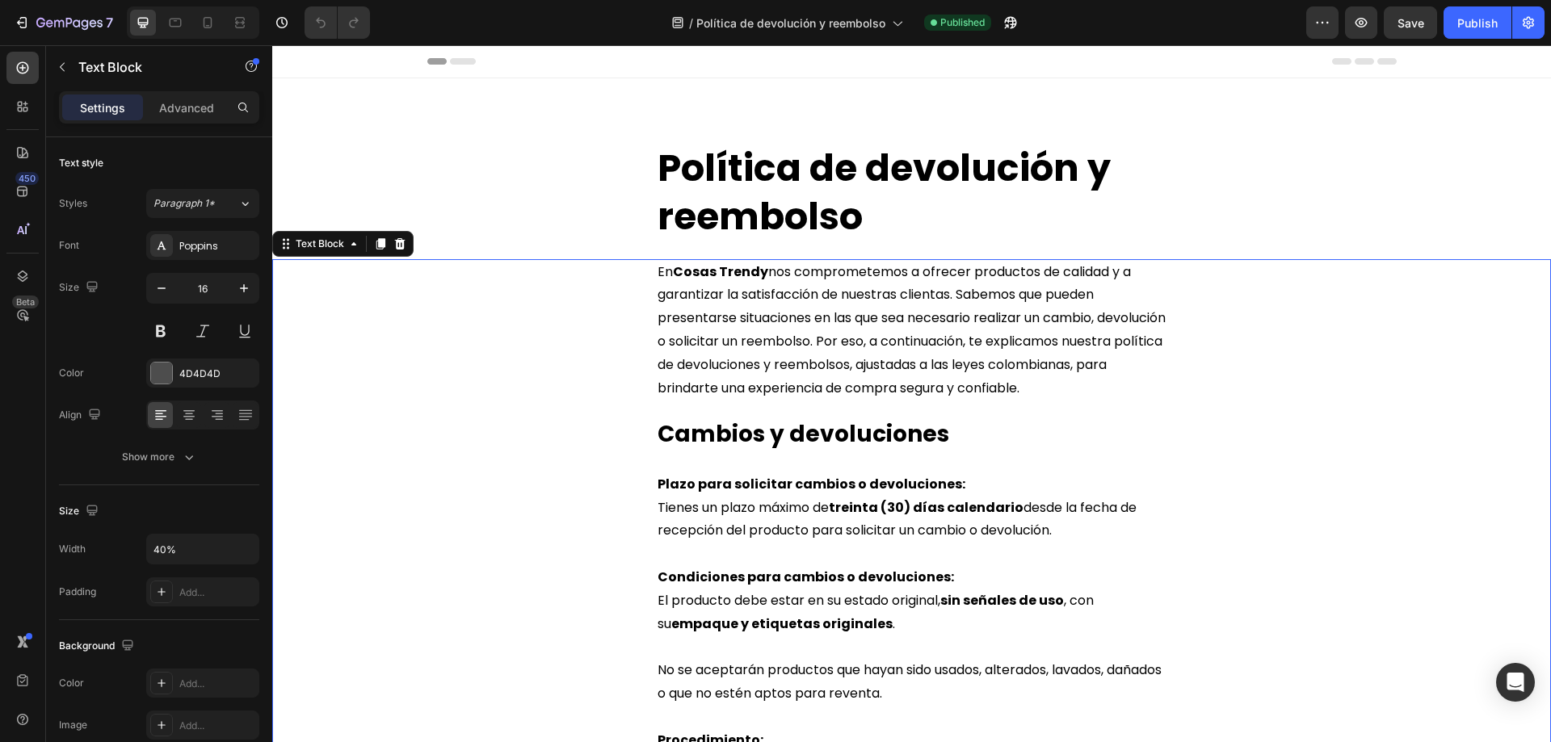
click at [657, 273] on span "En Cosas Trendy nos comprometemos a ofrecer productos de calidad y a garantizar…" at bounding box center [911, 329] width 508 height 135
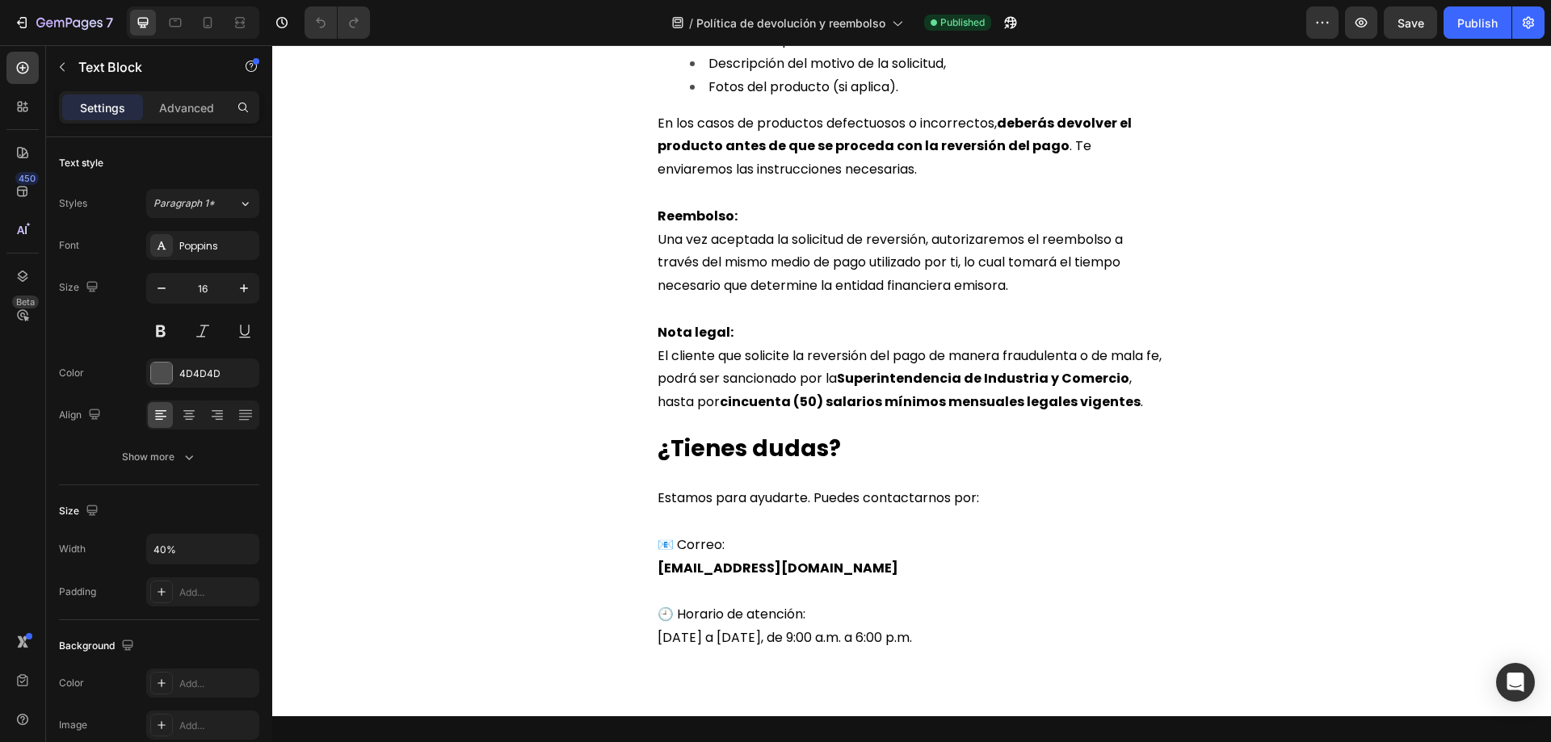
scroll to position [2739, 0]
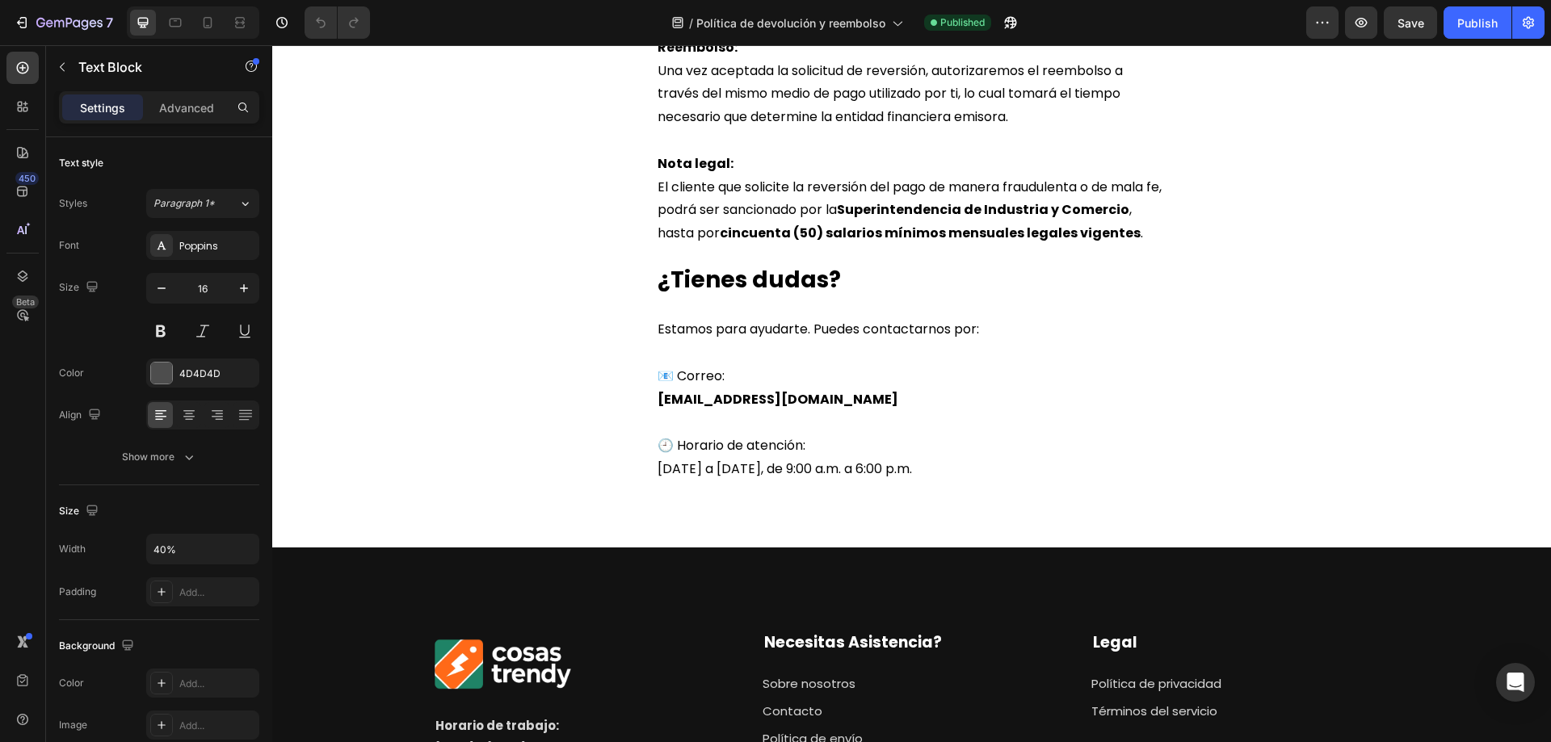
click at [920, 458] on p "lunes a viernes, de 9:00 a.m. a 6:00 p.m." at bounding box center [911, 469] width 508 height 23
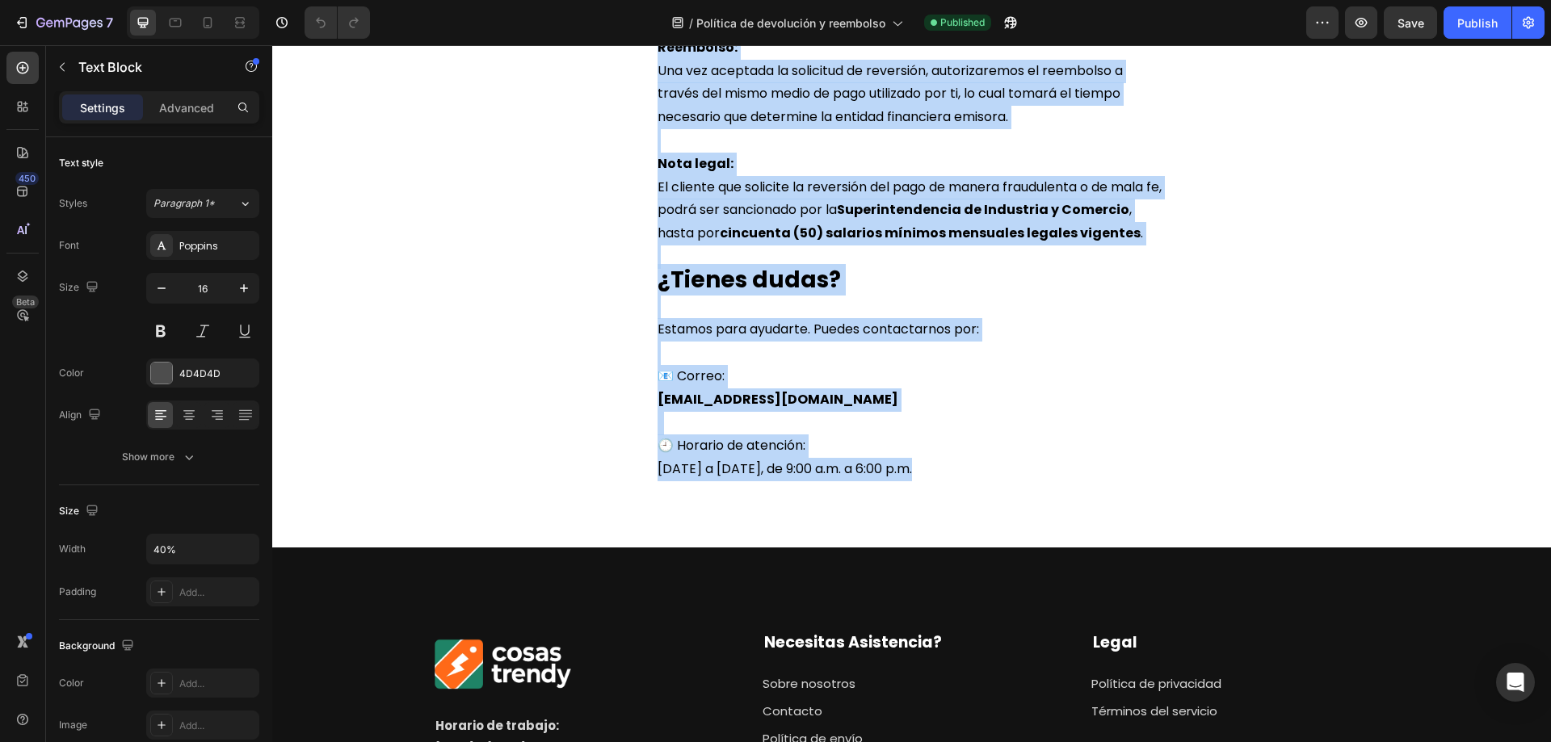
click at [909, 458] on p "lunes a viernes, de 9:00 a.m. a 6:00 p.m." at bounding box center [911, 469] width 508 height 23
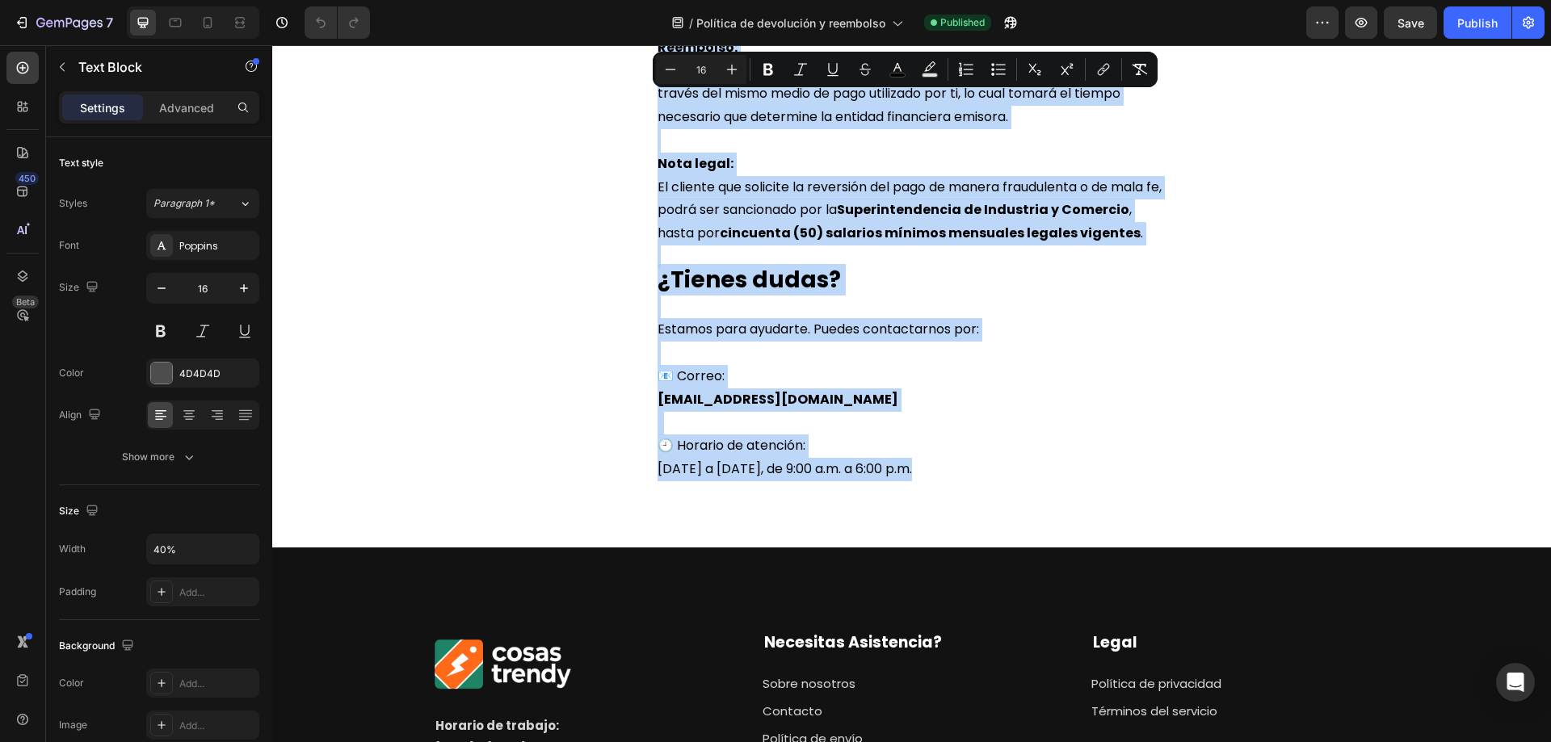
copy div "En Cosas Trendy nos comprometemos a ofrecer productos de calidad y a garantizar…"
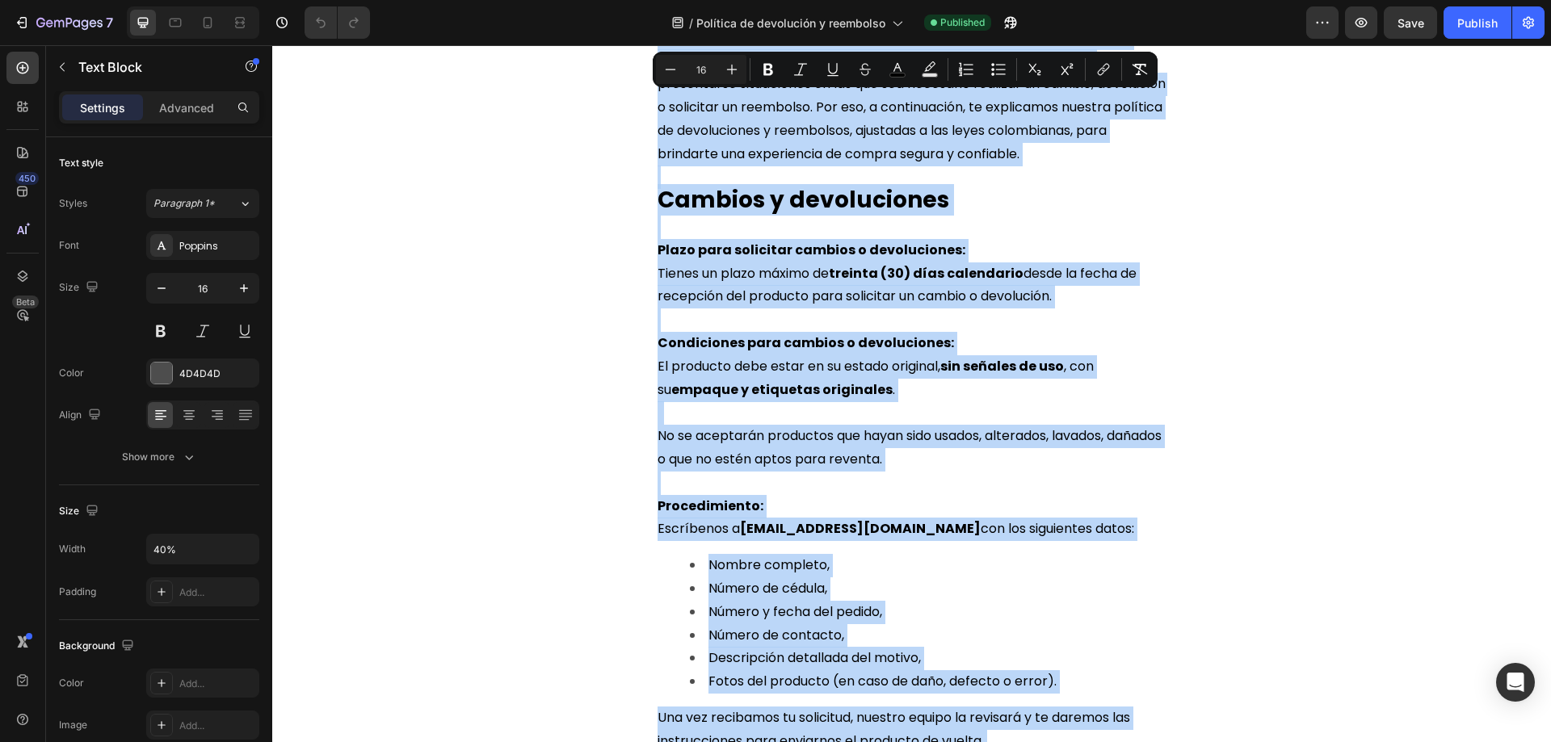
scroll to position [0, 0]
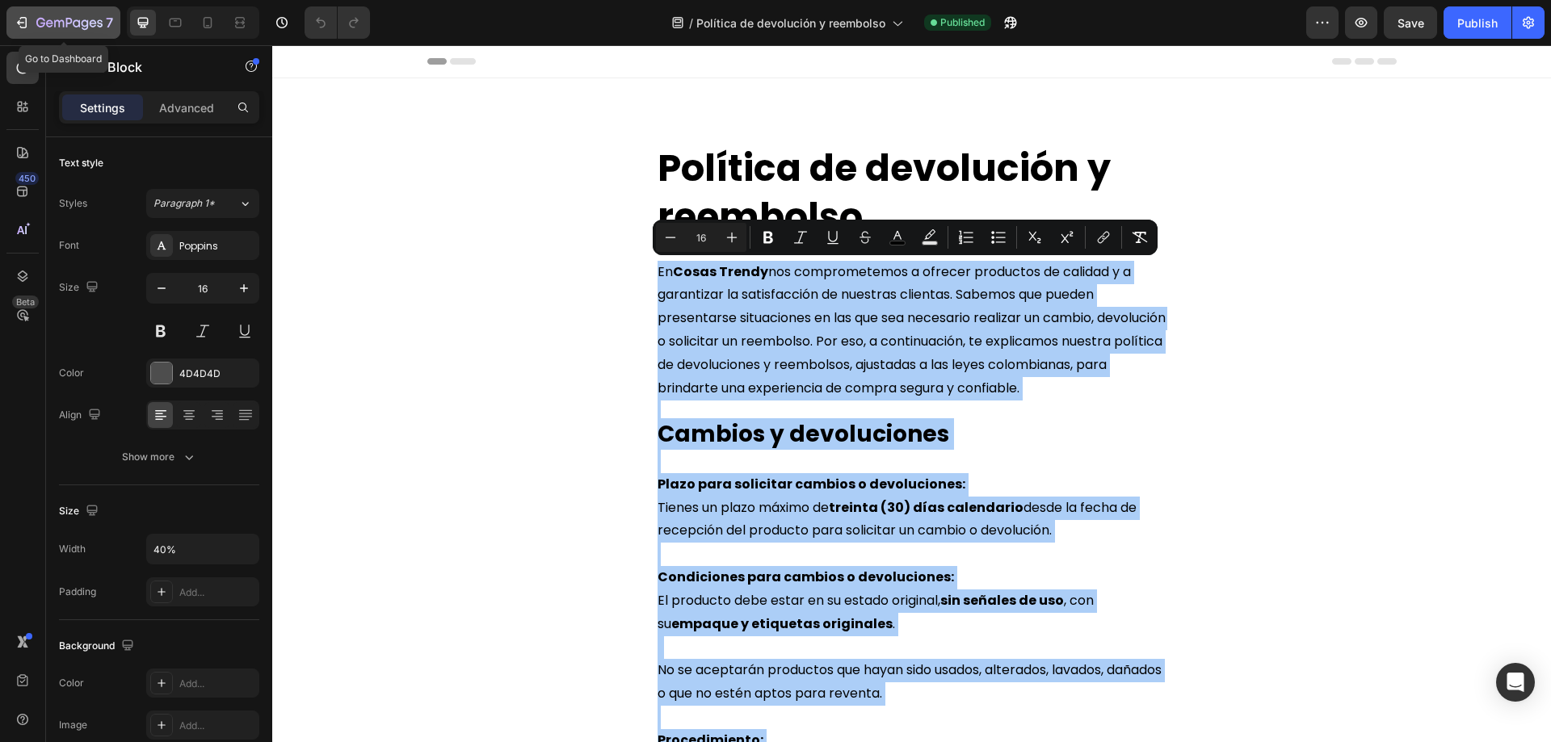
click at [21, 24] on icon "button" at bounding box center [22, 23] width 16 height 16
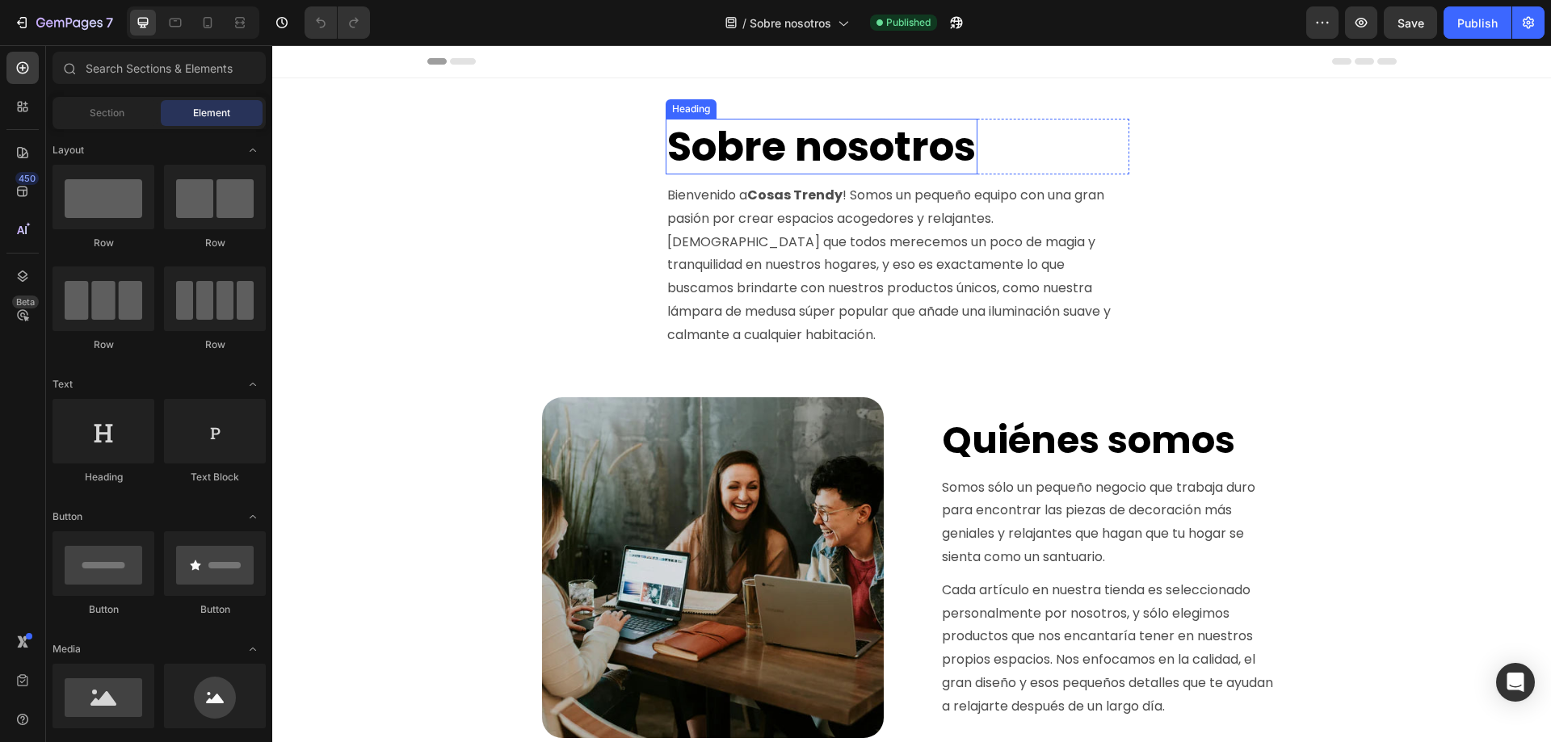
click at [745, 151] on h2 "Sobre nosotros" at bounding box center [821, 147] width 312 height 56
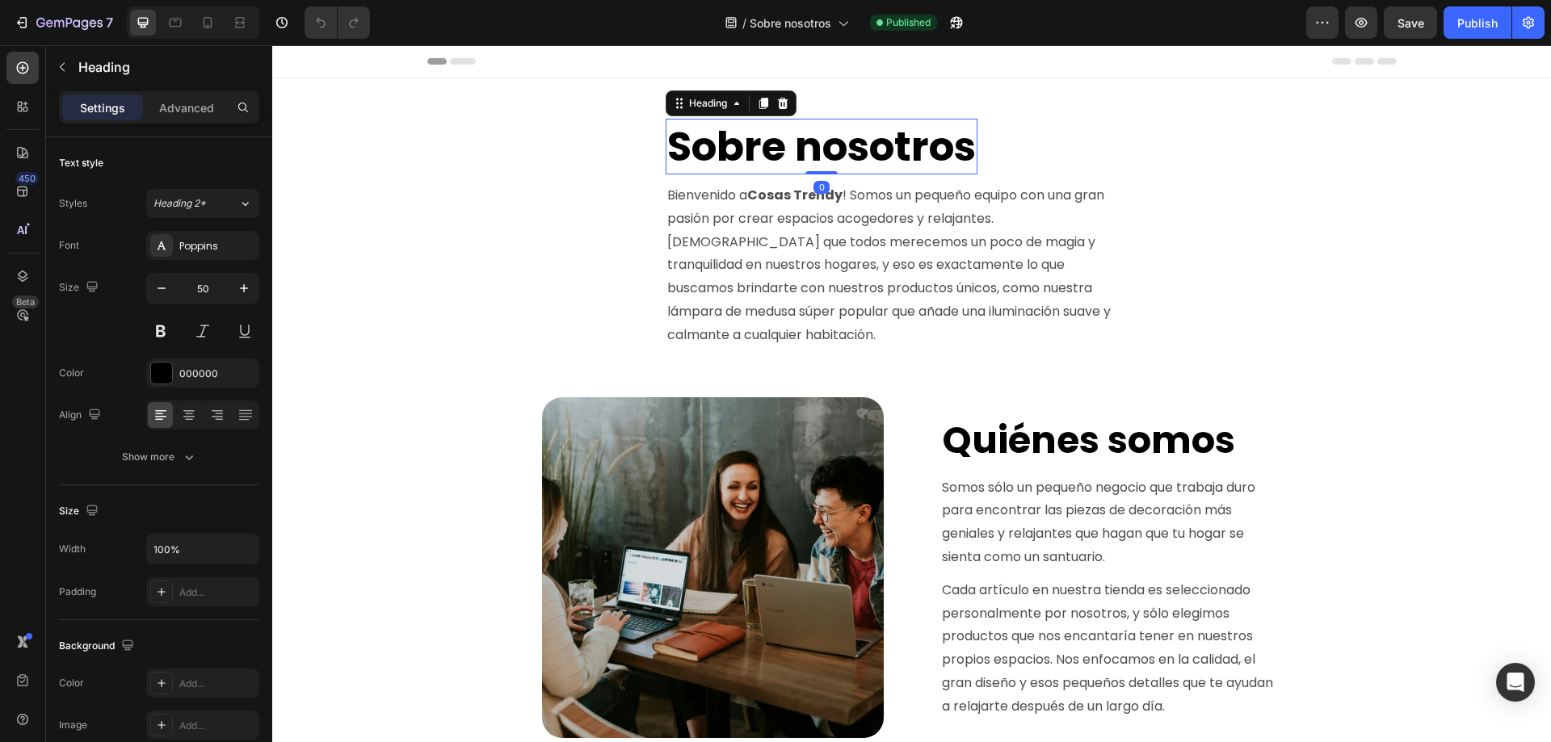
click at [726, 147] on h2 "Sobre nosotros" at bounding box center [821, 147] width 312 height 56
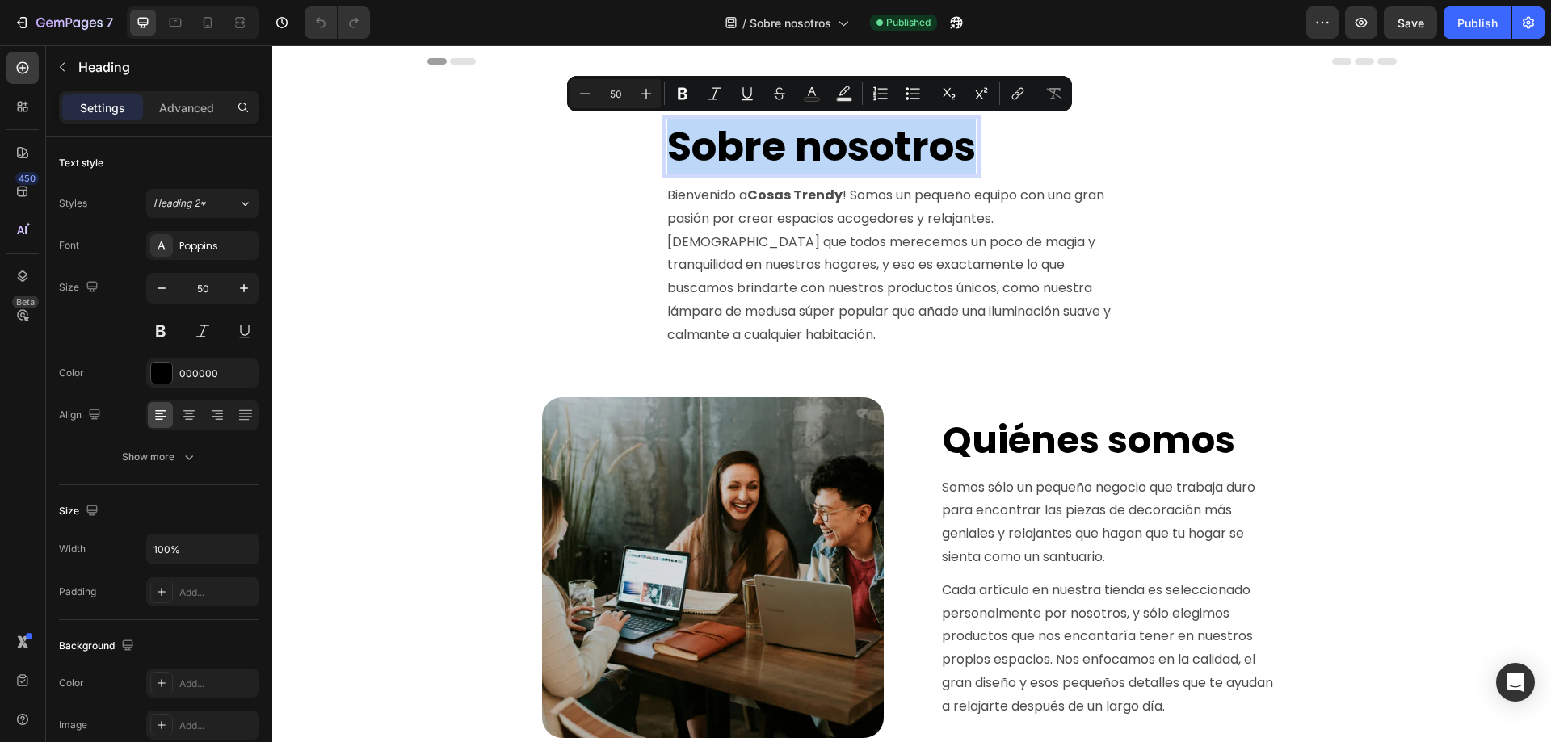
copy p "Sobre nosotros"
click at [682, 194] on p "Bienvenido a Cosas Trendy ! Somos un pequeño equipo con una gran pasión por cre…" at bounding box center [897, 265] width 460 height 163
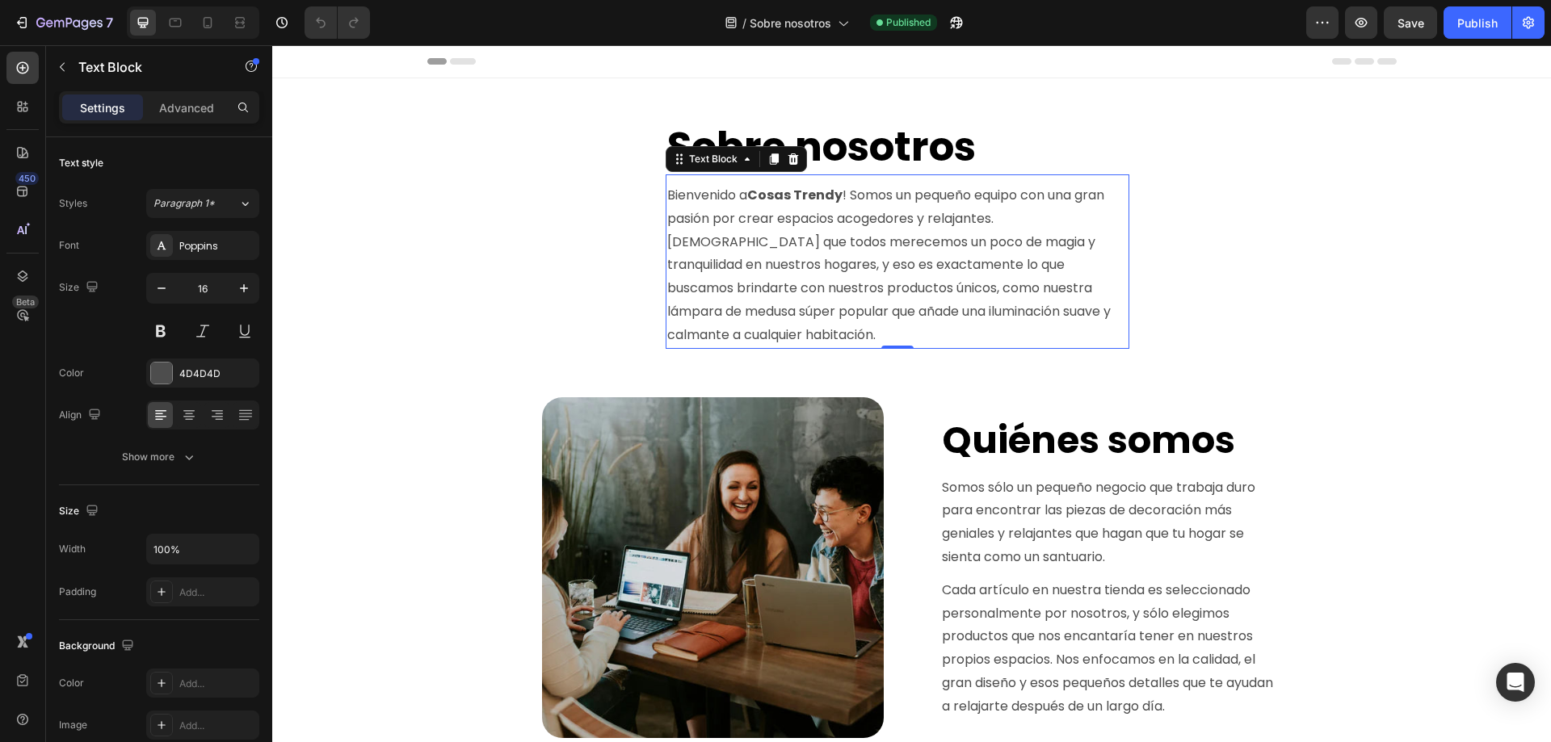
click at [667, 196] on p "Bienvenido a Cosas Trendy ! Somos un pequeño equipo con una gran pasión por cre…" at bounding box center [897, 265] width 460 height 163
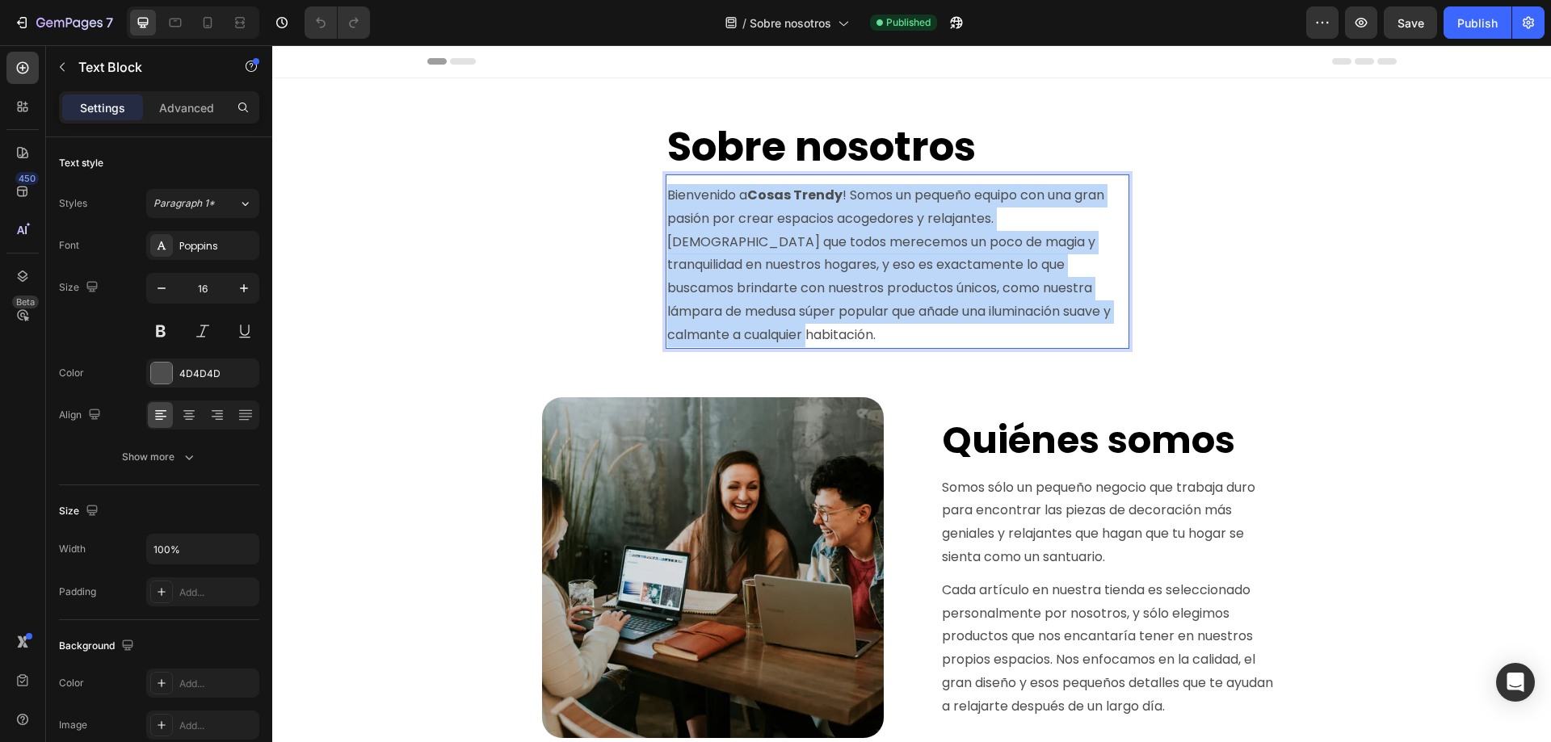
click at [740, 333] on p "Bienvenido a Cosas Trendy ! Somos un pequeño equipo con una gran pasión por cre…" at bounding box center [897, 265] width 460 height 163
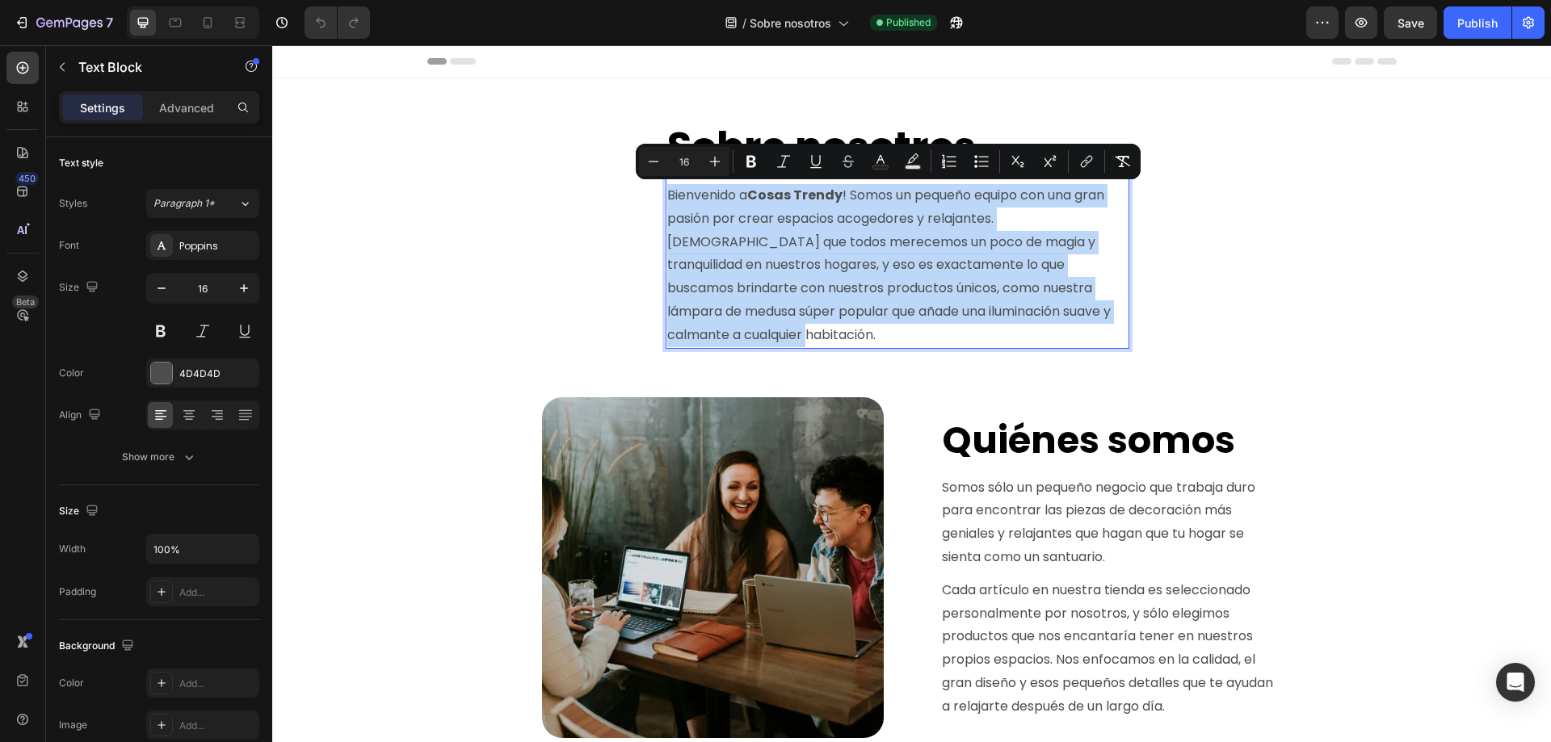
copy p "Bienvenido a Cosas Trendy ! Somos un pequeño equipo con una gran pasión por cre…"
click at [952, 445] on h2 "Quiénes somos" at bounding box center [1110, 441] width 341 height 52
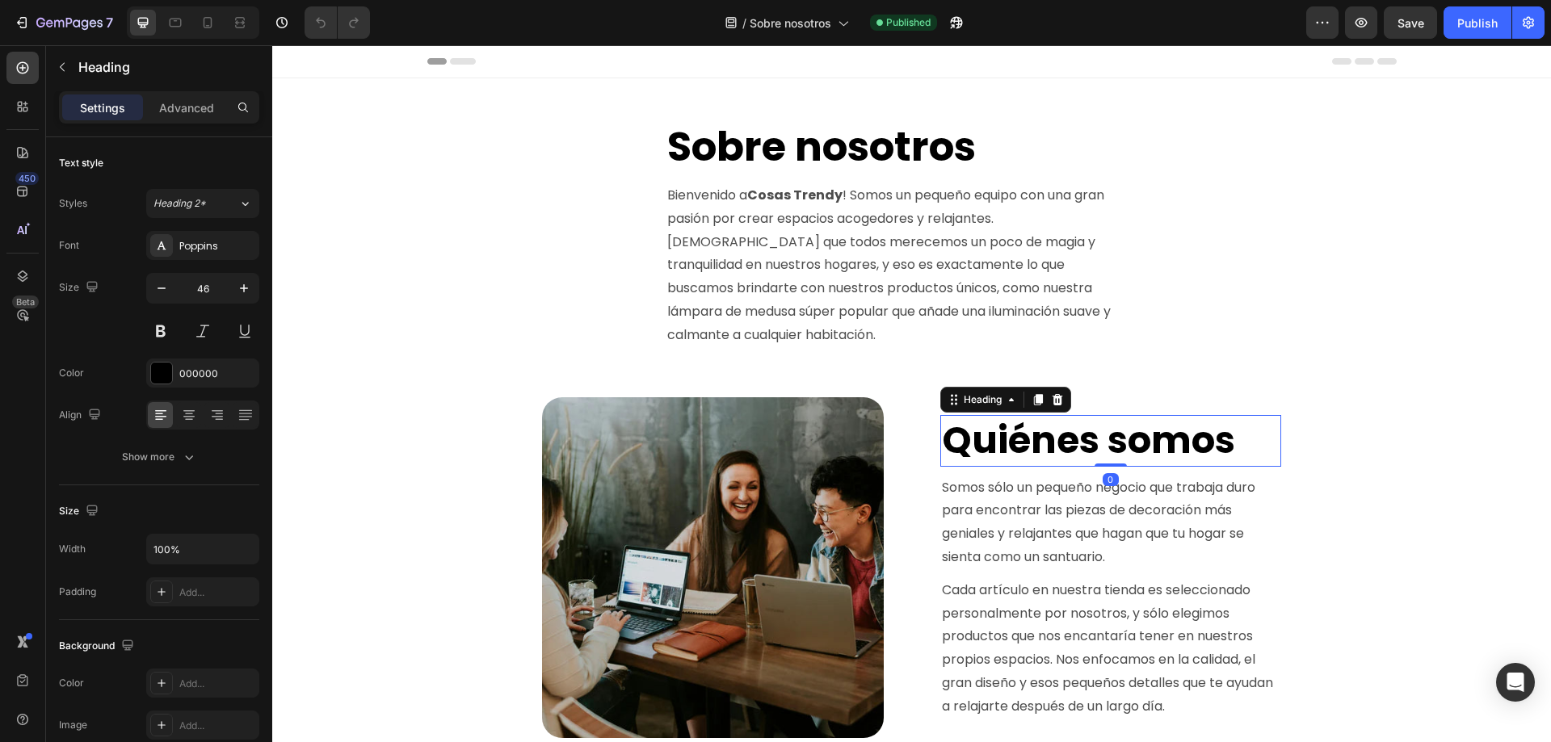
click at [964, 445] on h2 "Quiénes somos" at bounding box center [1110, 441] width 341 height 52
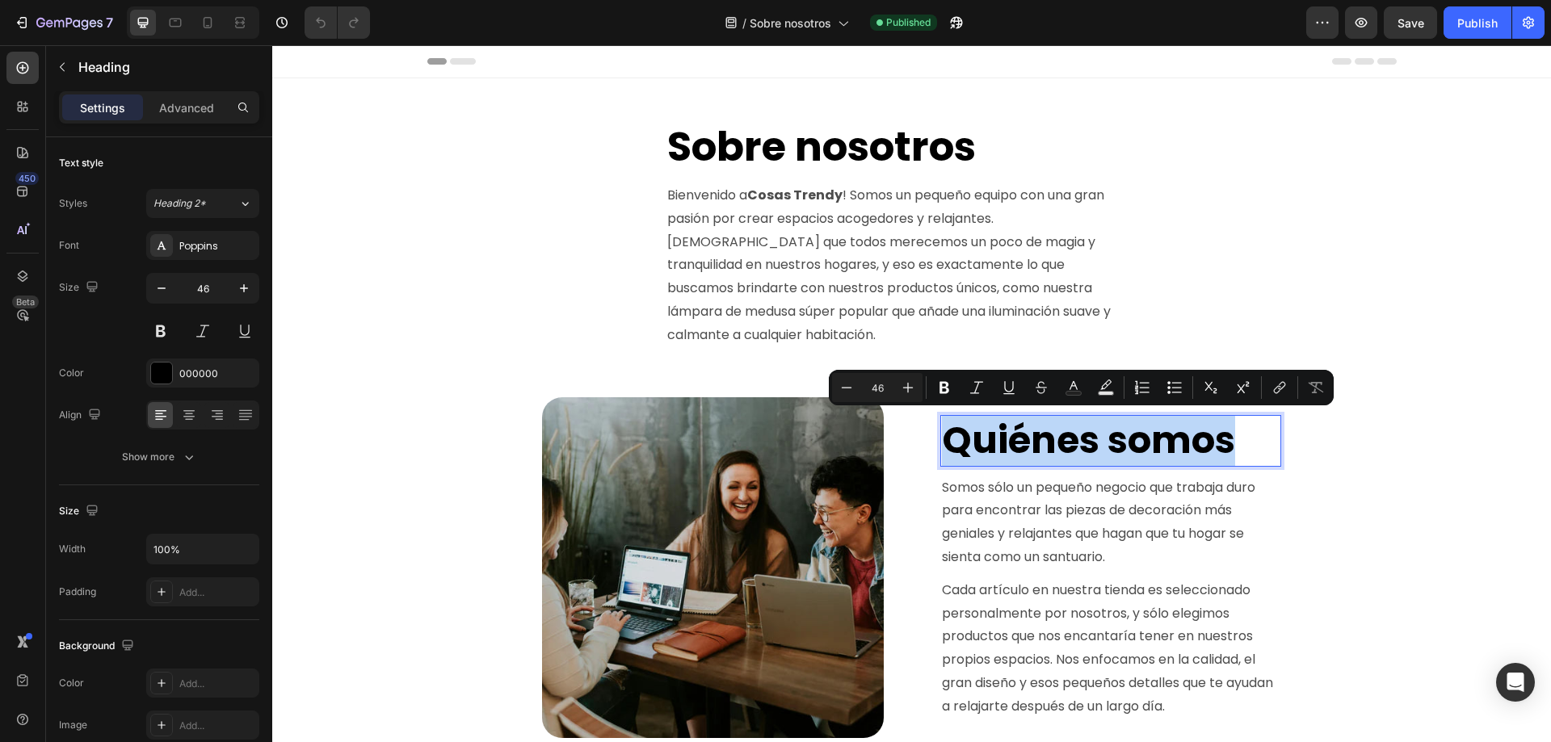
copy p "Quiénes somos"
click at [976, 472] on div "Somos sólo un pequeño negocio que trabaja duro para encontrar las piezas de dec…" at bounding box center [1110, 519] width 341 height 104
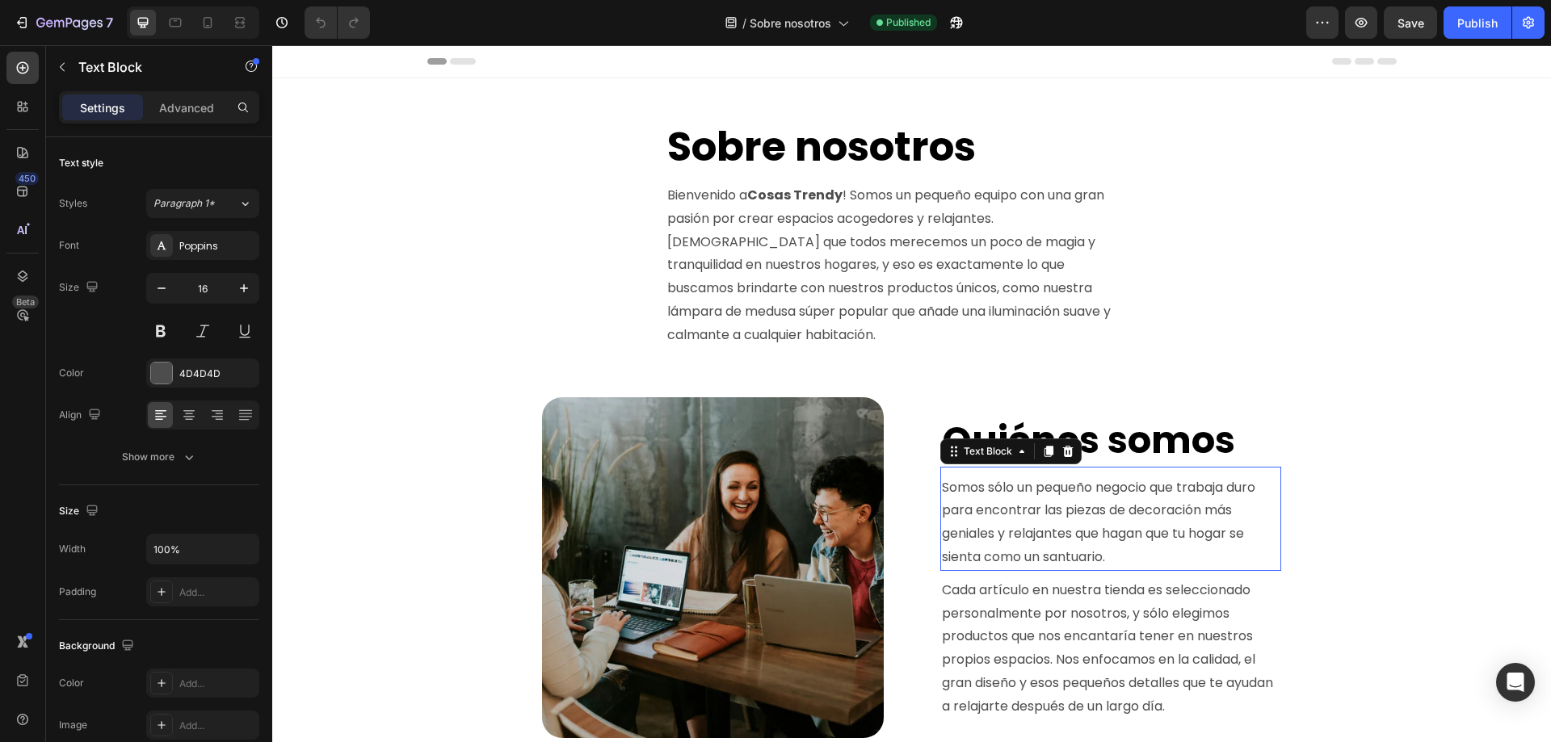
drag, startPoint x: 976, startPoint y: 472, endPoint x: 979, endPoint y: 485, distance: 13.3
click at [978, 482] on div "Somos sólo un pequeño negocio que trabaja duro para encontrar las piezas de dec…" at bounding box center [1110, 519] width 341 height 104
click at [1004, 486] on p "Somos sólo un pequeño negocio que trabaja duro para encontrar las piezas de dec…" at bounding box center [1111, 523] width 338 height 93
click at [942, 485] on p "Somos sólo un pequeño negocio que trabaja duro para encontrar las piezas de dec…" at bounding box center [1111, 523] width 338 height 93
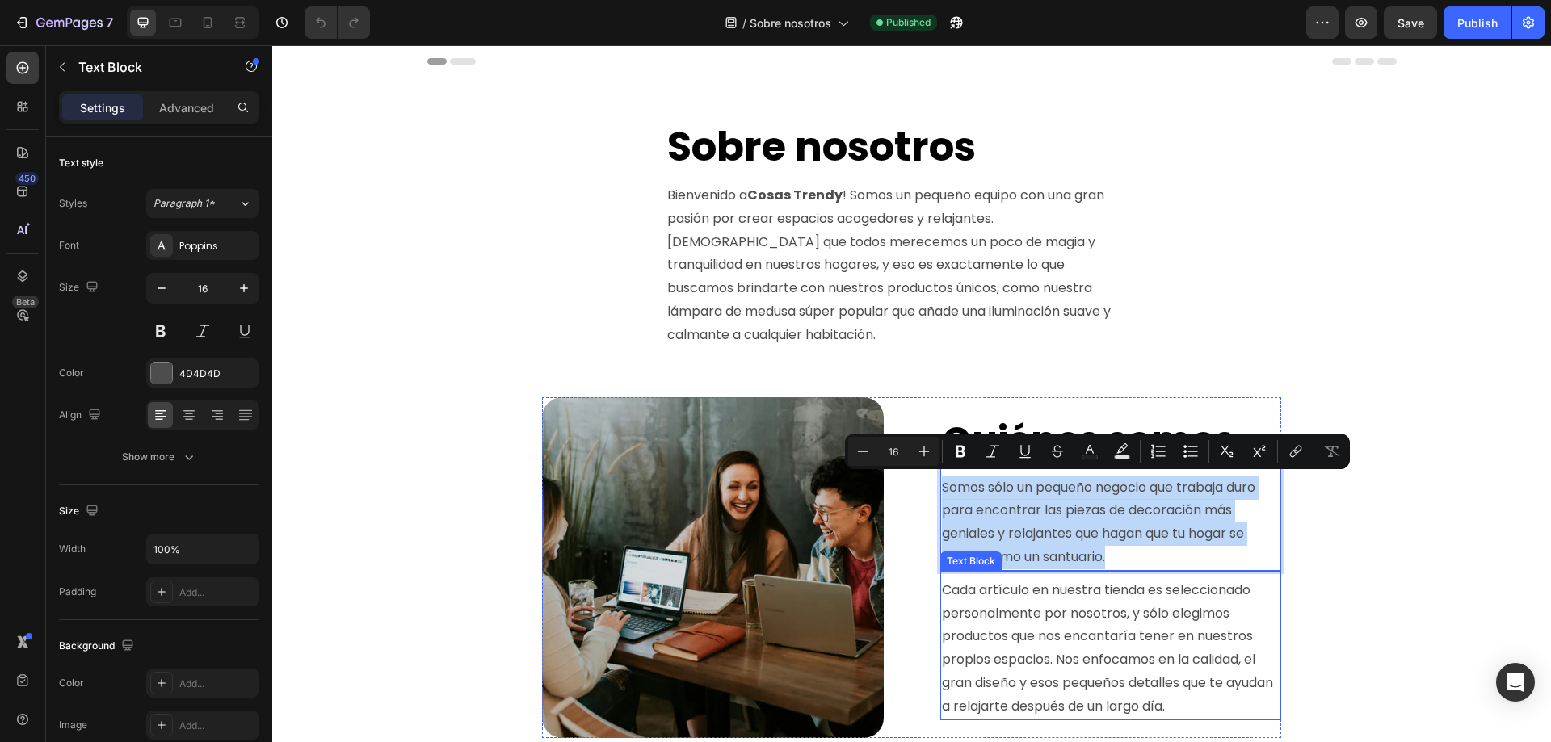
copy p "Somos sólo un pequeño negocio que trabaja duro para encontrar las piezas de dec…"
click at [942, 591] on p "Cada artículo en nuestra tienda es seleccionado personalmente por nosotros, y s…" at bounding box center [1111, 649] width 338 height 140
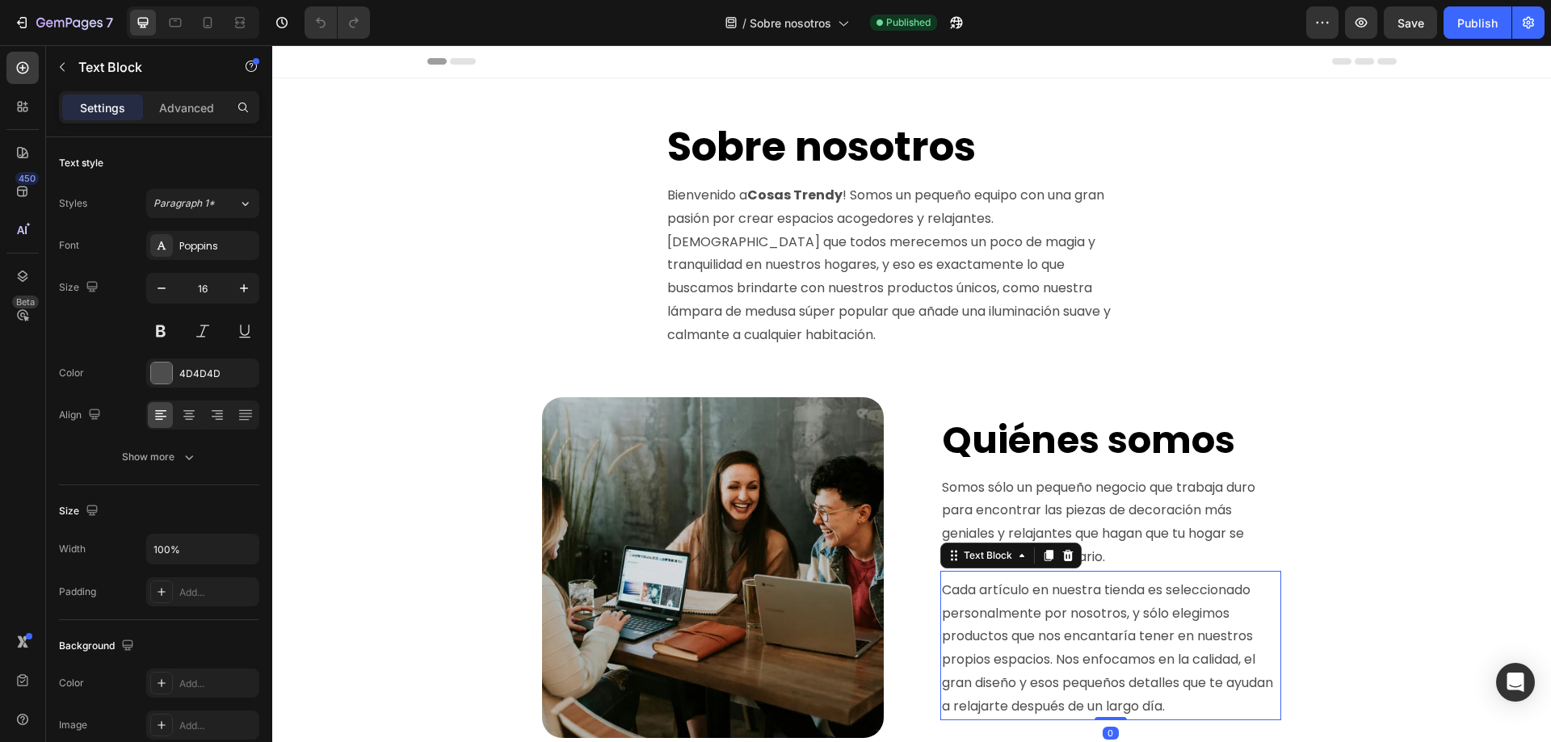
click at [942, 589] on p "Cada artículo en nuestra tienda es seleccionado personalmente por nosotros, y s…" at bounding box center [1111, 649] width 338 height 140
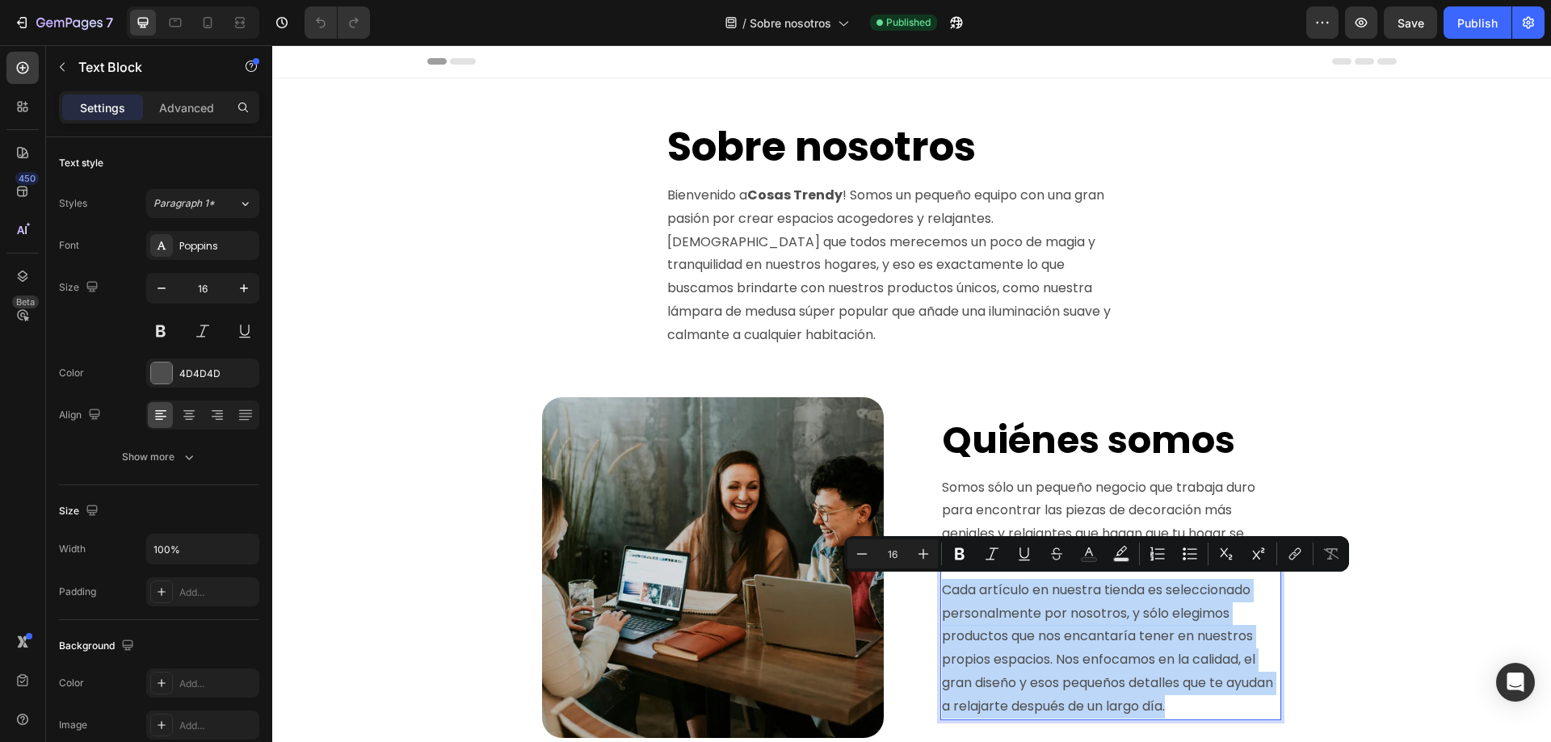
copy p "Cada artículo en nuestra tienda es seleccionado personalmente por nosotros, y s…"
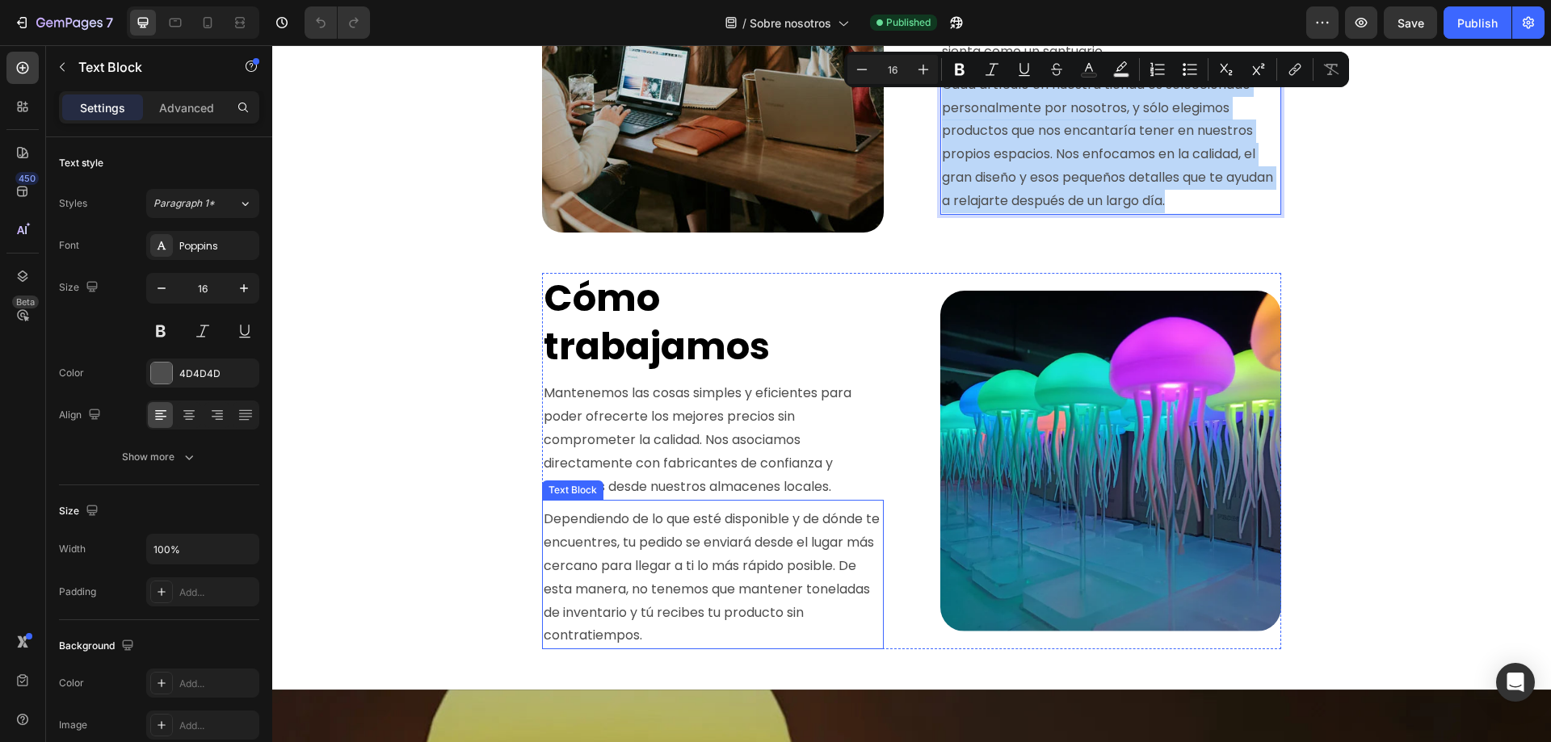
scroll to position [565, 0]
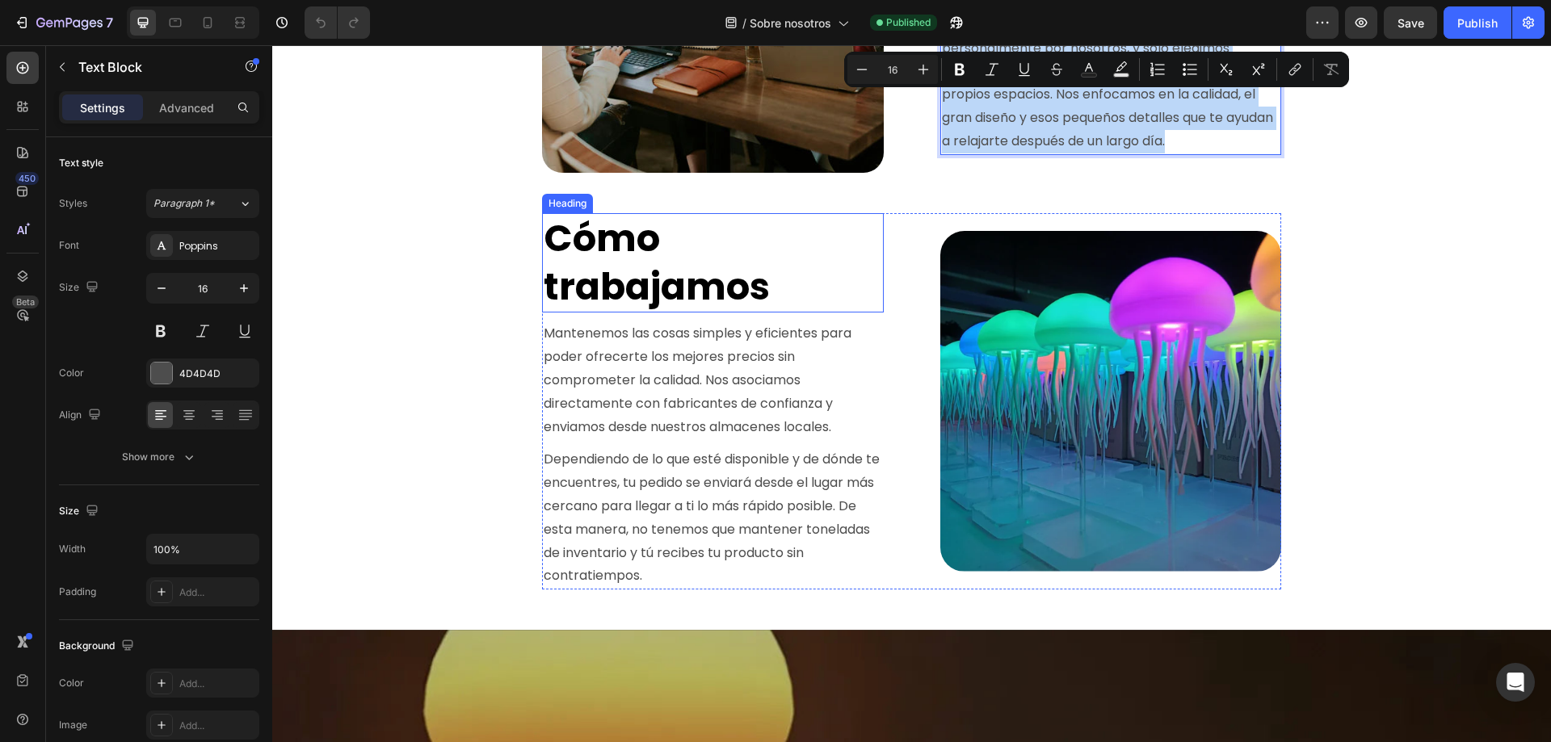
click at [774, 287] on h2 "Cómo trabajamos" at bounding box center [712, 263] width 341 height 100
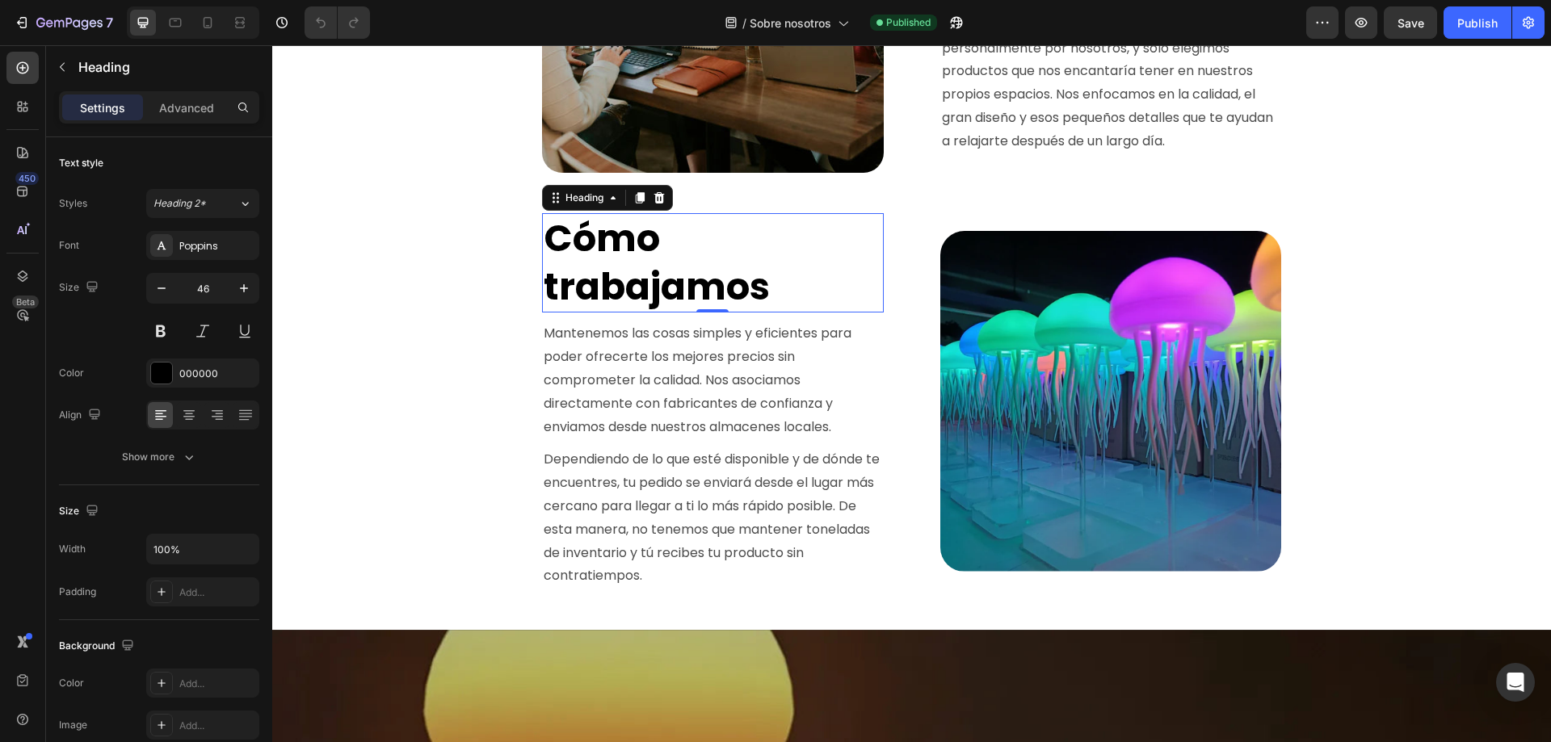
click at [772, 287] on h2 "Cómo trabajamos" at bounding box center [712, 263] width 341 height 100
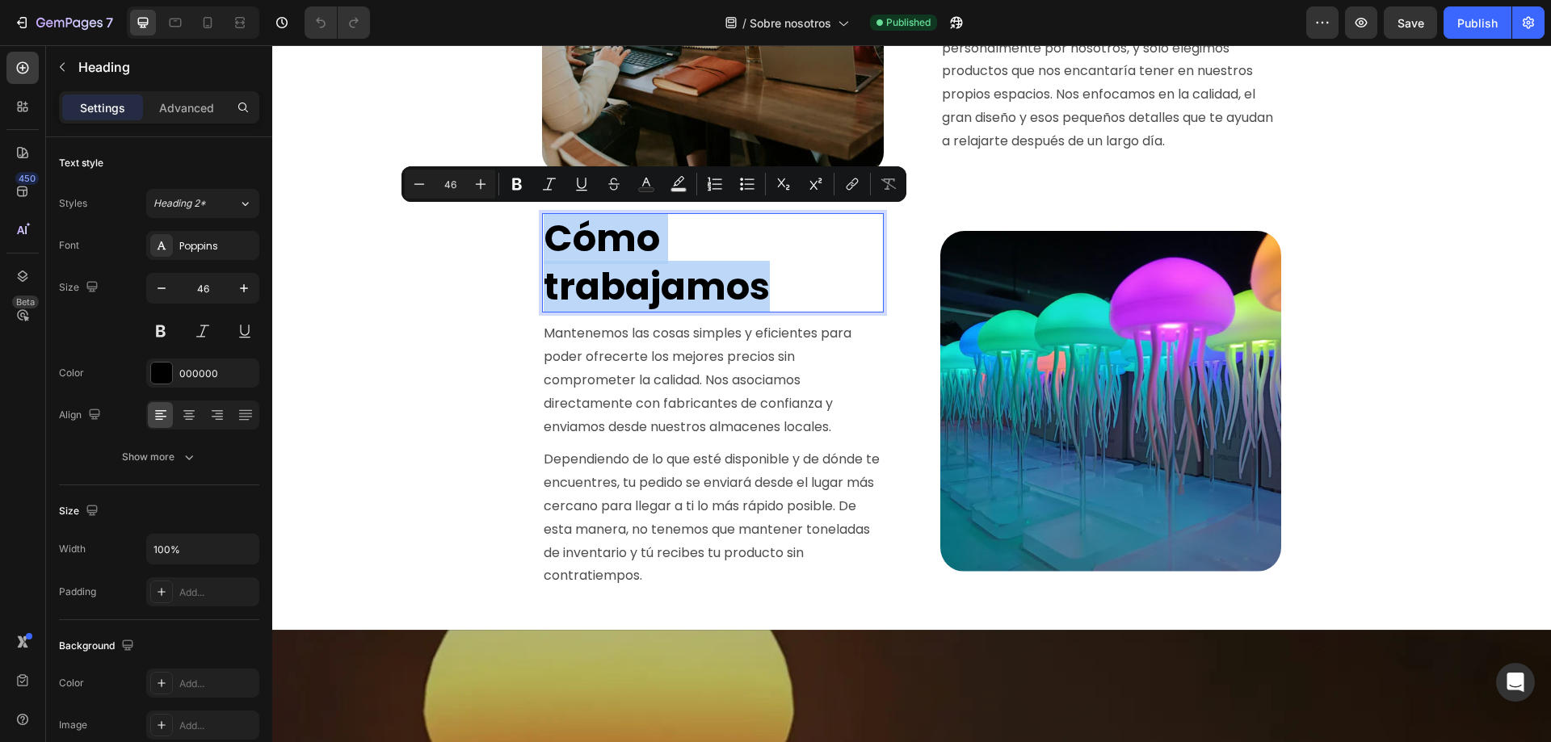
copy p "Cómo trabajamos"
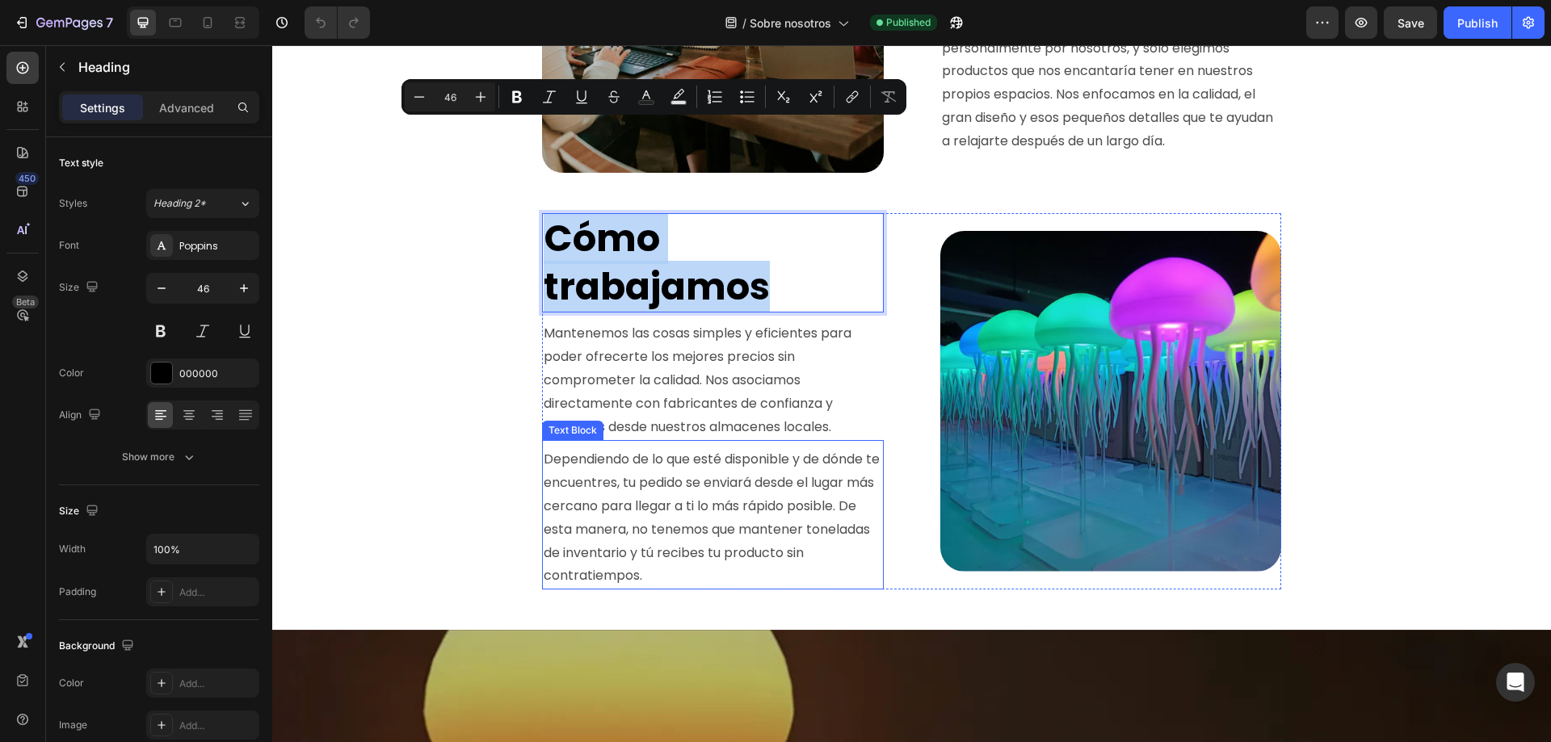
scroll to position [727, 0]
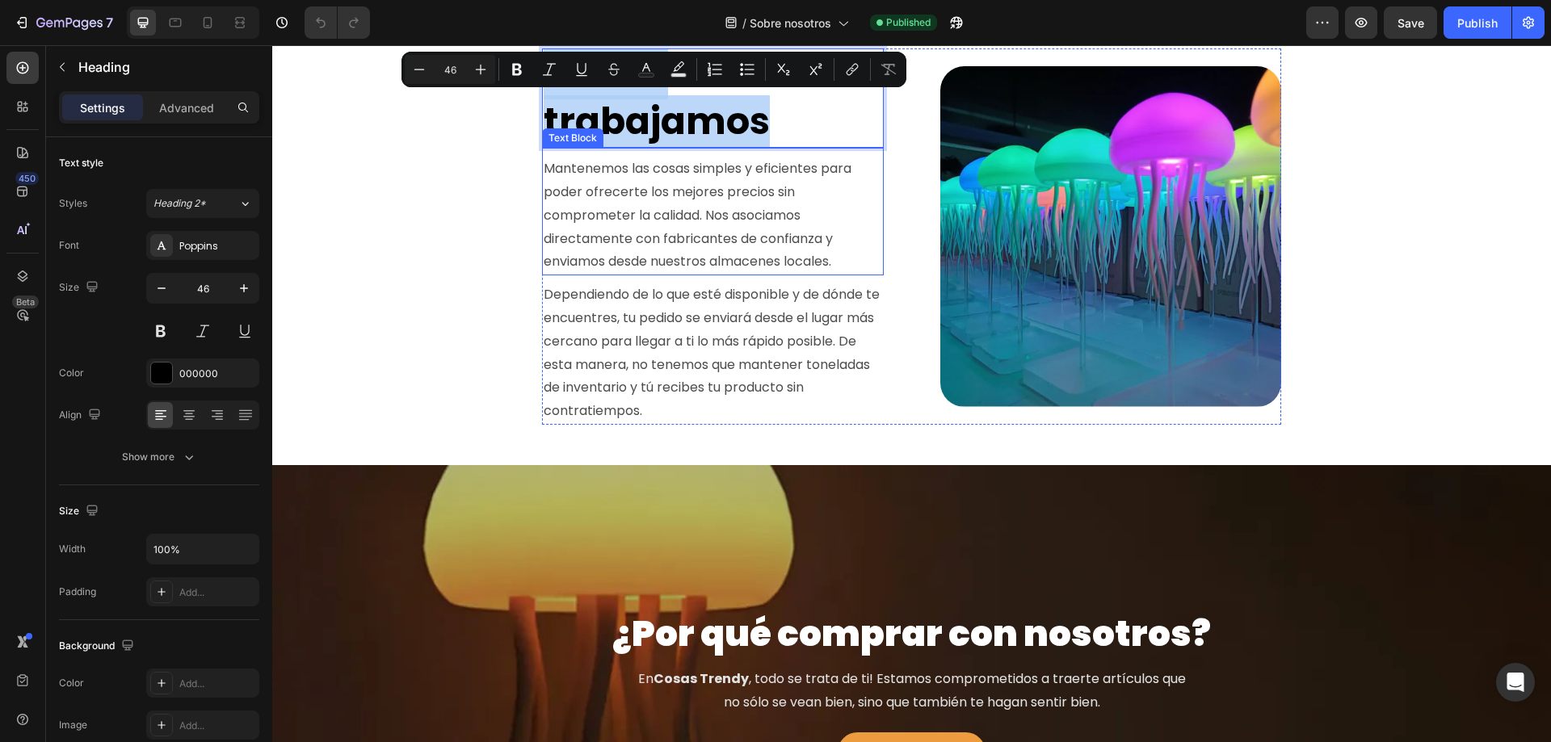
click at [590, 170] on p "Mantenemos las cosas simples y eficientes para poder ofrecerte los mejores prec…" at bounding box center [713, 215] width 338 height 116
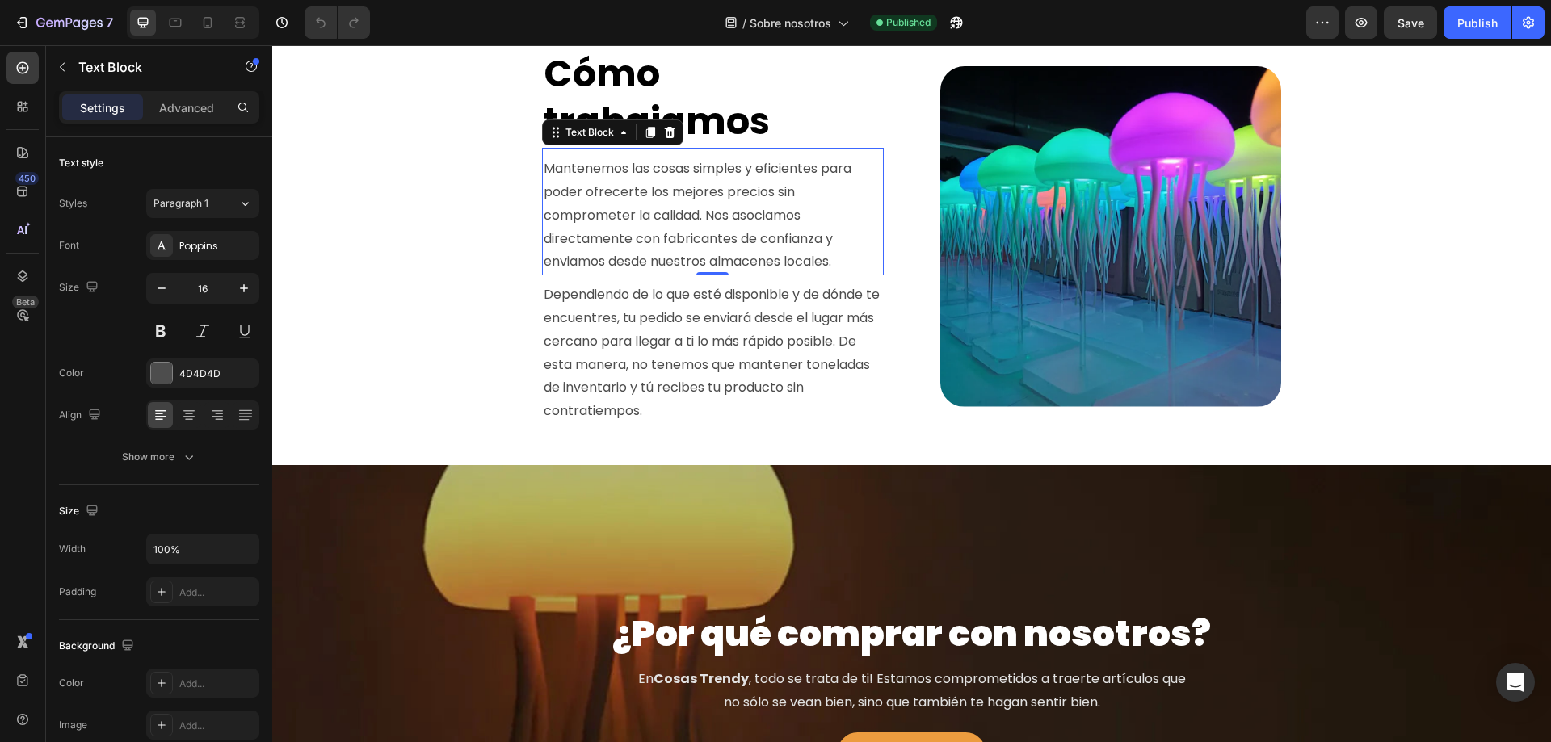
click at [546, 167] on p "Mantenemos las cosas simples y eficientes para poder ofrecerte los mejores prec…" at bounding box center [713, 215] width 338 height 116
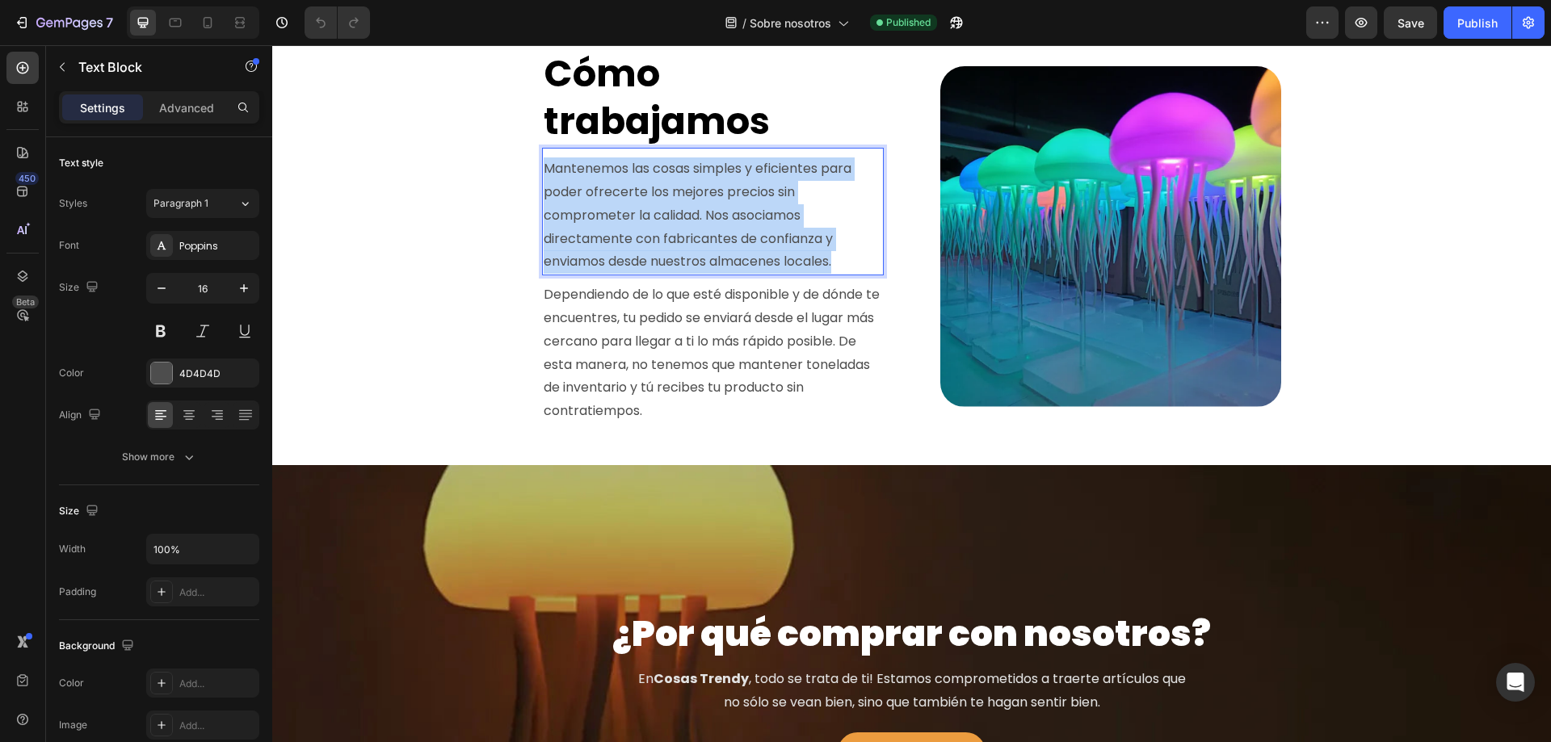
click at [839, 265] on p "Mantenemos las cosas simples y eficientes para poder ofrecerte los mejores prec…" at bounding box center [713, 215] width 338 height 116
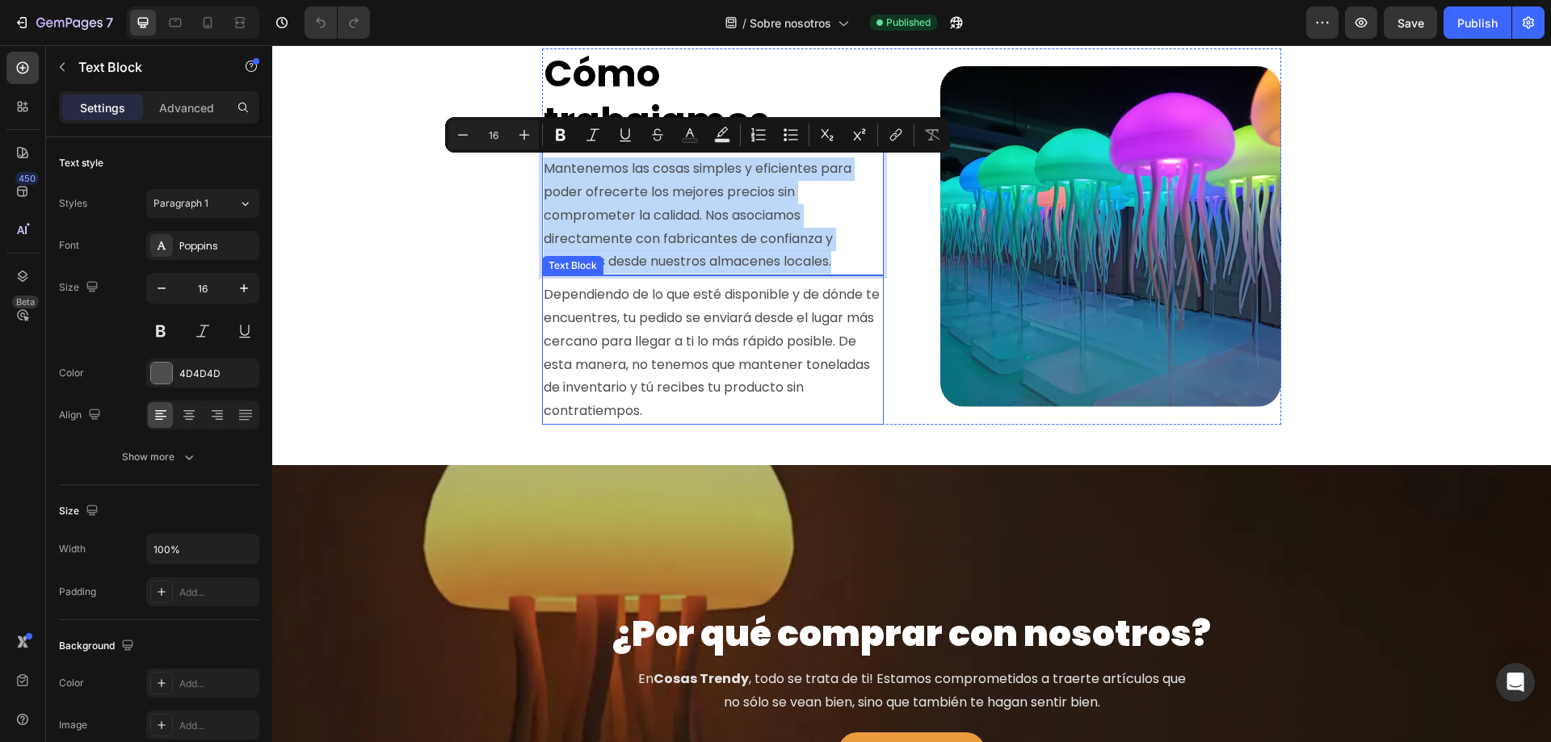
copy p "Mantenemos las cosas simples y eficientes para poder ofrecerte los mejores prec…"
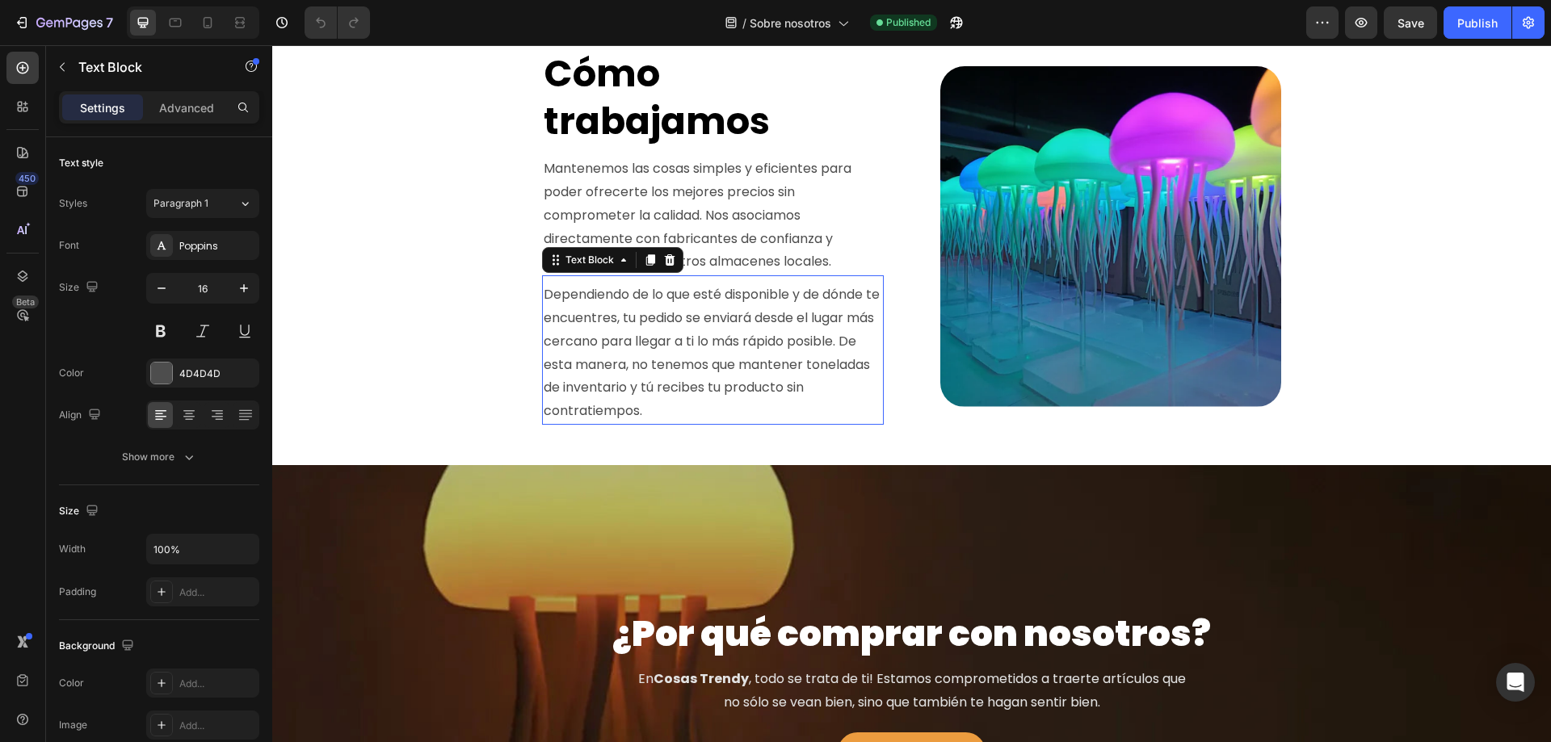
click at [552, 295] on p "Dependiendo de lo que esté disponible y de dónde te encuentres, tu pedido se en…" at bounding box center [713, 353] width 338 height 140
click at [551, 295] on p "Dependiendo de lo que esté disponible y de dónde te encuentres, tu pedido se en…" at bounding box center [713, 353] width 338 height 140
click at [544, 293] on p "Dependiendo de lo que esté disponible y de dónde te encuentres, tu pedido se en…" at bounding box center [713, 353] width 338 height 140
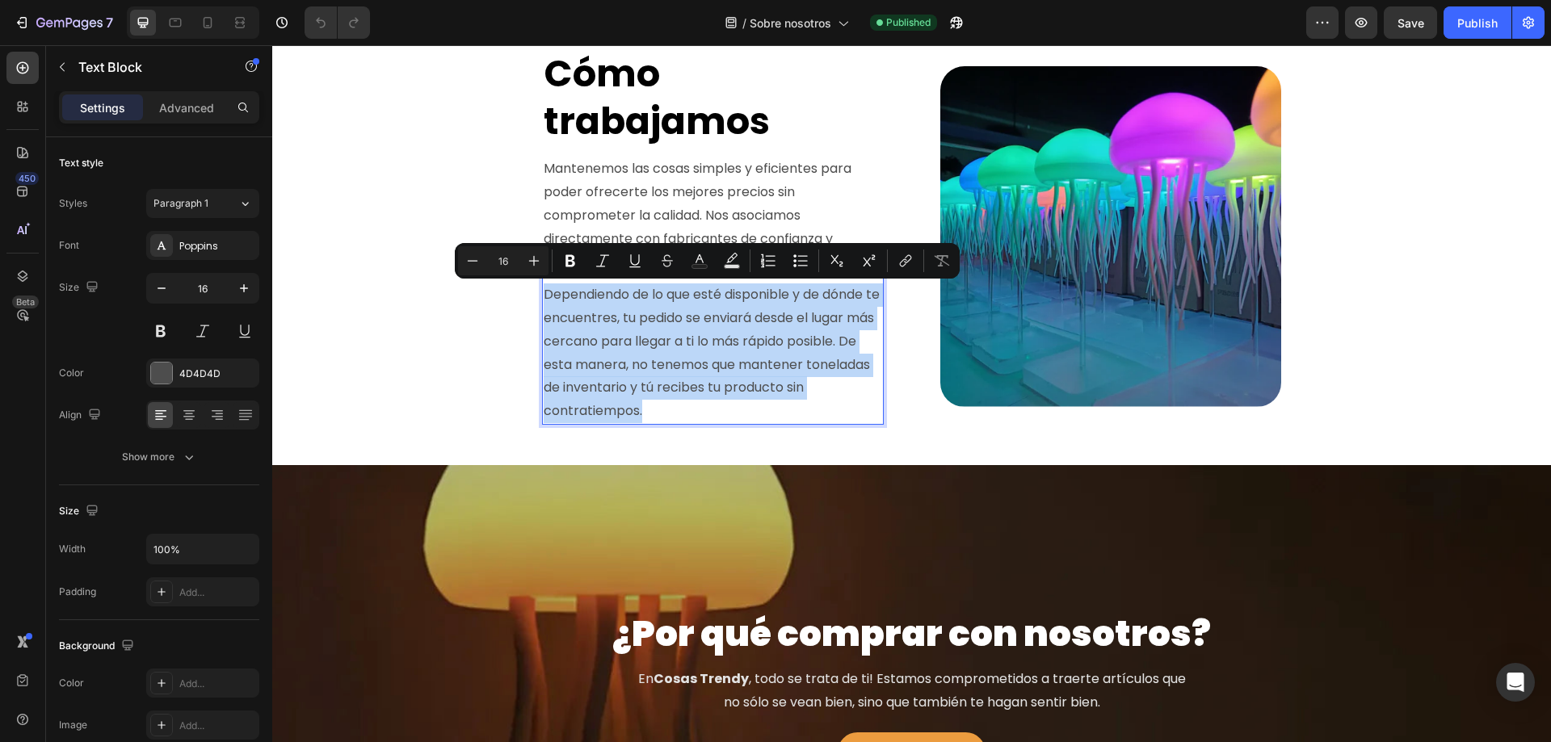
copy p "Dependiendo de lo que esté disponible y de dónde te encuentres, tu pedido se en…"
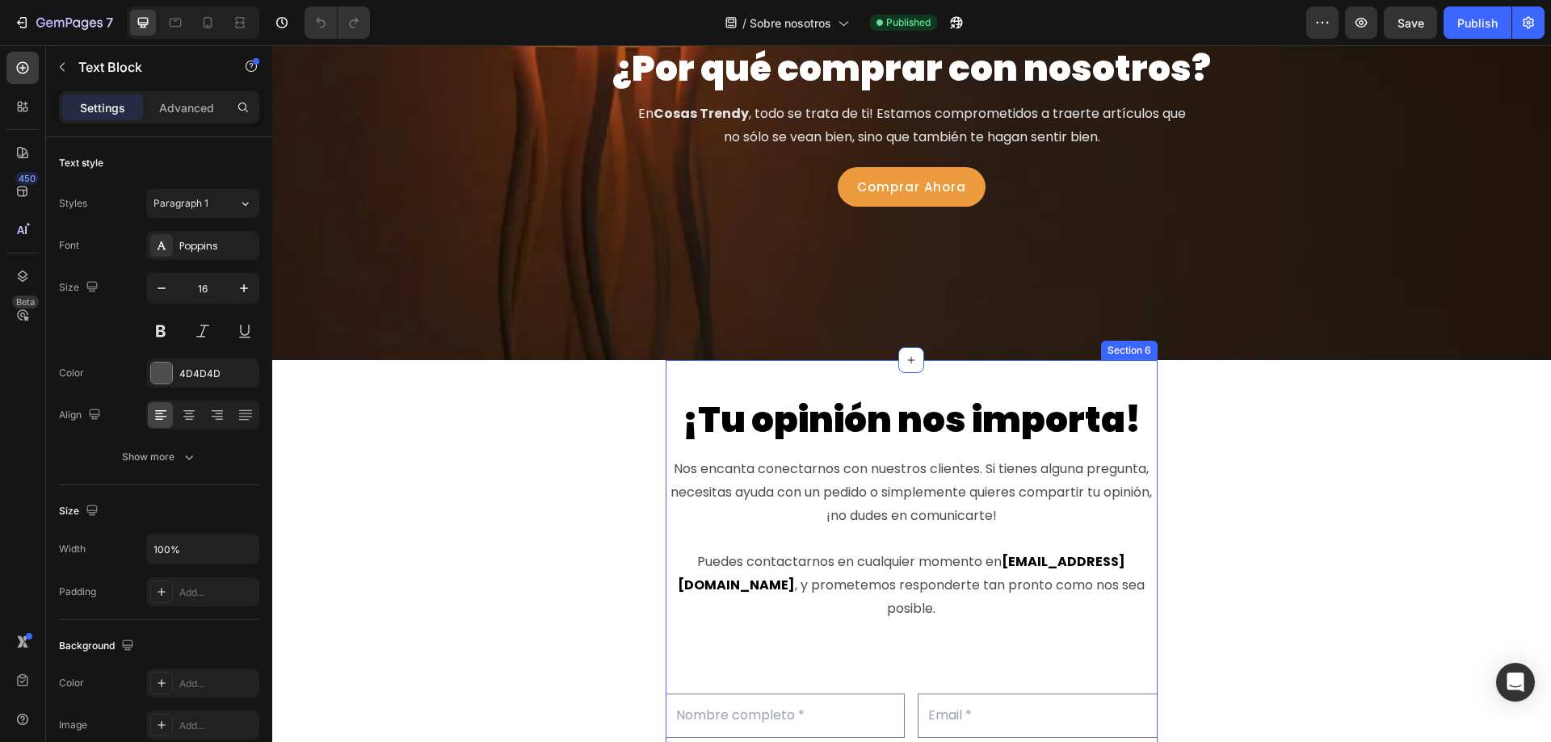
scroll to position [1050, 0]
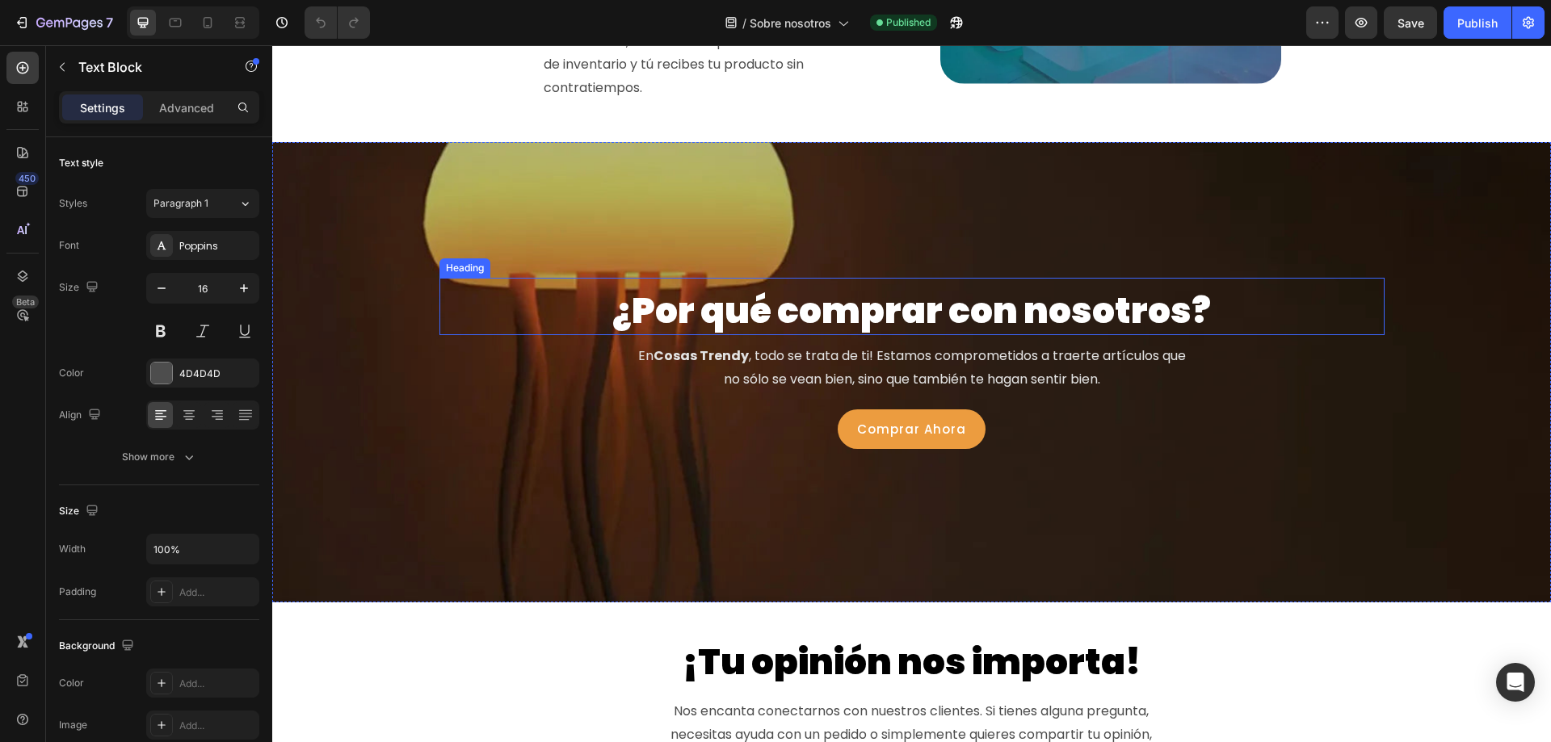
click at [775, 313] on h2 "¿Por qué comprar con nosotros?" at bounding box center [911, 310] width 945 height 49
click at [764, 310] on h2 "¿Por qué comprar con nosotros?" at bounding box center [911, 310] width 945 height 49
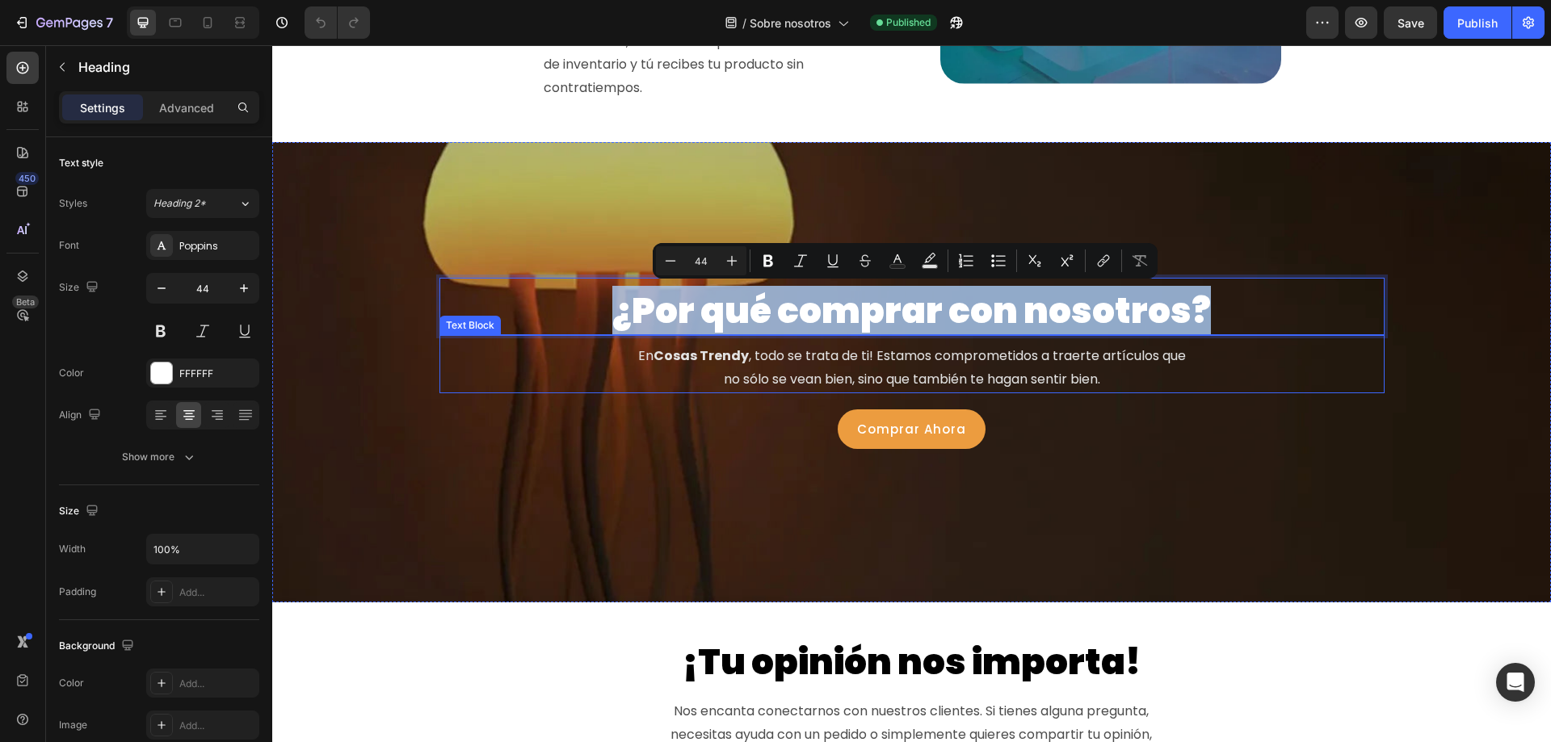
copy p "¿Por qué comprar con nosotros?"
click at [732, 358] on strong "Cosas Trendy" at bounding box center [700, 355] width 95 height 19
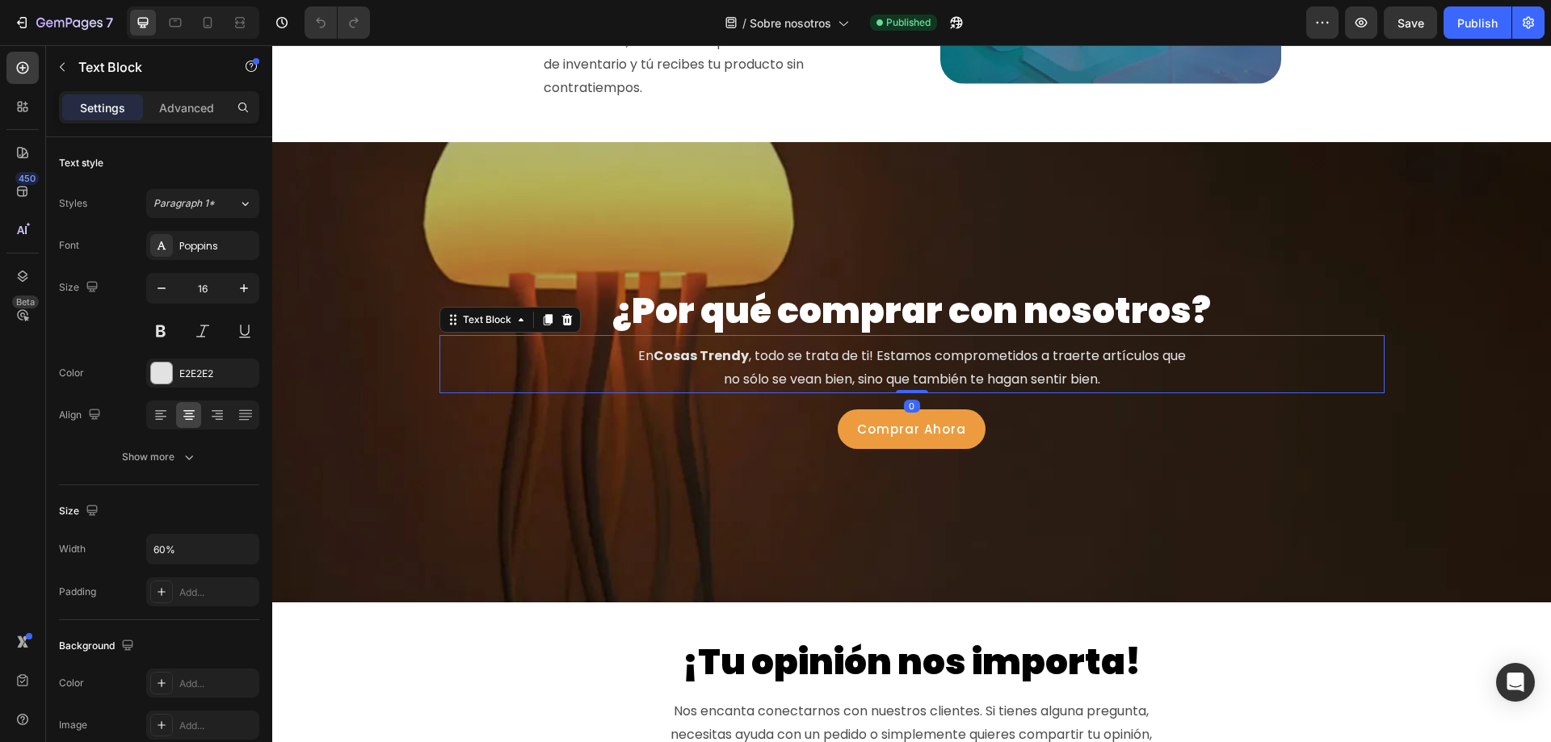
click at [693, 356] on strong "Cosas Trendy" at bounding box center [700, 355] width 95 height 19
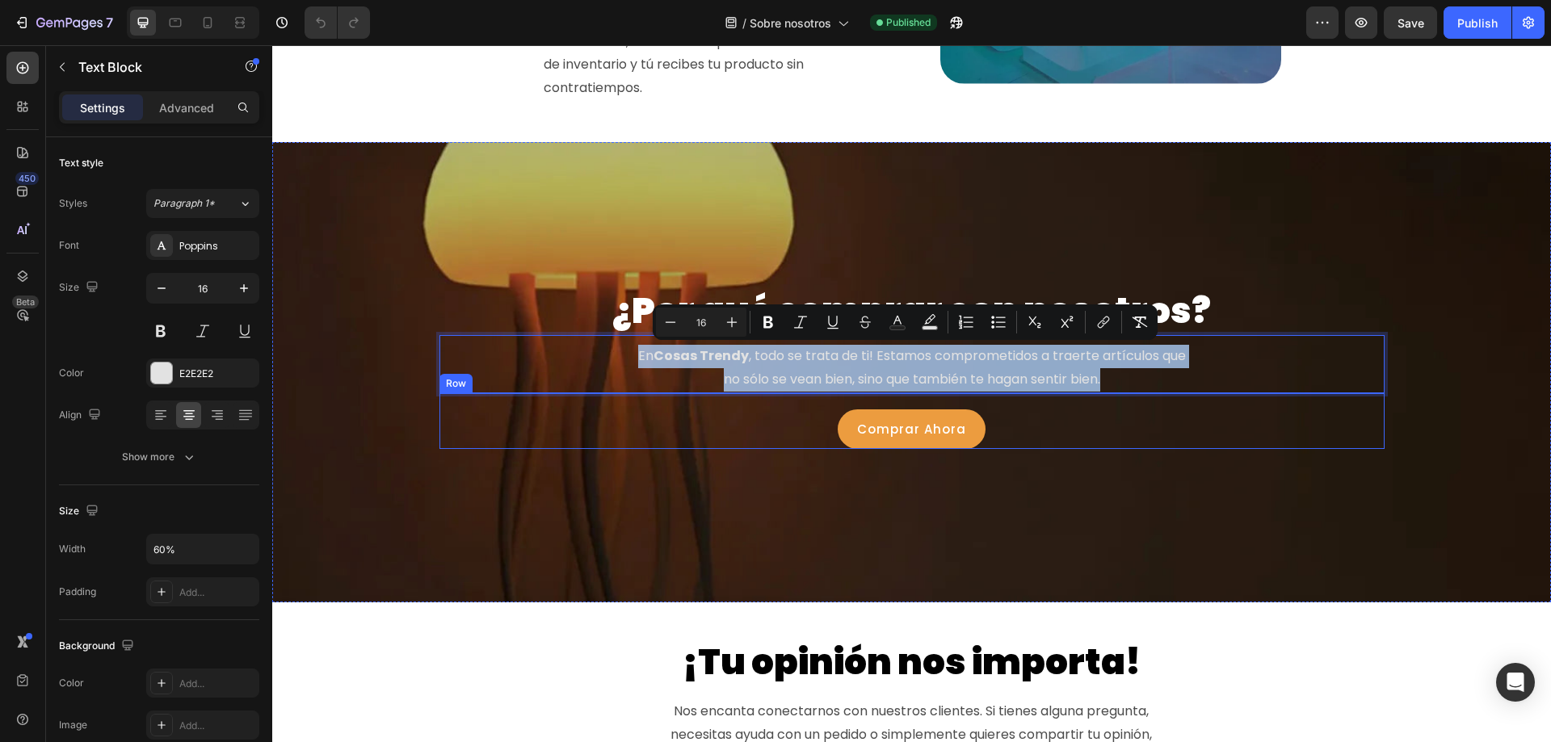
copy p "En Cosas Trendy , todo se trata de ti! Estamos comprometidos a traerte artículo…"
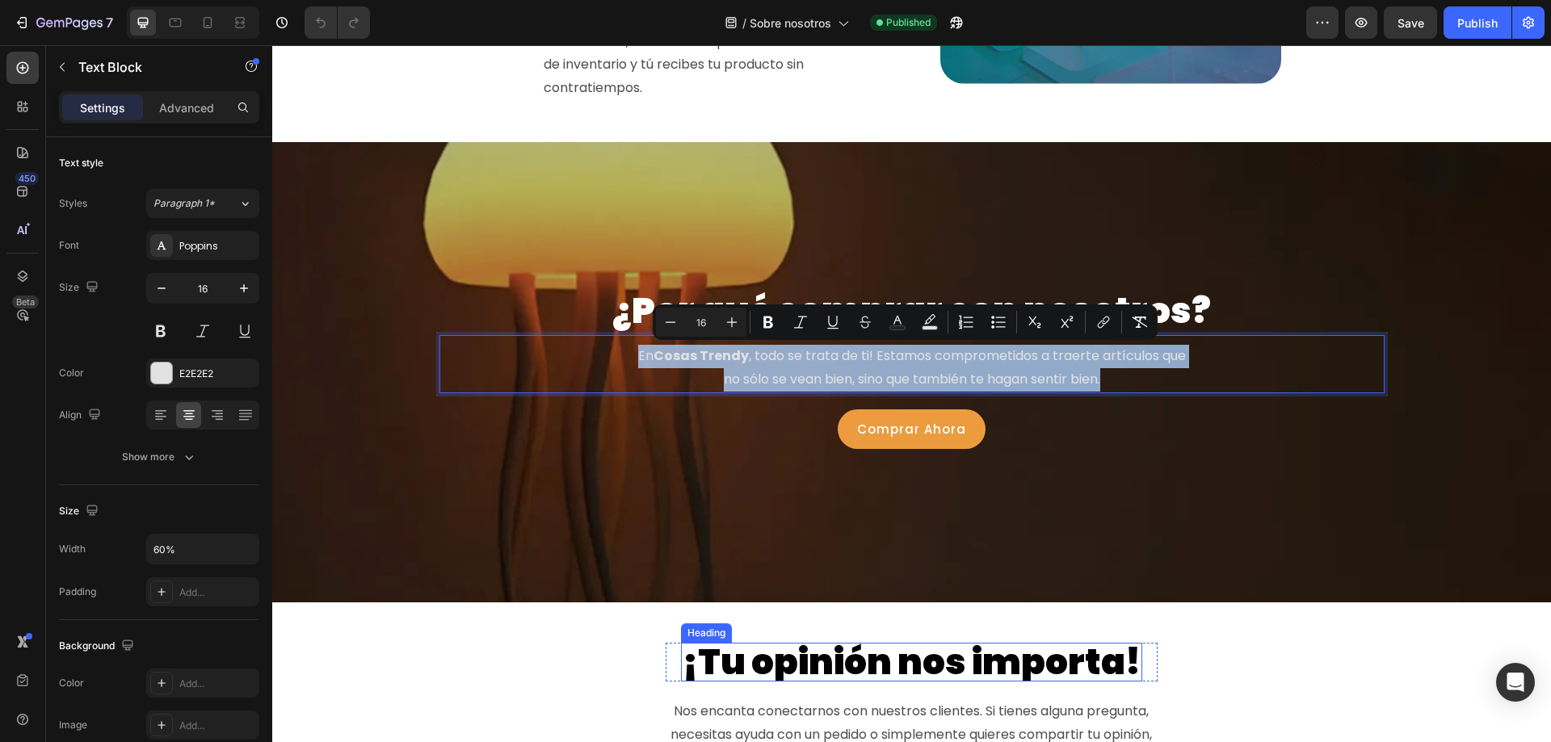
click at [762, 668] on h2 "¡Tu opinión nos importa!" at bounding box center [911, 662] width 461 height 39
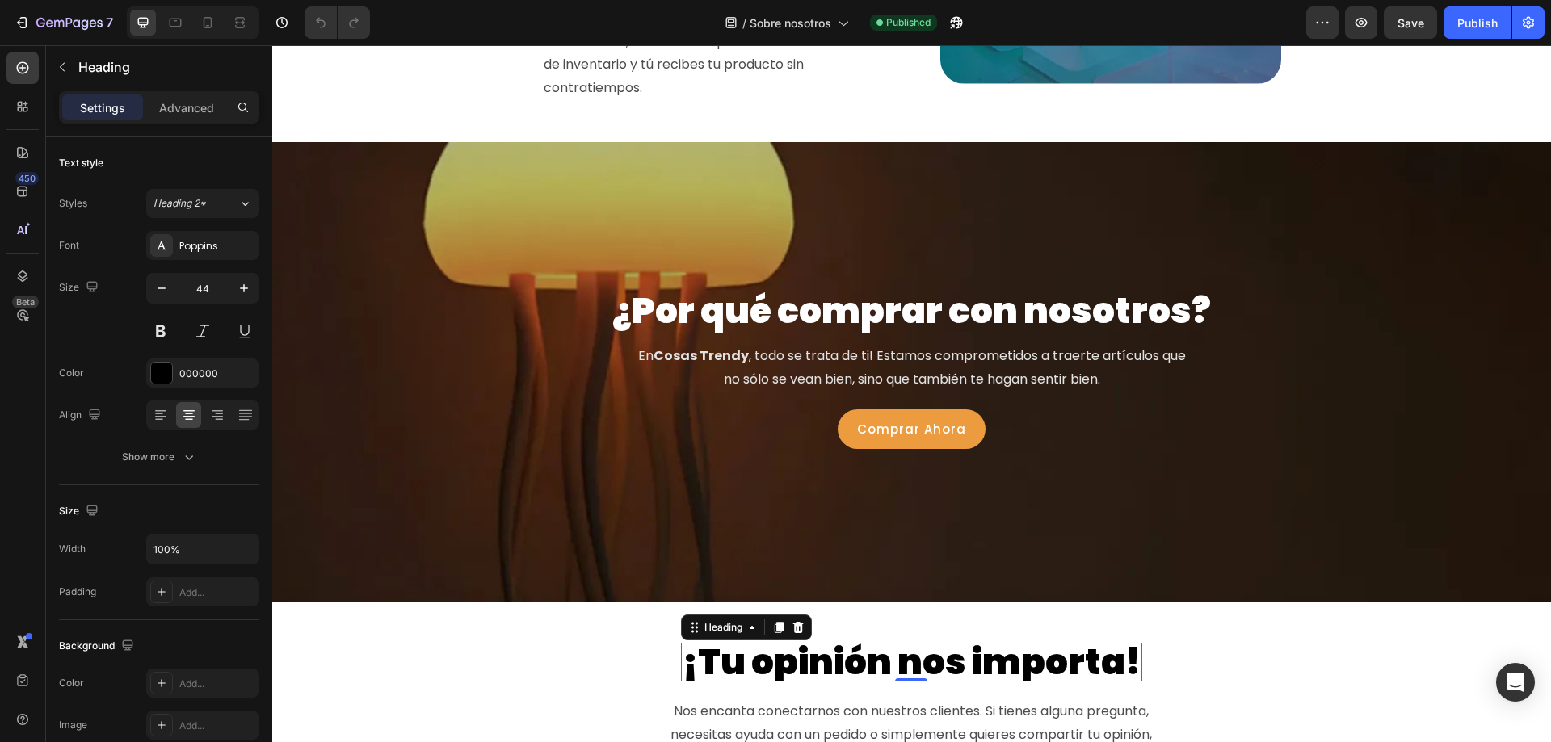
click at [749, 665] on h2 "¡Tu opinión nos importa!" at bounding box center [911, 662] width 461 height 39
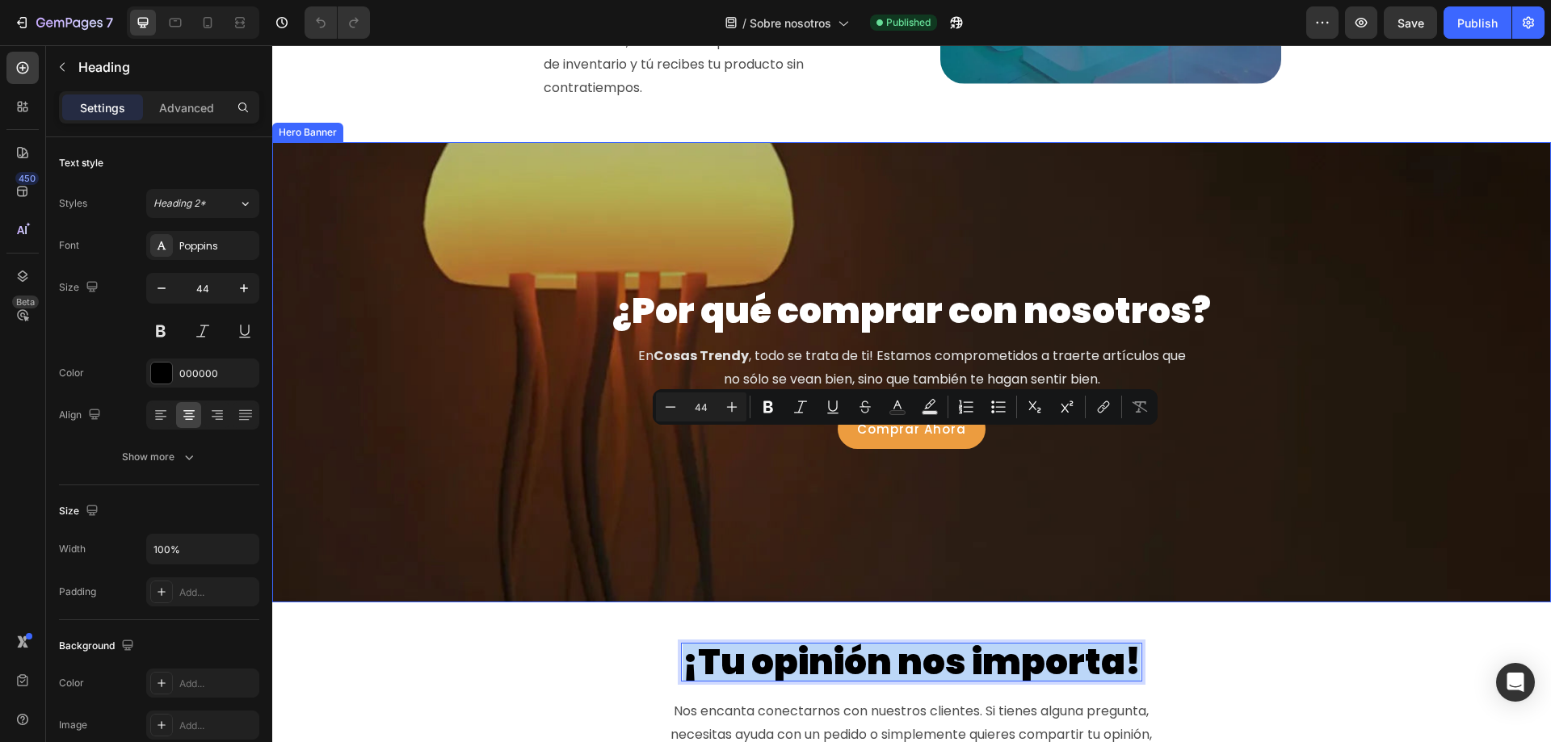
scroll to position [1373, 0]
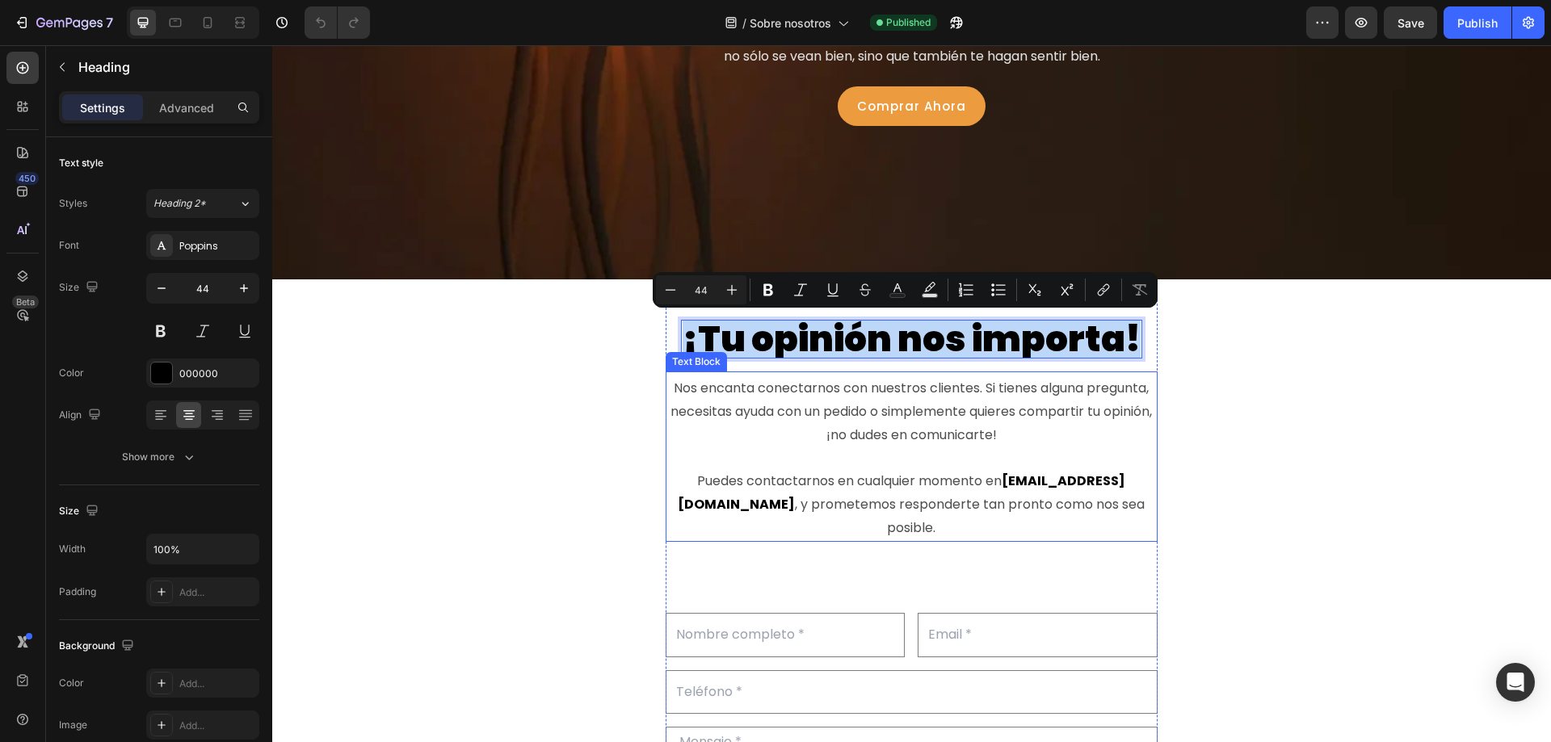
click at [761, 391] on p "Nos encanta conectarnos con nuestros clientes. Si tienes alguna pregunta, neces…" at bounding box center [911, 411] width 489 height 69
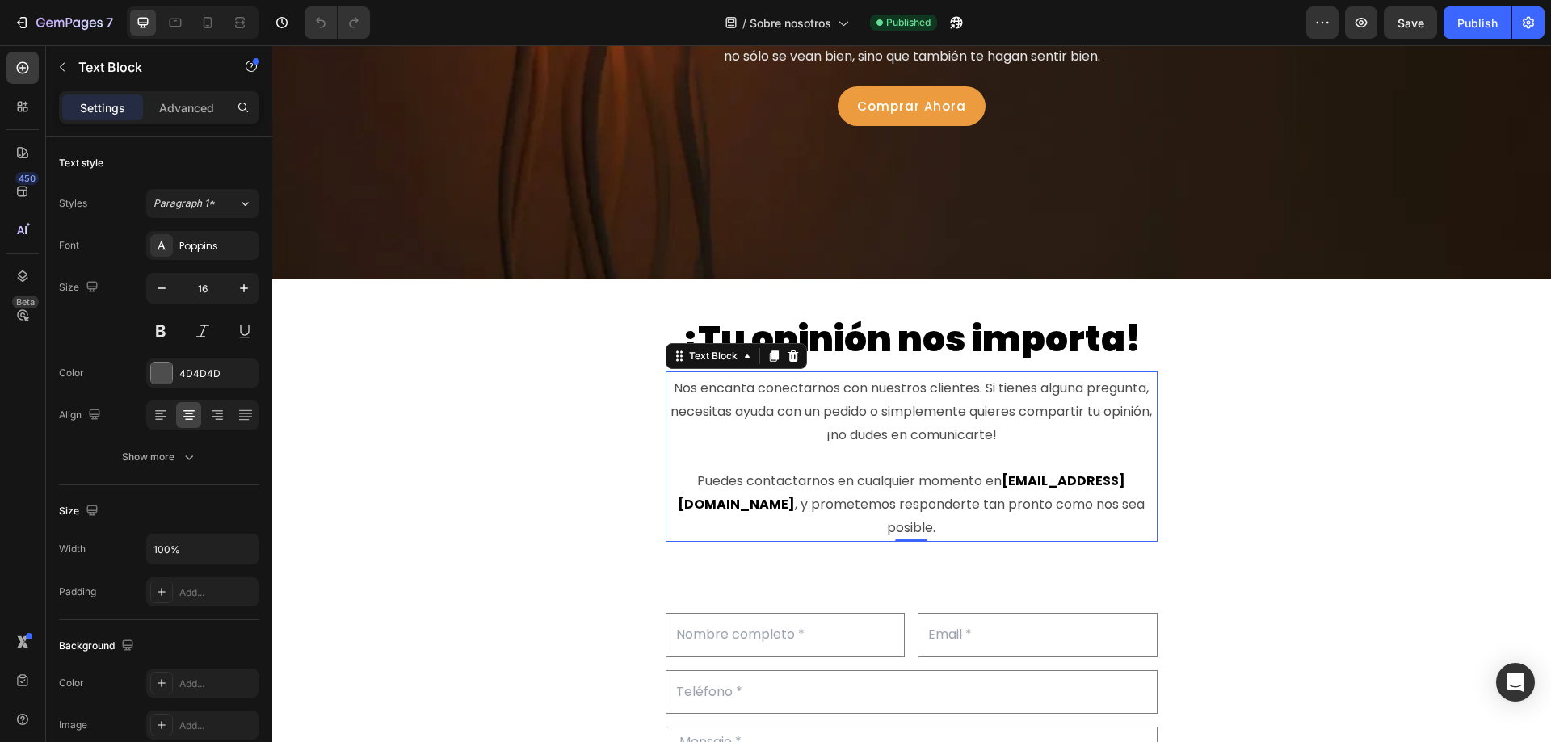
click at [751, 390] on p "Nos encanta conectarnos con nuestros clientes. Si tienes alguna pregunta, neces…" at bounding box center [911, 411] width 489 height 69
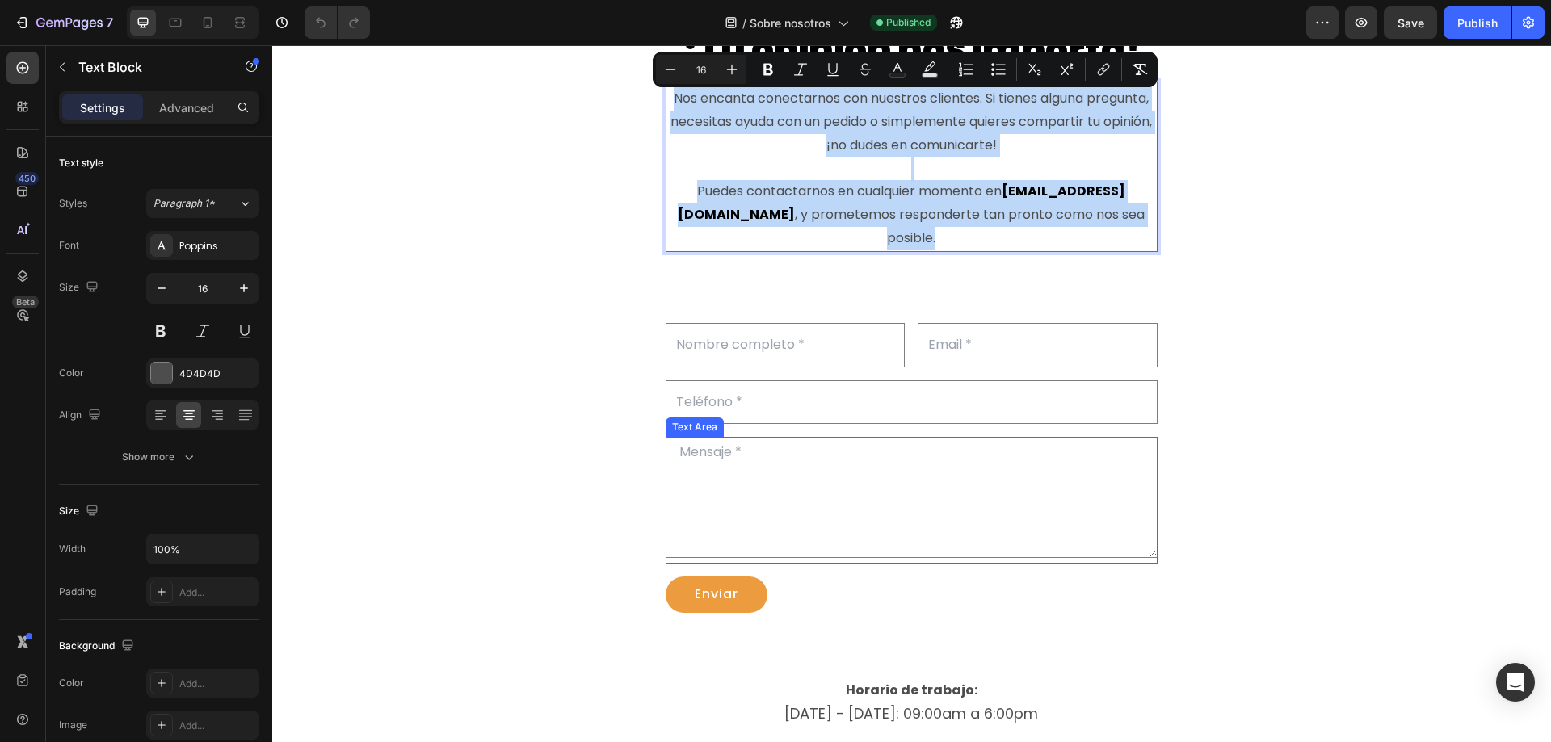
scroll to position [1777, 0]
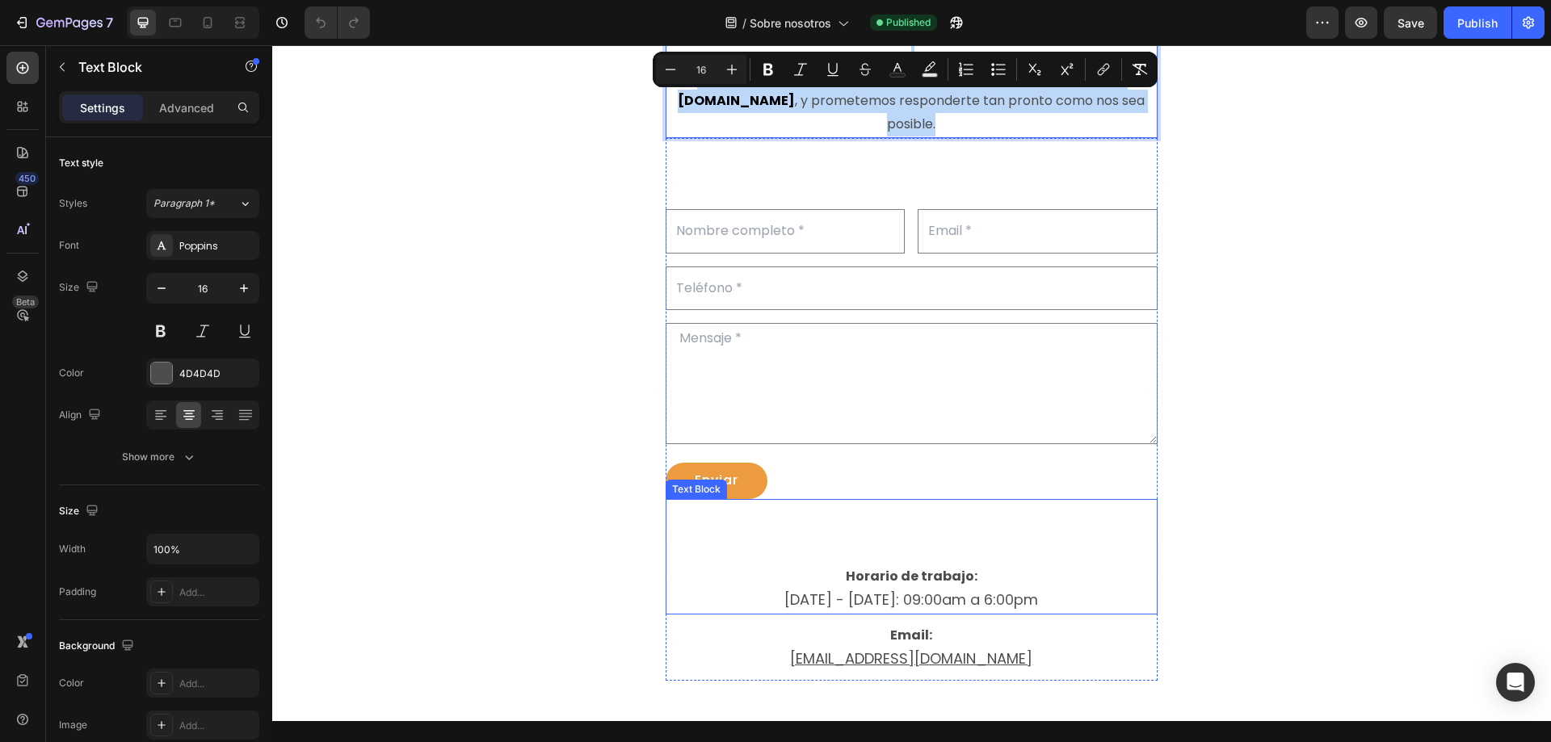
click at [1049, 604] on p "lunes - viernes: 09:00am a 6:00pm" at bounding box center [911, 601] width 489 height 24
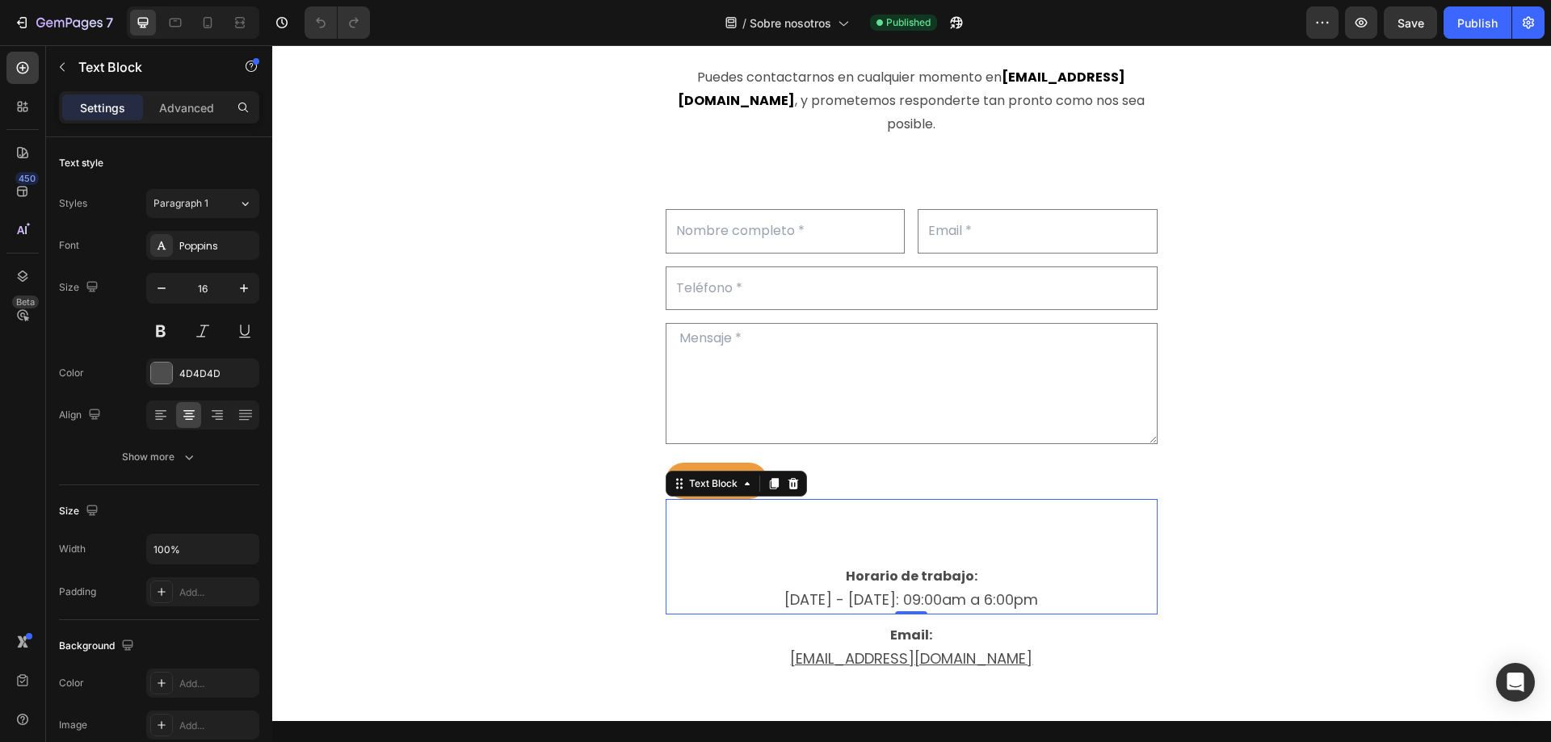
click at [1035, 602] on p "lunes - viernes: 09:00am a 6:00pm" at bounding box center [911, 601] width 489 height 24
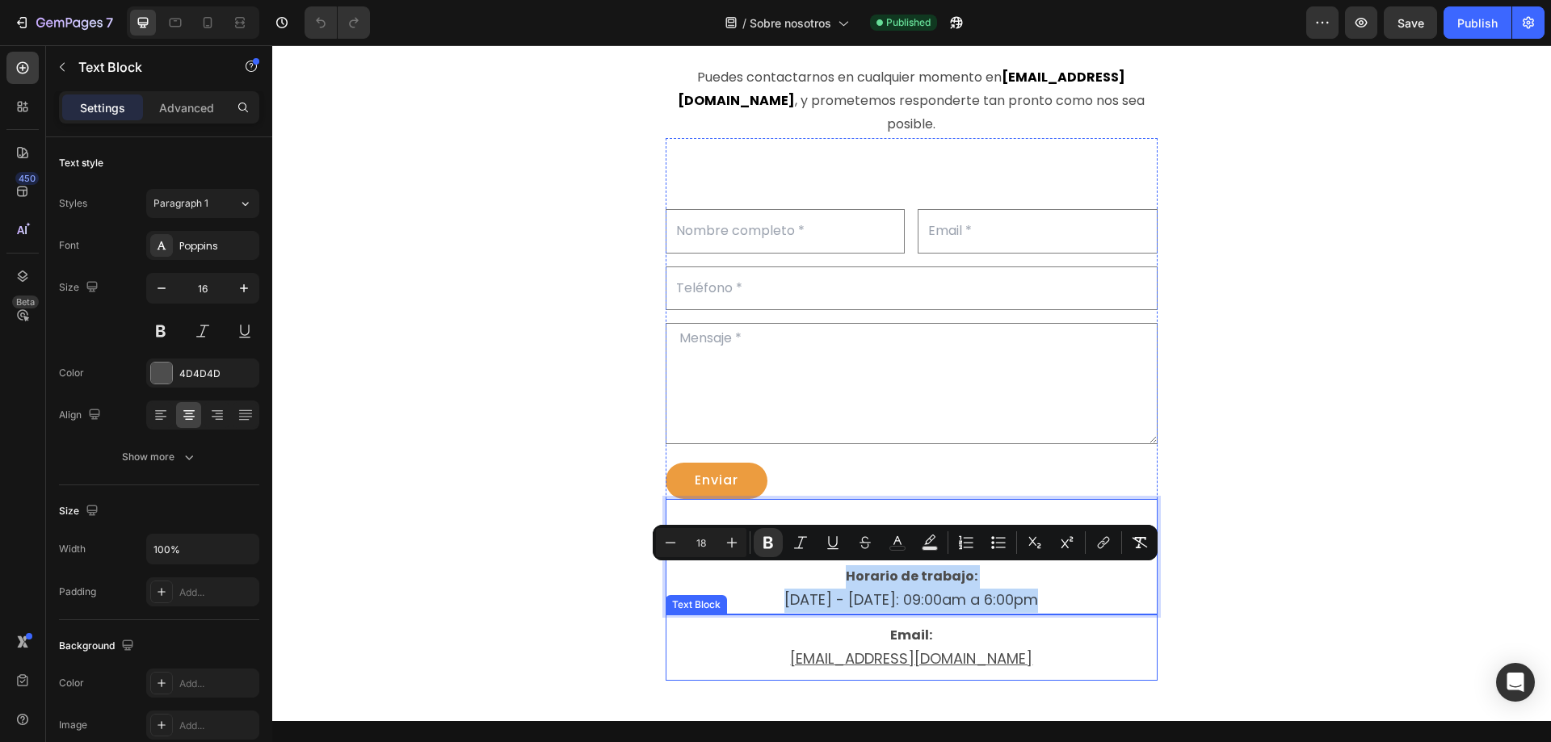
click at [1027, 662] on p "[EMAIL_ADDRESS][DOMAIN_NAME]" at bounding box center [911, 660] width 489 height 24
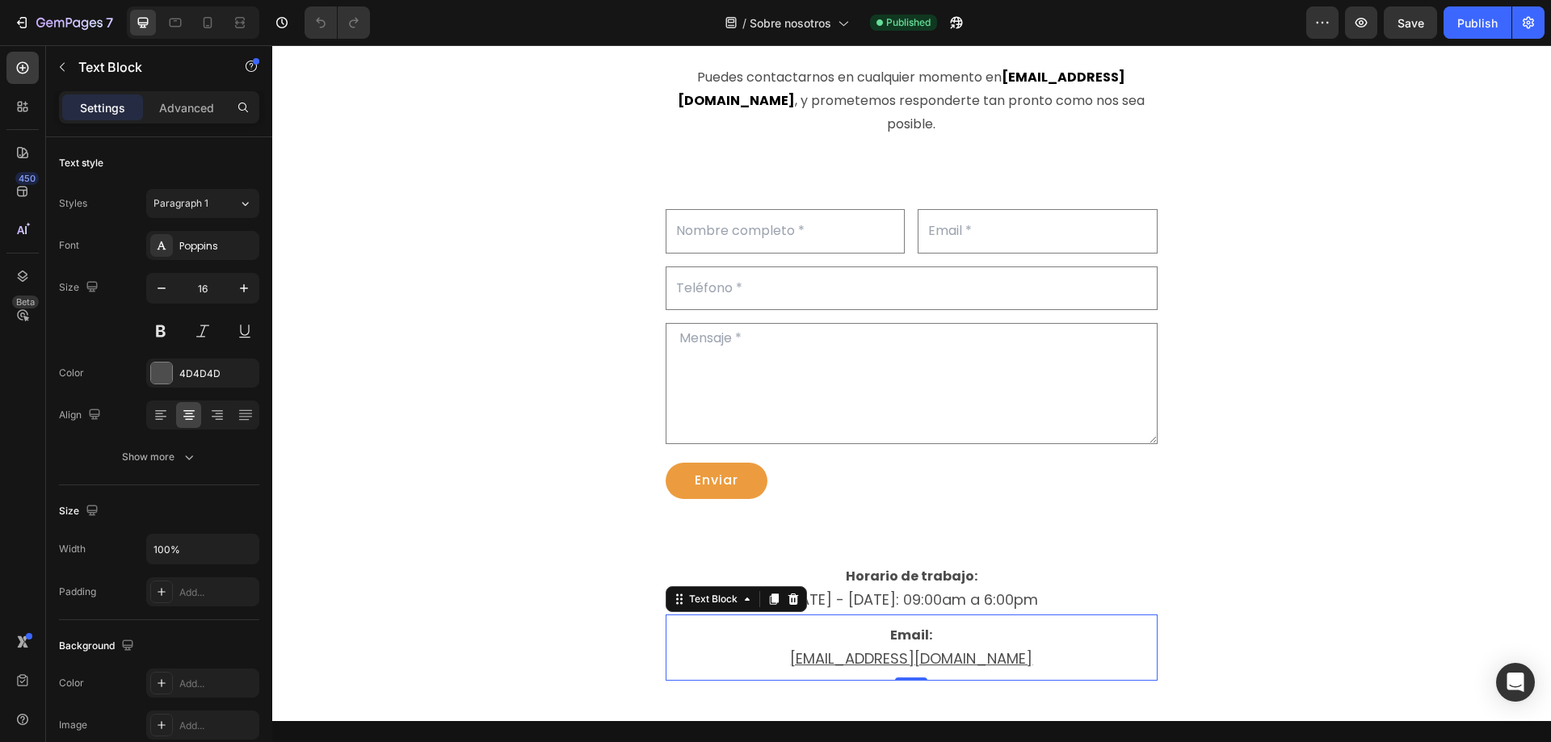
click at [1027, 662] on p "[EMAIL_ADDRESS][DOMAIN_NAME]" at bounding box center [911, 660] width 489 height 24
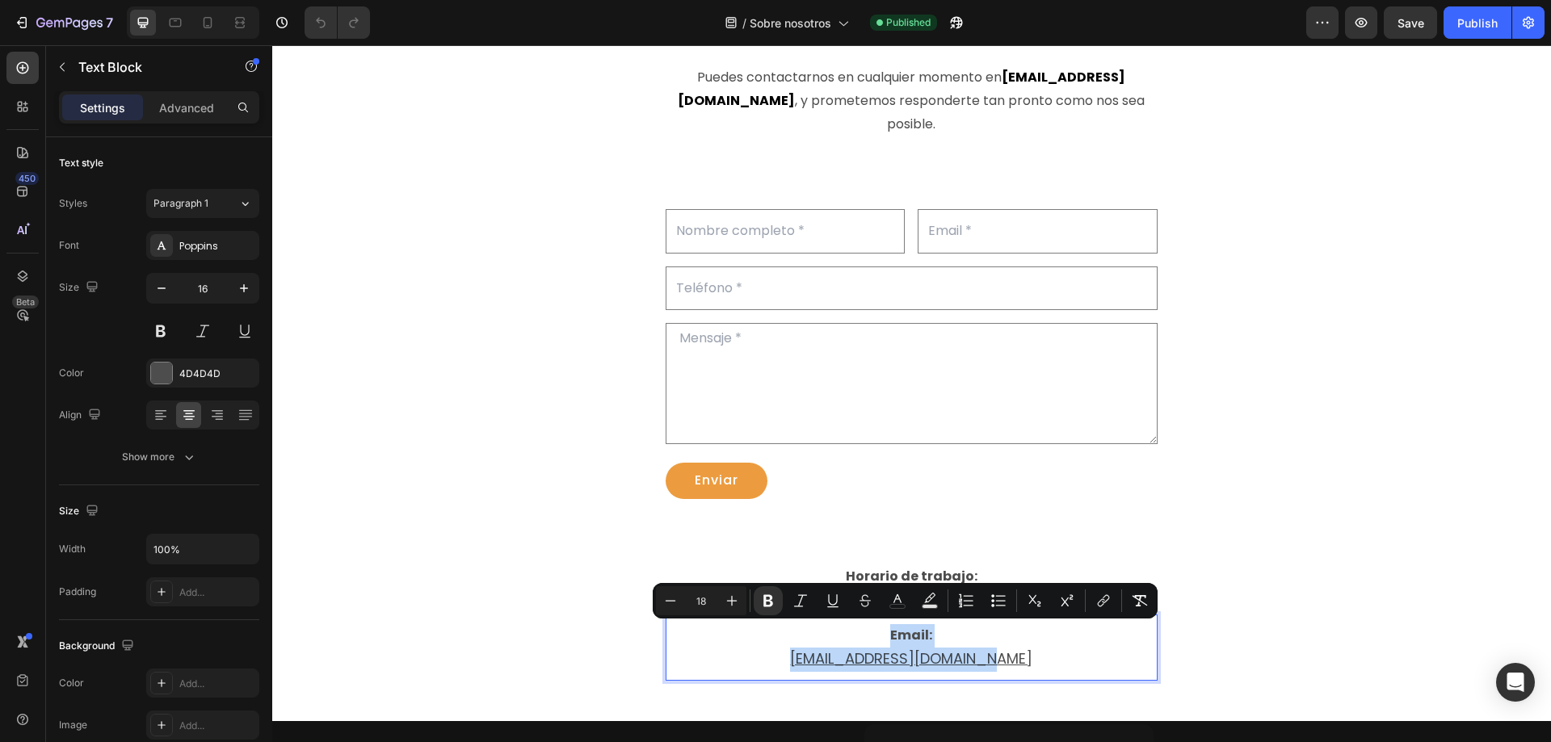
click at [1215, 510] on section "¡Tu opinión nos importa! Heading Row Nos encanta conectarnos con nuestros clien…" at bounding box center [912, 299] width 806 height 846
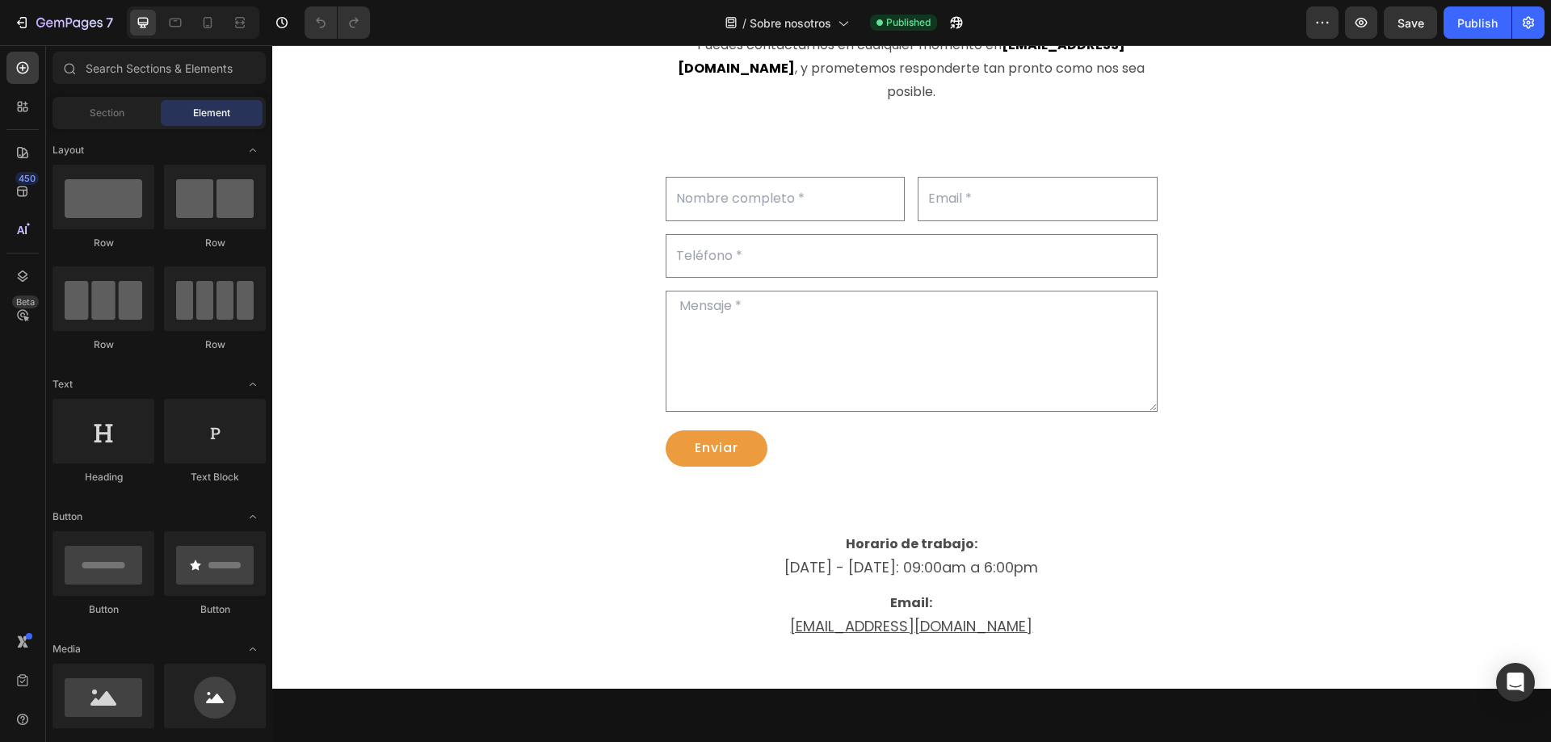
scroll to position [1725, 0]
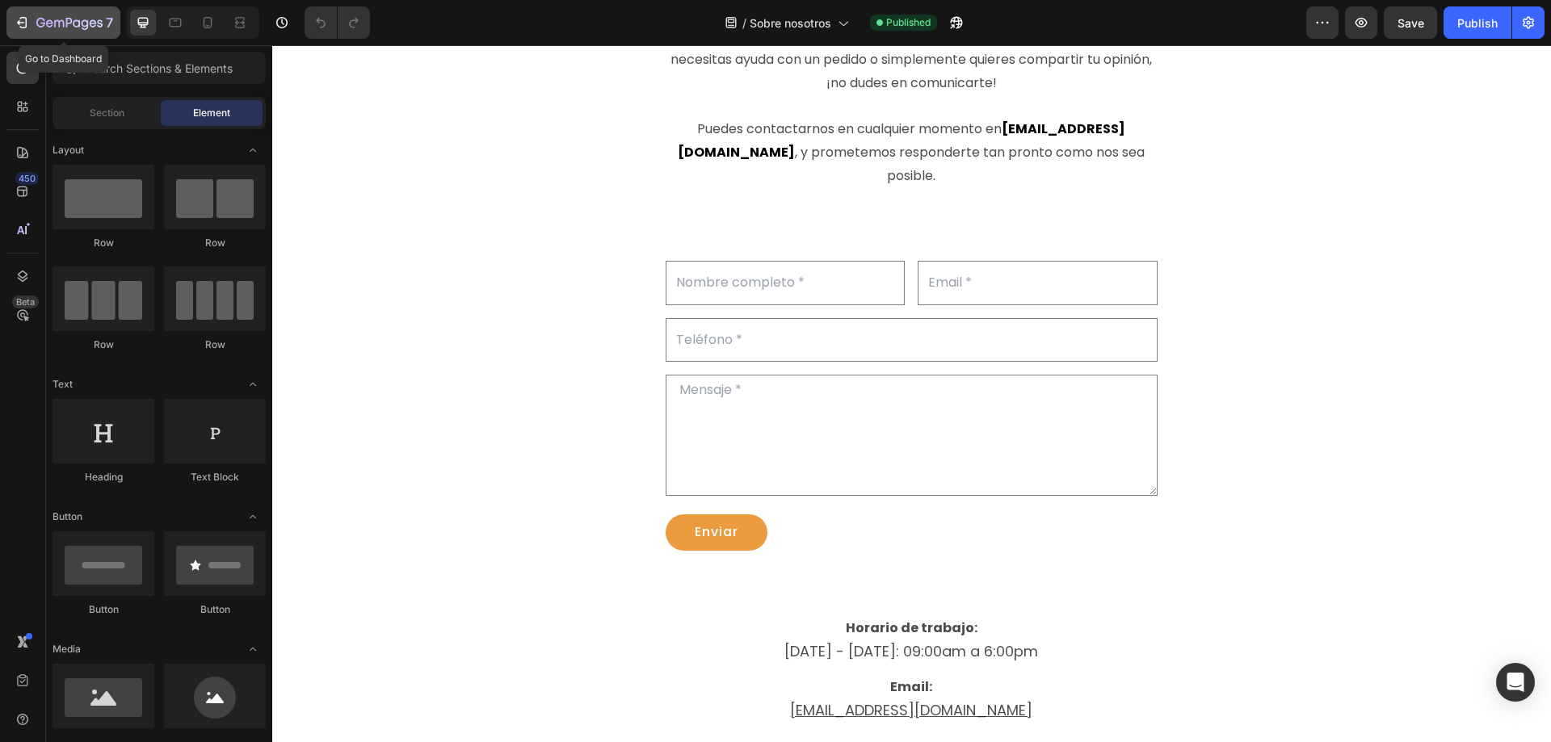
drag, startPoint x: 24, startPoint y: 23, endPoint x: 65, endPoint y: 115, distance: 101.6
click at [24, 23] on icon "button" at bounding box center [20, 22] width 7 height 5
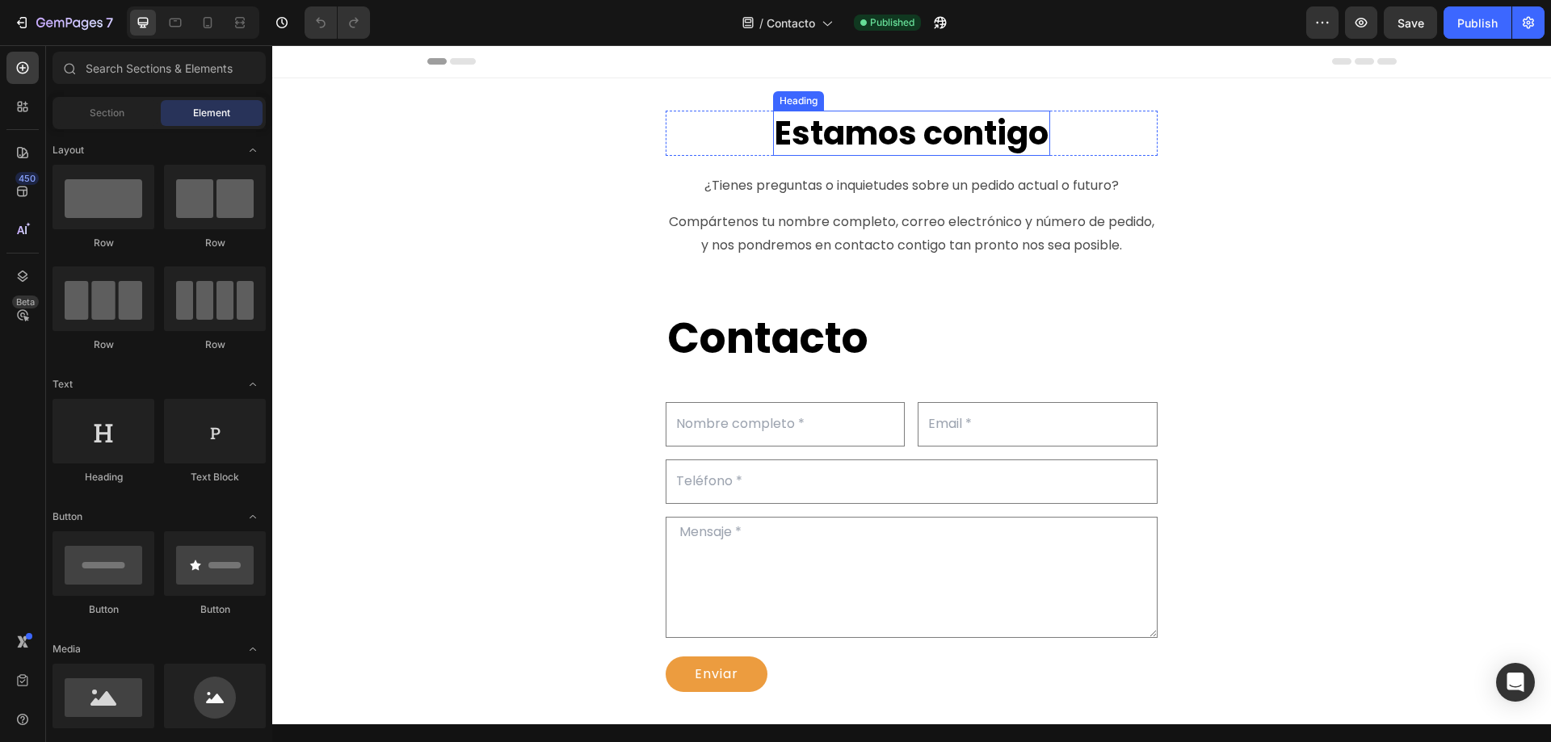
drag, startPoint x: 914, startPoint y: 134, endPoint x: 885, endPoint y: 282, distance: 150.6
click at [914, 134] on strong "Estamos contigo" at bounding box center [912, 133] width 274 height 45
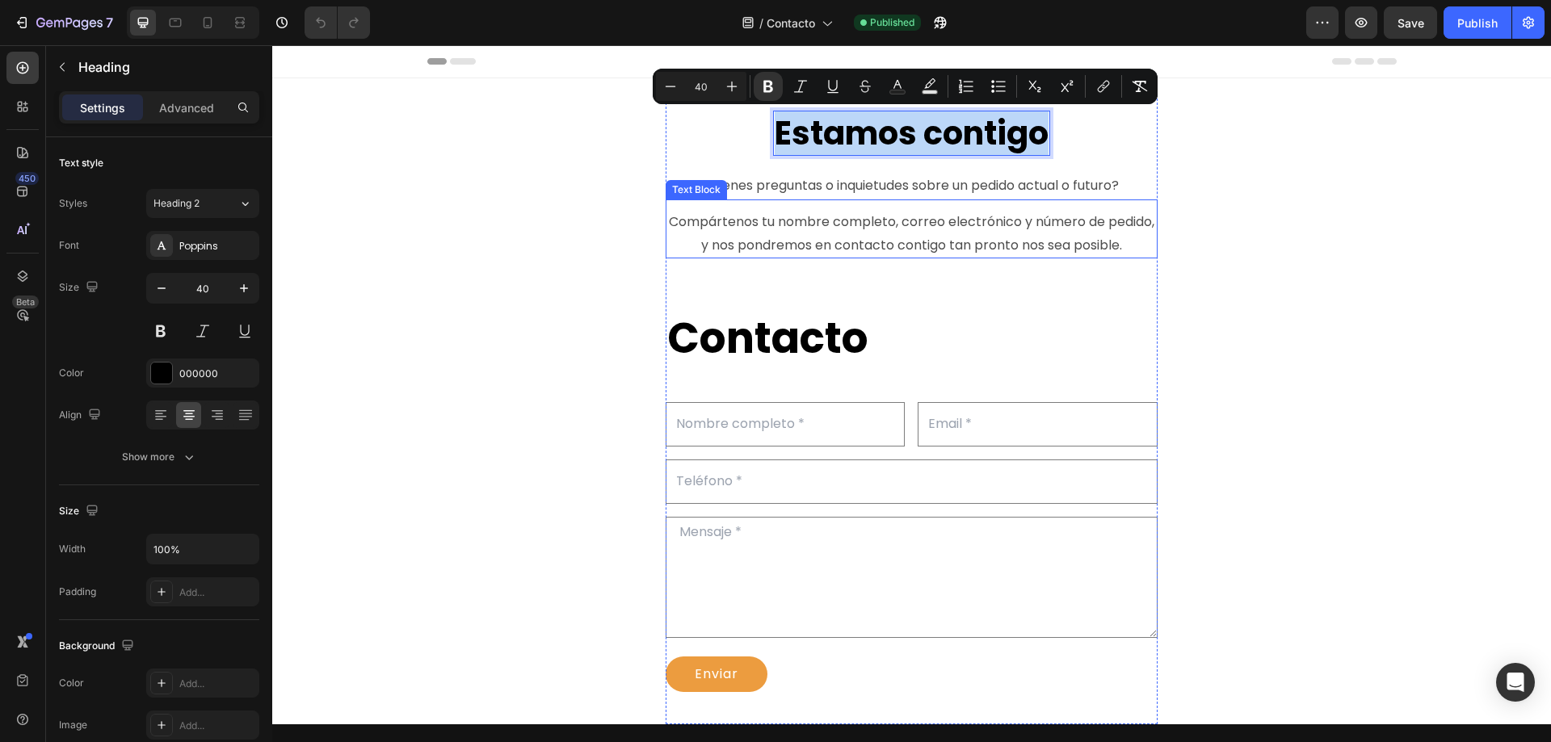
copy strong "Estamos contigo"
click at [828, 189] on p "¿Tienes preguntas o inquietudes sobre un pedido actual o futuro?" at bounding box center [911, 185] width 489 height 23
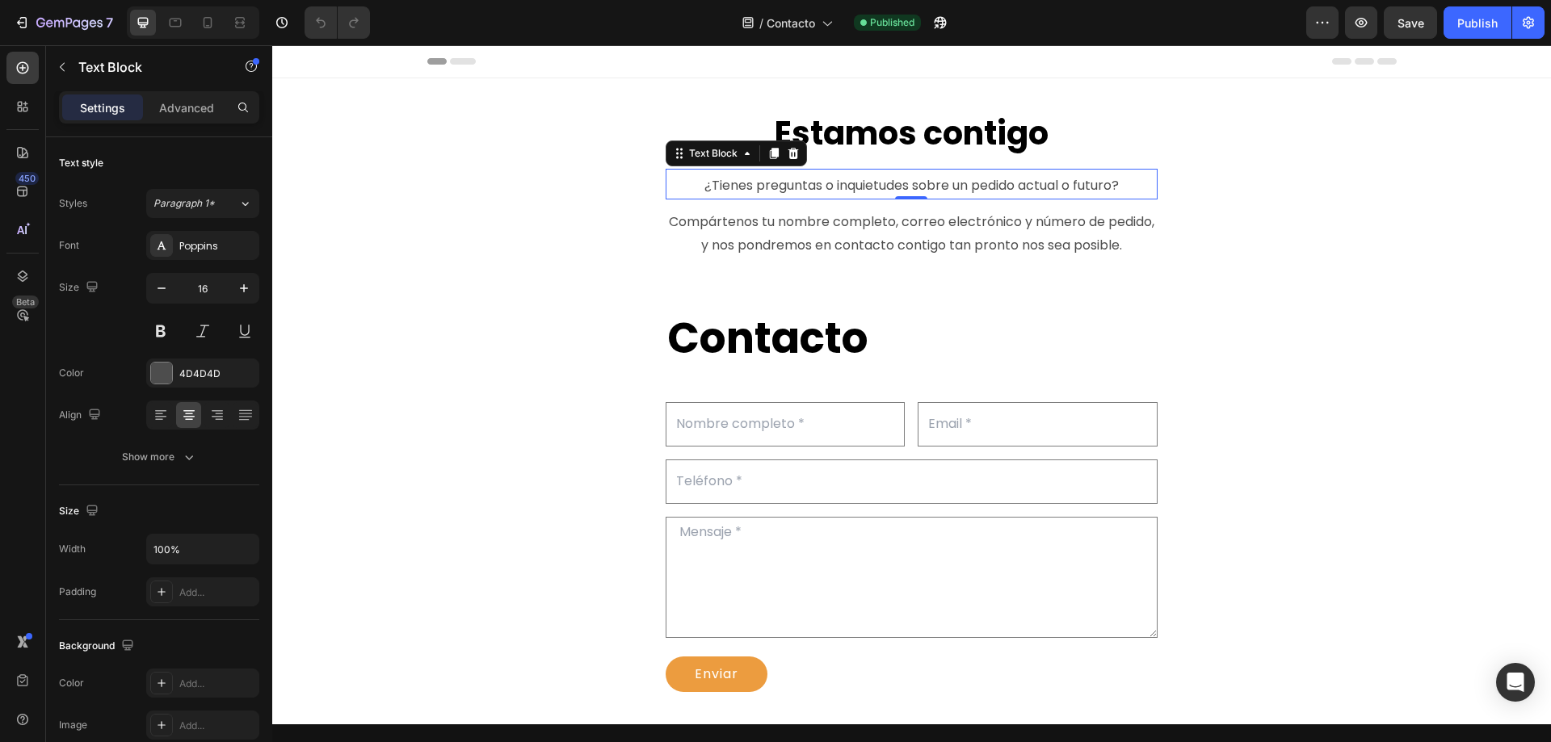
click at [828, 189] on p "¿Tienes preguntas o inquietudes sobre un pedido actual o futuro?" at bounding box center [911, 185] width 489 height 23
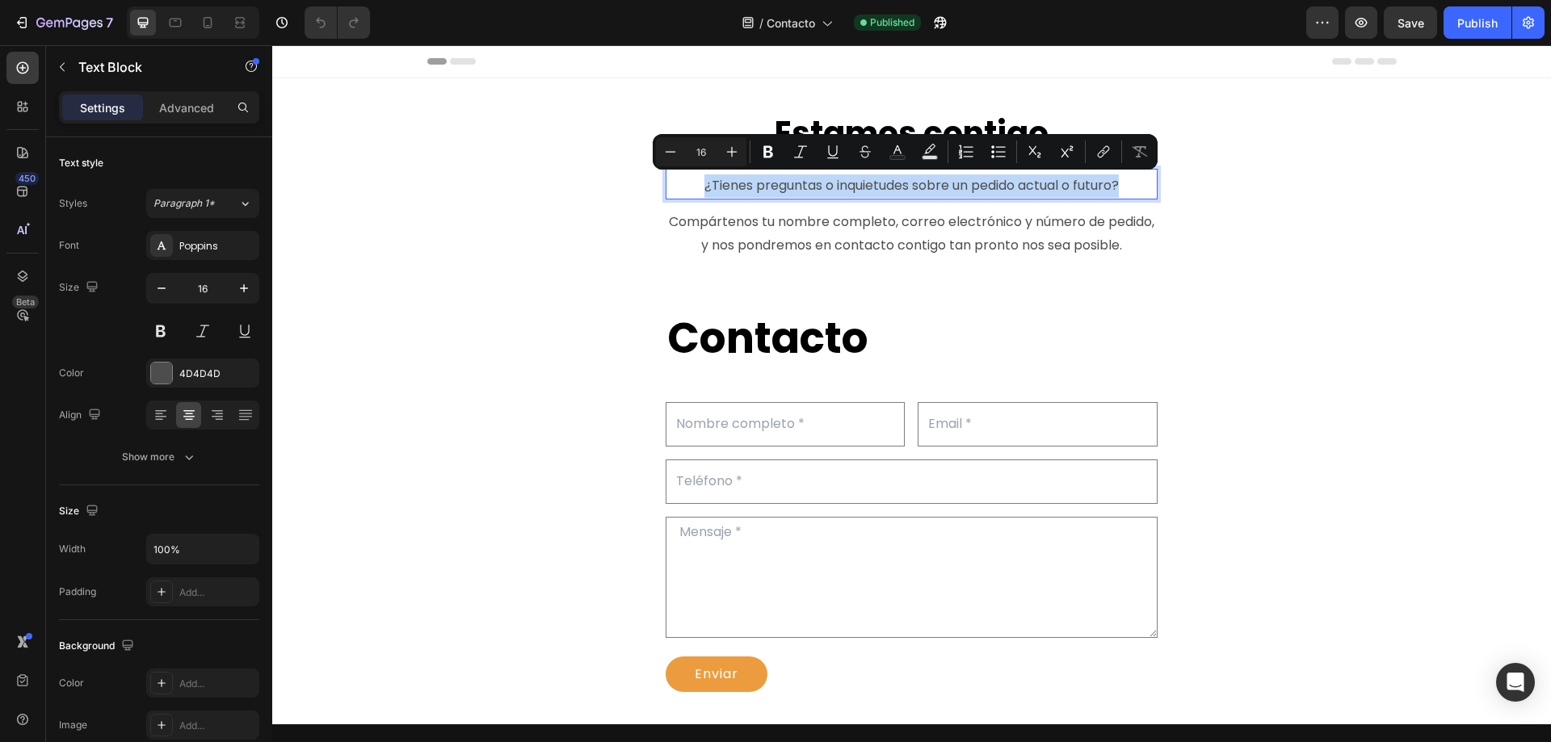
copy p "¿Tienes preguntas o inquietudes sobre un pedido actual o futuro?"
click at [701, 226] on p "Compártenos tu nombre completo, correo electrónico y número de pedido, y nos po…" at bounding box center [911, 234] width 489 height 47
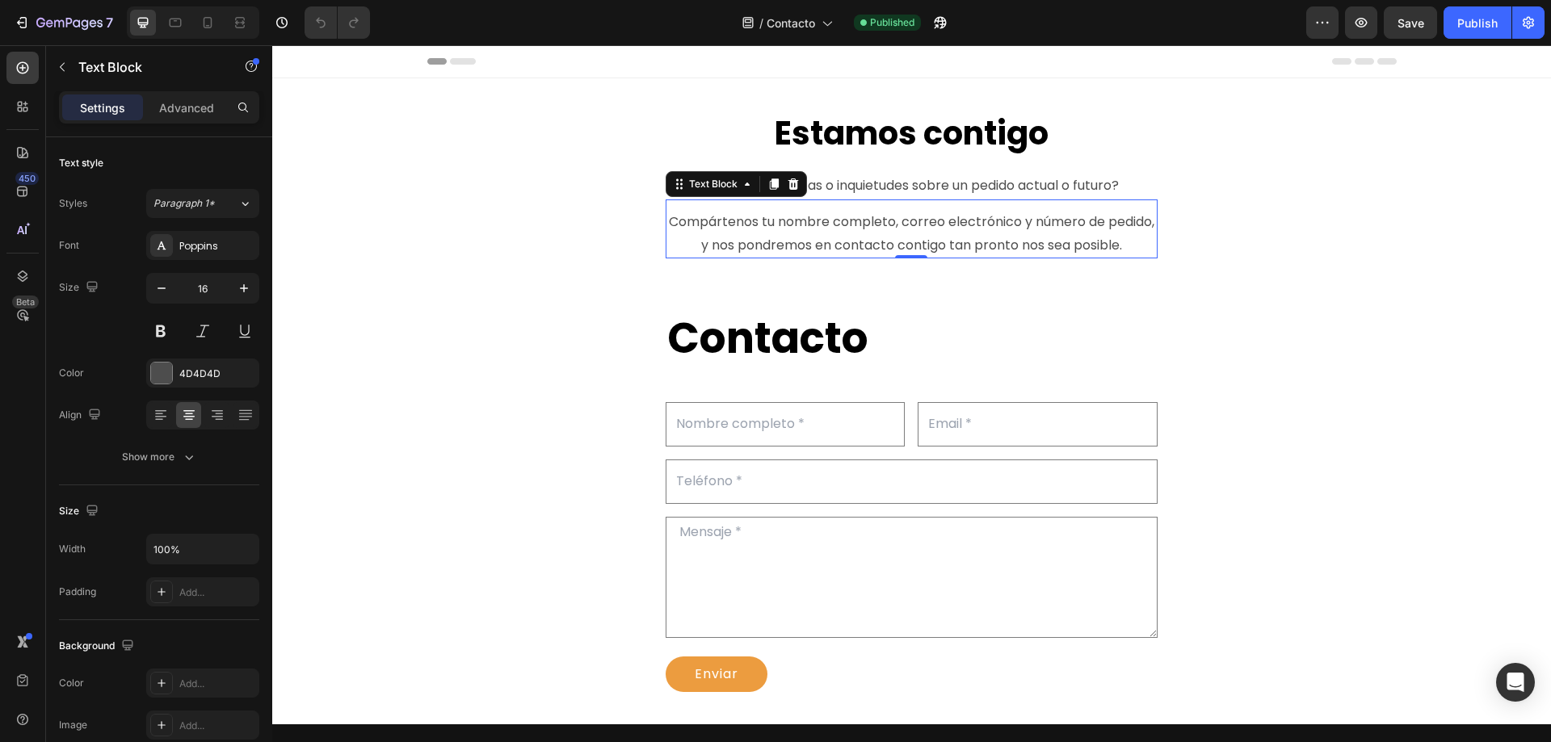
click at [690, 224] on p "Compártenos tu nombre completo, correo electrónico y número de pedido, y nos po…" at bounding box center [911, 234] width 489 height 47
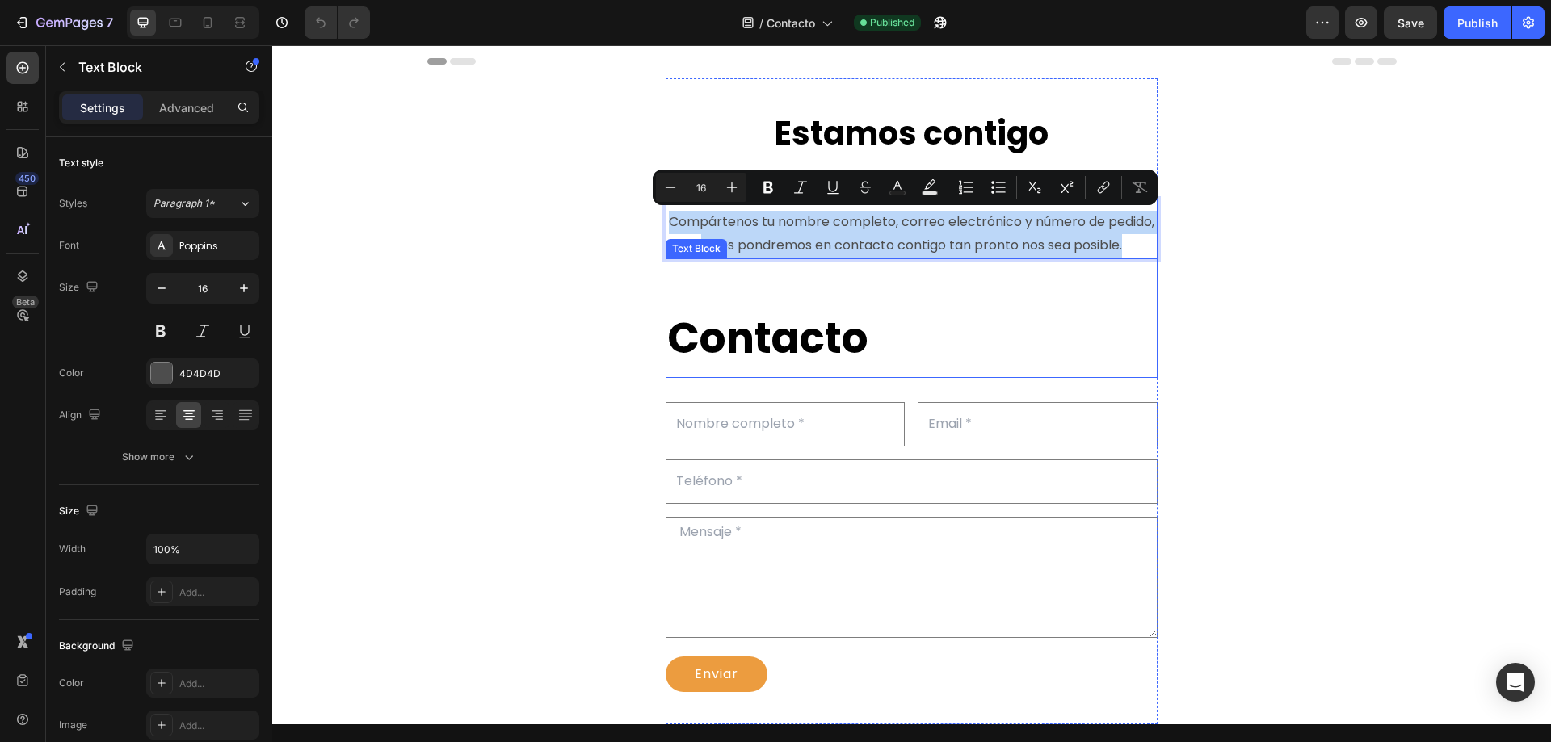
copy p "Compártenos tu nombre completo, correo electrónico y número de pedido, y nos po…"
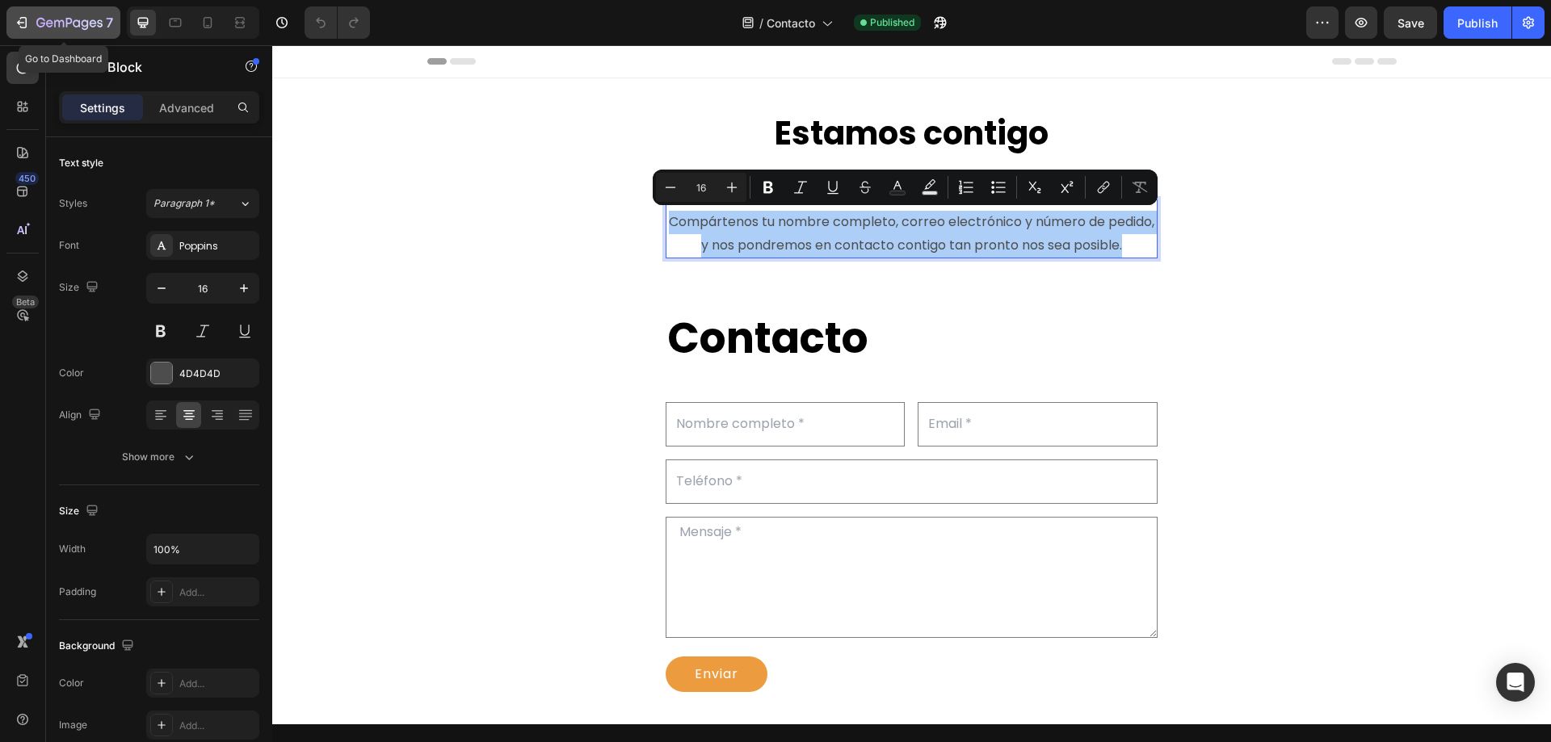
drag, startPoint x: 18, startPoint y: 22, endPoint x: 145, endPoint y: 228, distance: 242.3
click at [18, 23] on icon "button" at bounding box center [20, 22] width 7 height 5
